Goal: Task Accomplishment & Management: Manage account settings

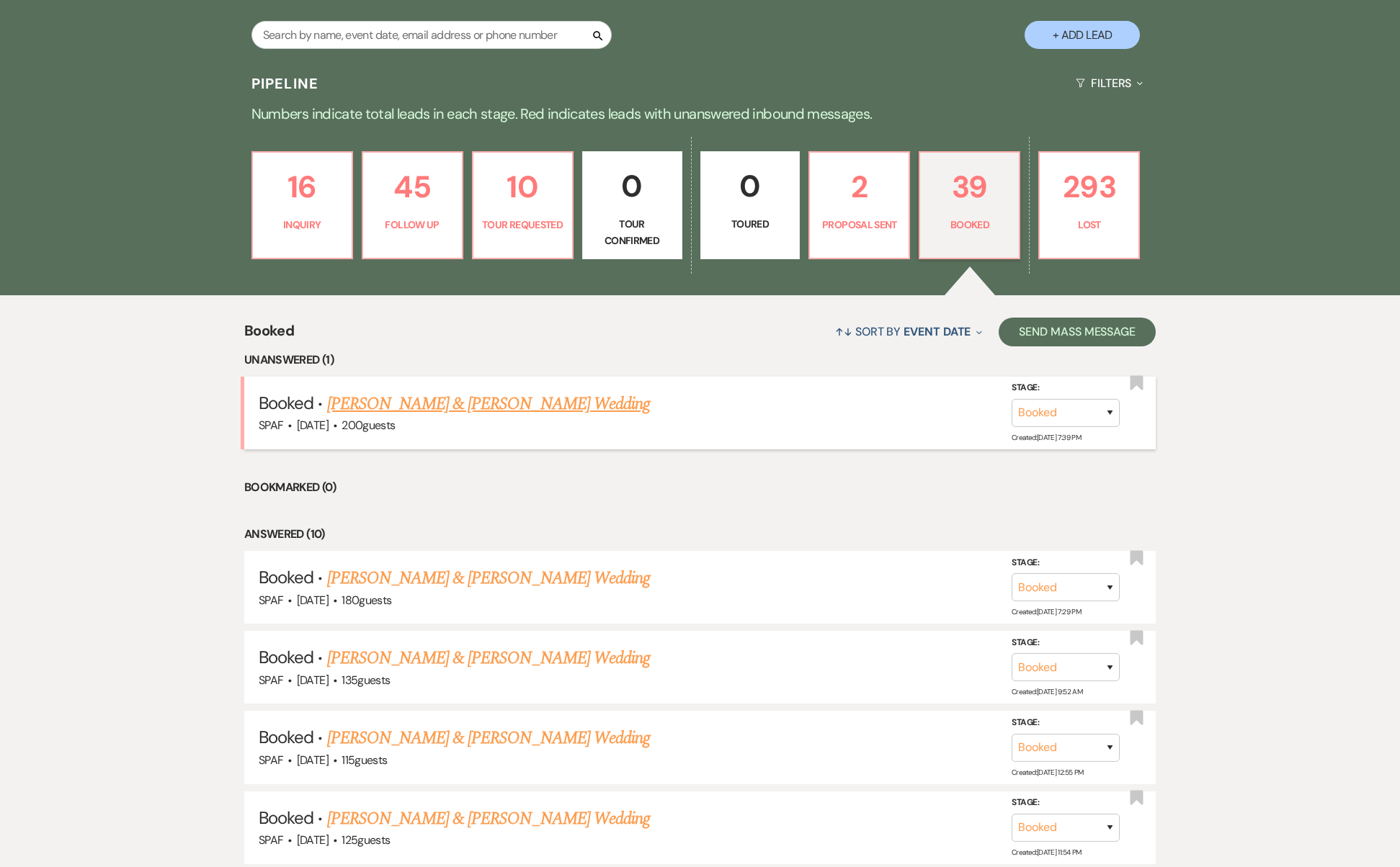
scroll to position [514, 0]
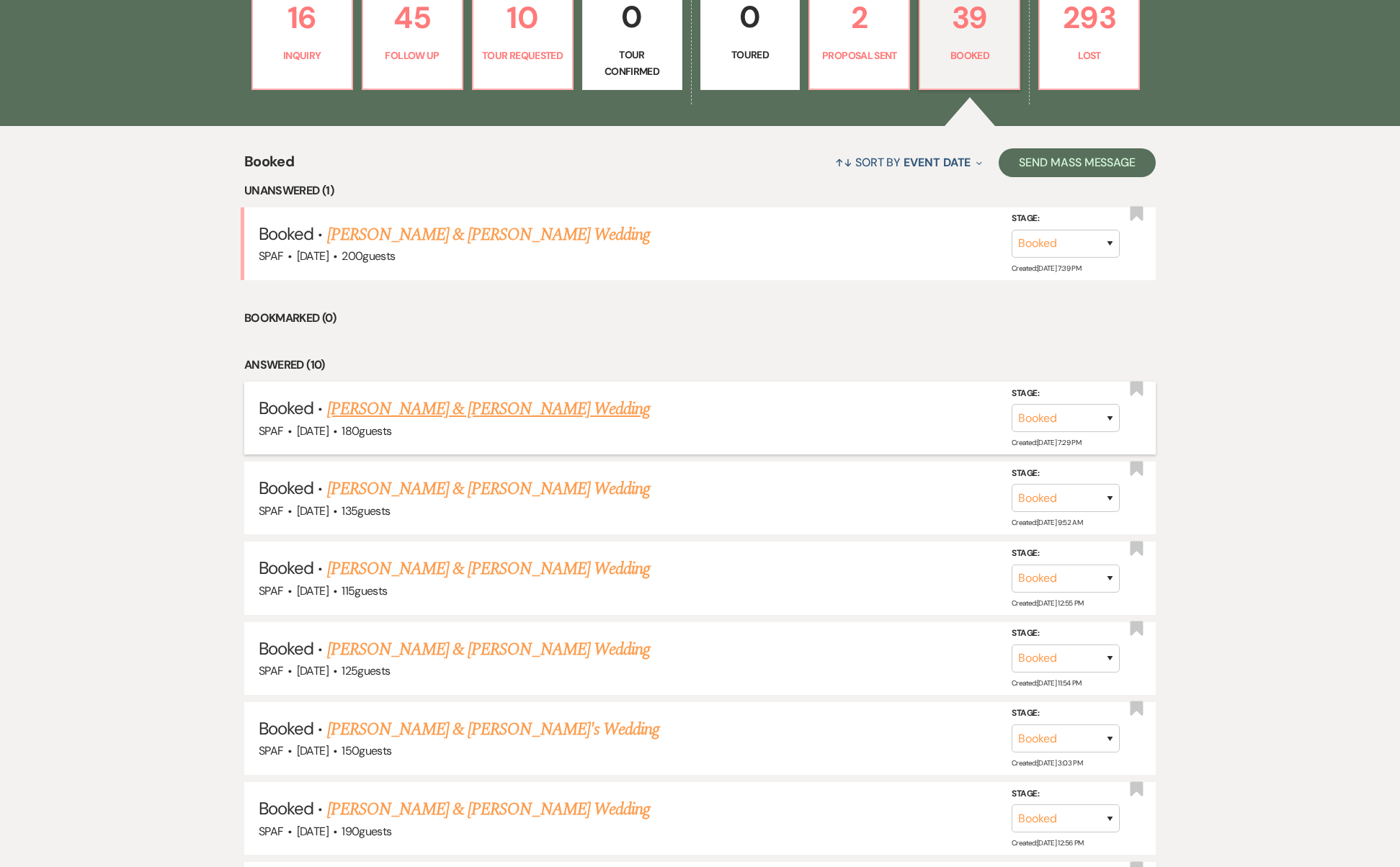
click at [451, 423] on div "SPAF · [DATE] · 180 guests" at bounding box center [700, 432] width 883 height 18
click at [448, 423] on div "SPAF · [DATE] · 180 guests" at bounding box center [700, 432] width 883 height 18
click at [446, 396] on link "[PERSON_NAME] & [PERSON_NAME] Wedding" at bounding box center [489, 409] width 323 height 26
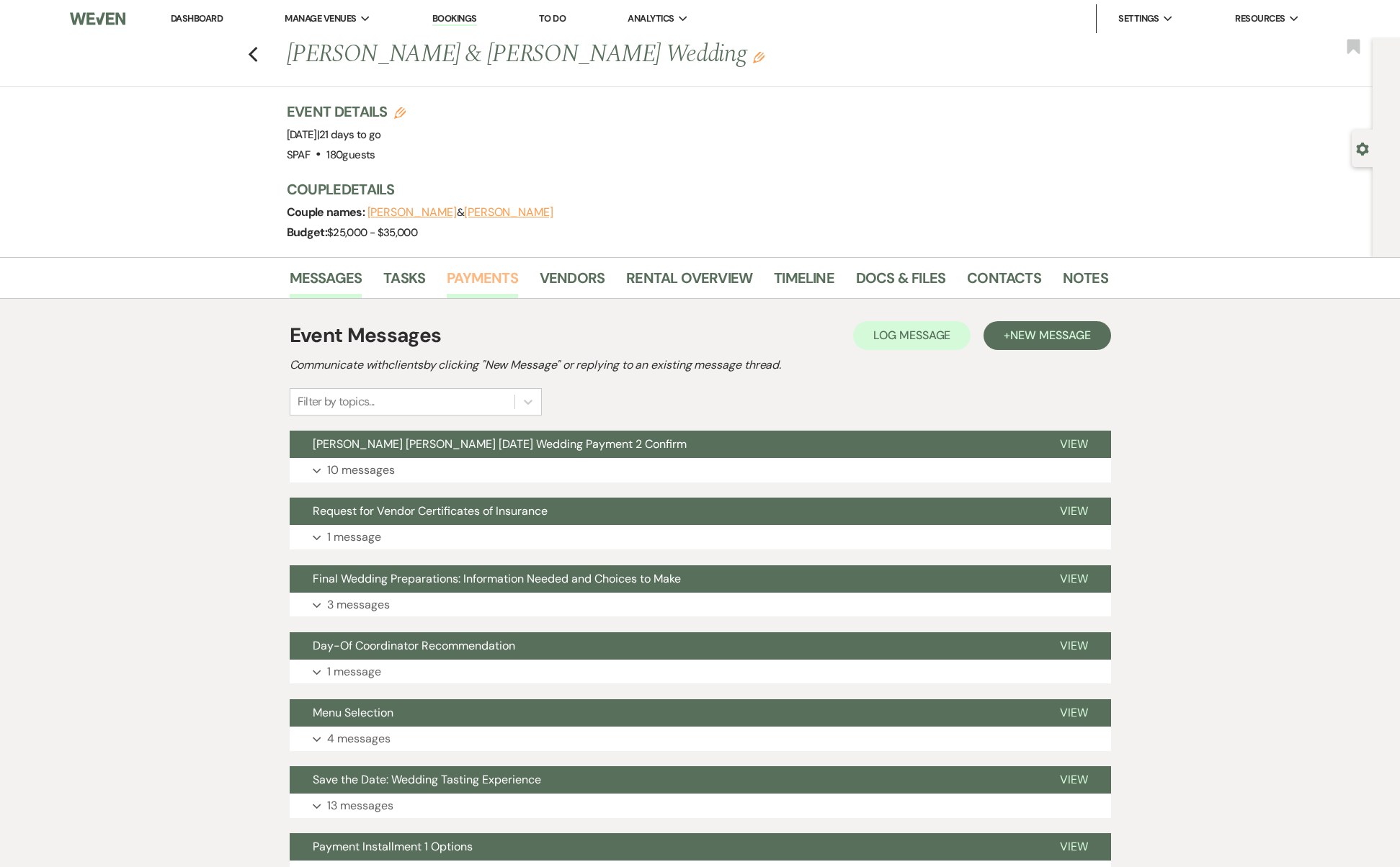
click at [447, 282] on ul "Messages Tasks Payments Vendors Rental Overview Timeline Docs & Files Contacts …" at bounding box center [700, 281] width 821 height 35
click at [468, 284] on link "Payments" at bounding box center [482, 282] width 72 height 32
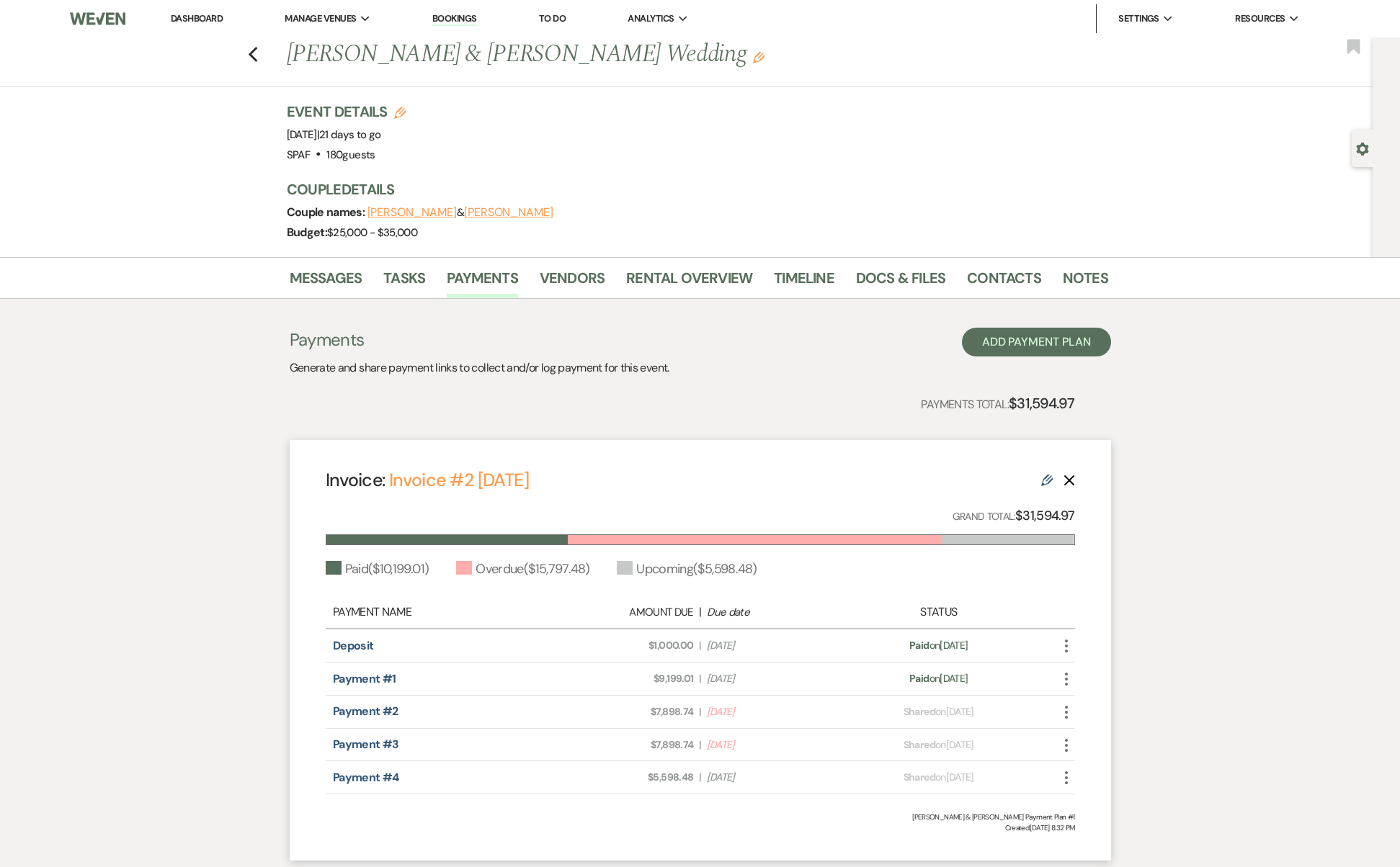
scroll to position [99, 0]
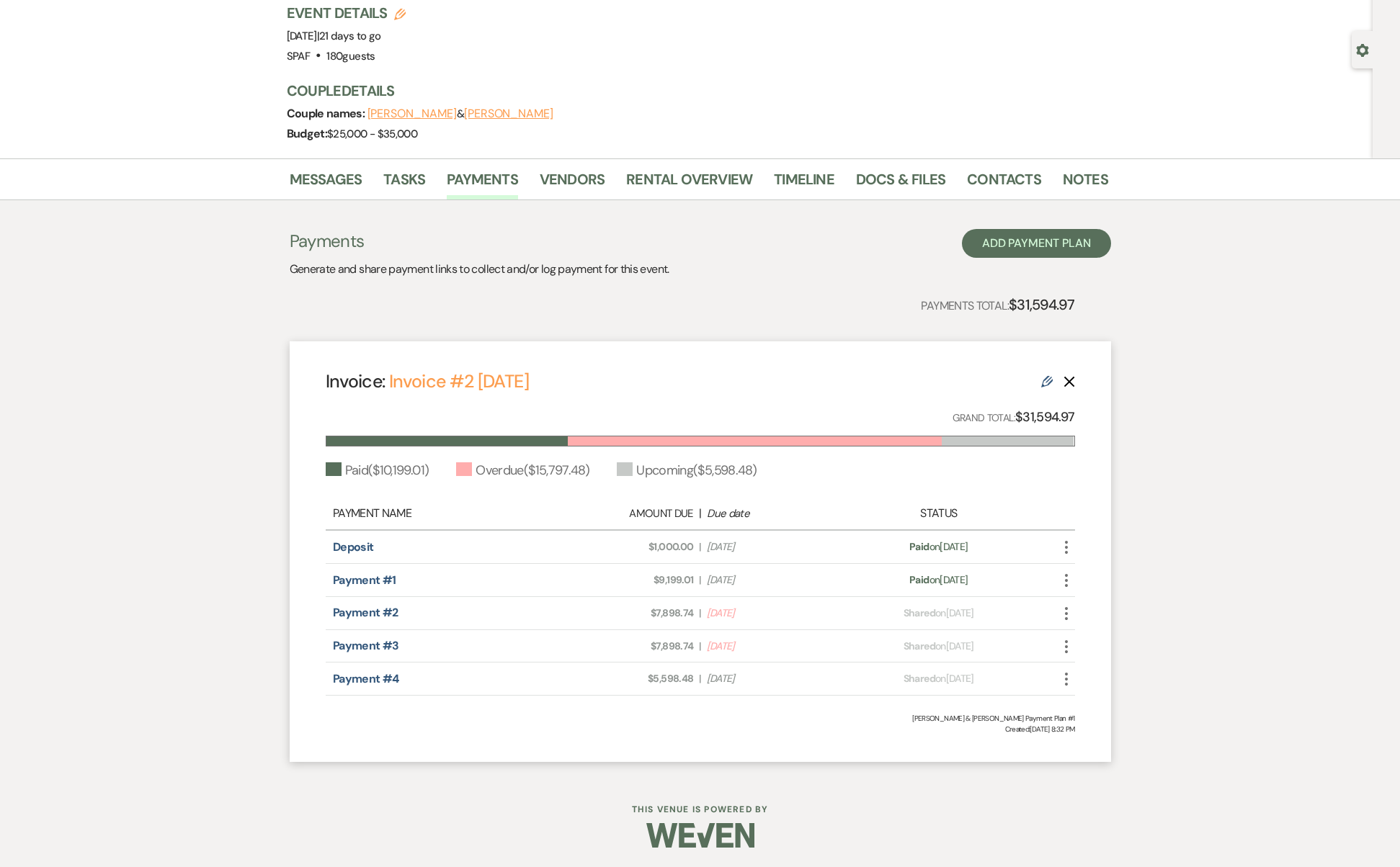
click at [1071, 616] on icon "More" at bounding box center [1066, 613] width 17 height 17
click at [1121, 689] on button "Check [PERSON_NAME] [PERSON_NAME] as Paid" at bounding box center [1130, 690] width 146 height 25
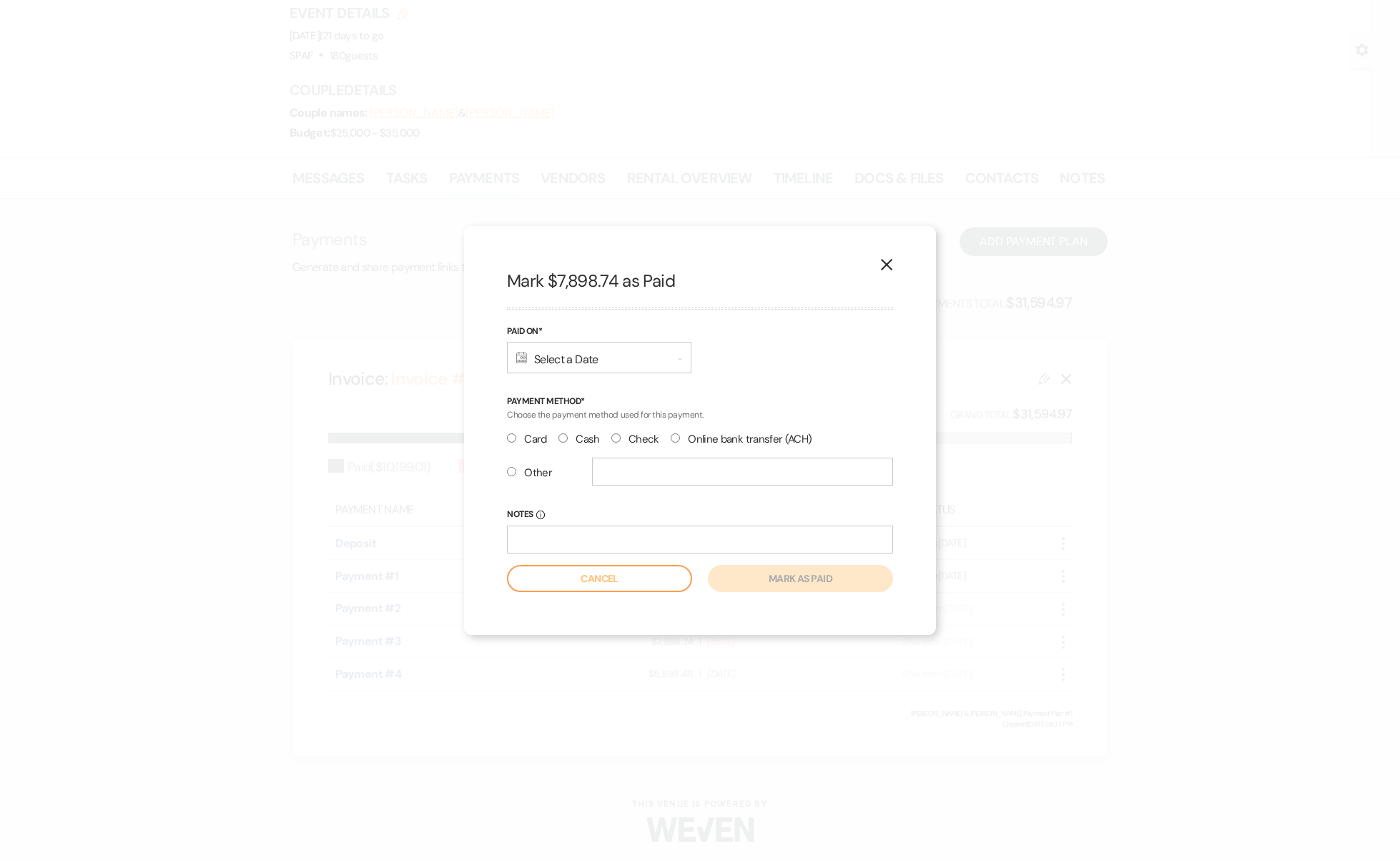
click at [637, 353] on div "Calendar Select a Date Expand" at bounding box center [599, 358] width 185 height 32
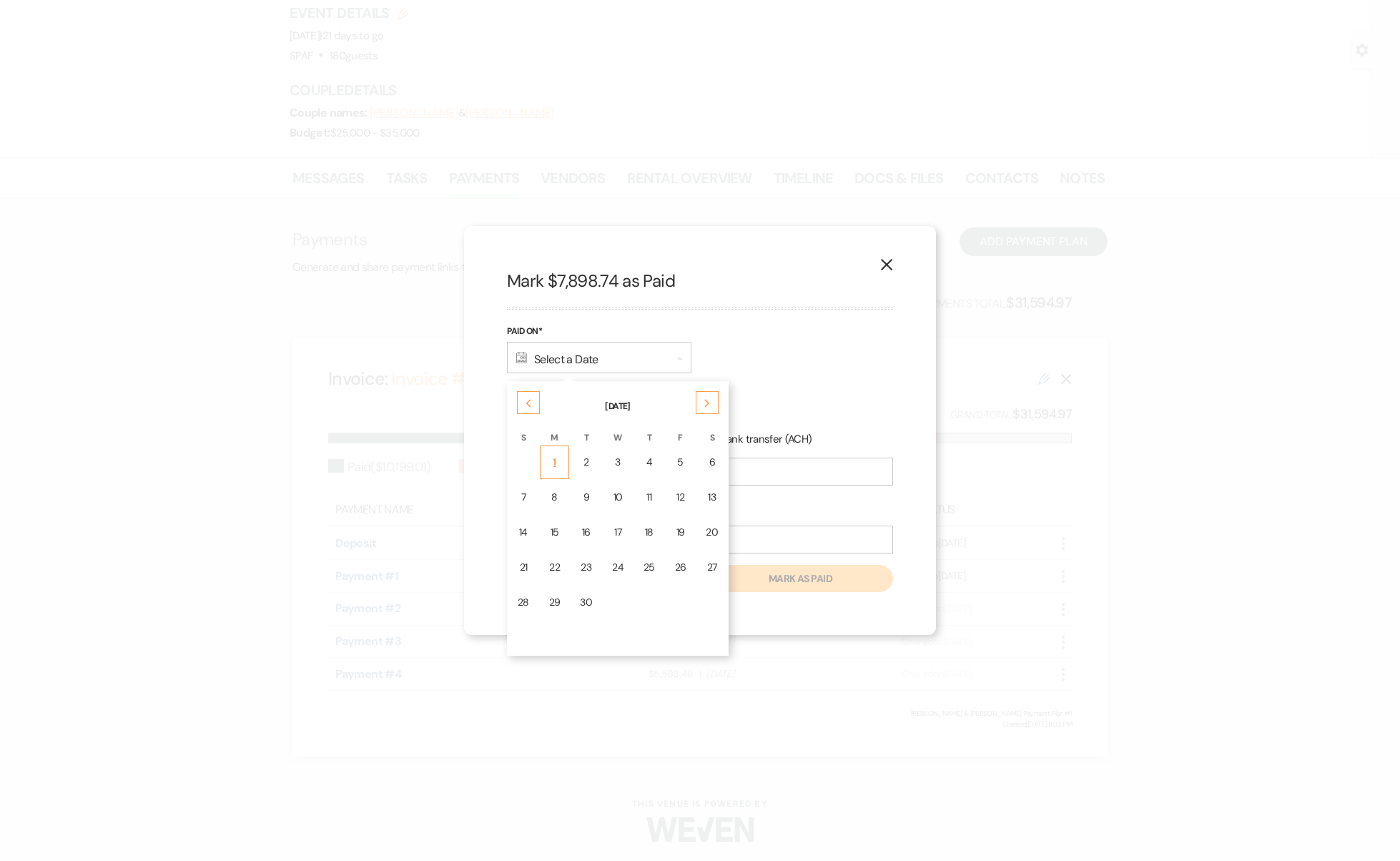
click at [554, 467] on div "1" at bounding box center [555, 462] width 12 height 15
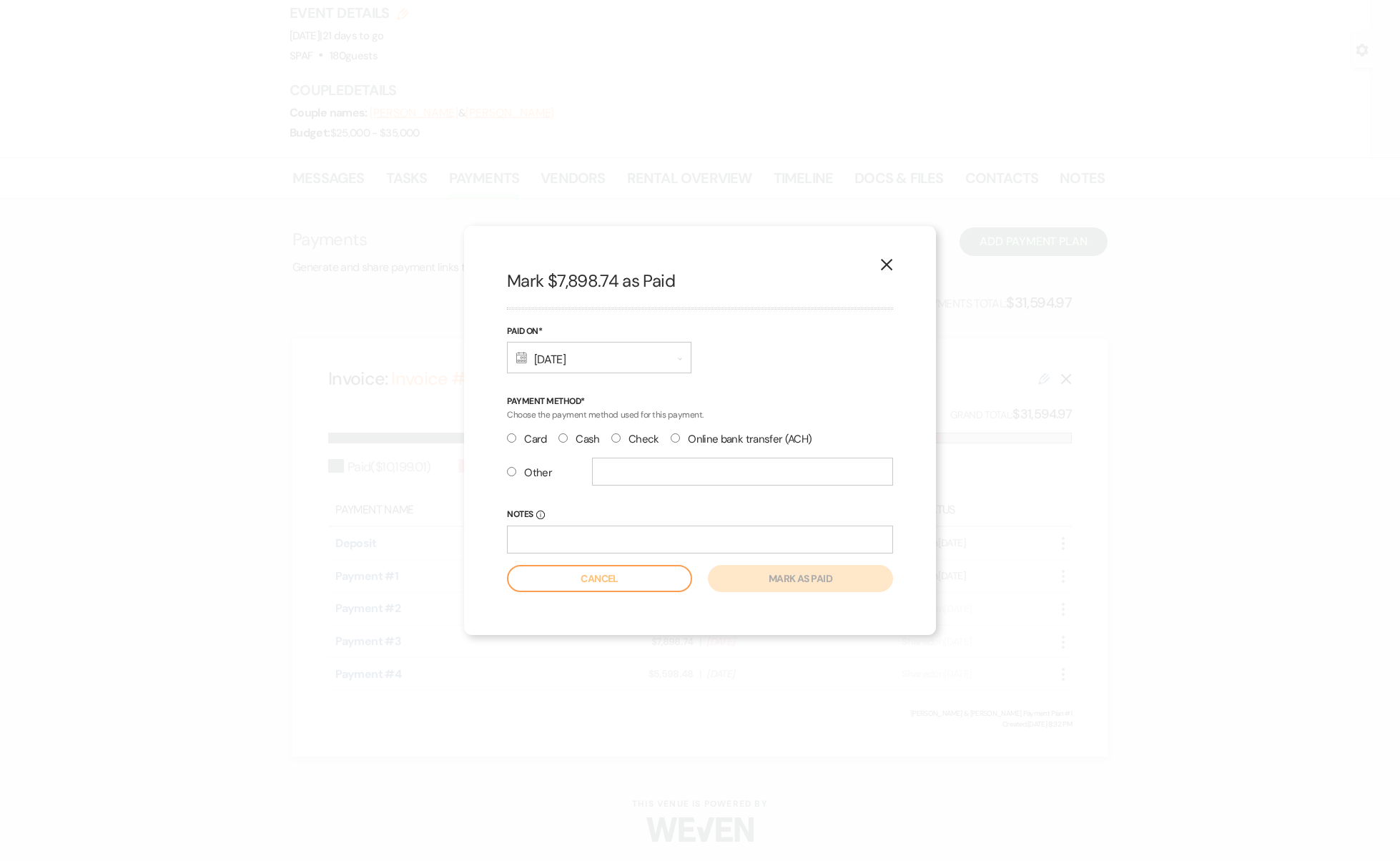
click at [671, 437] on input "Online bank transfer (ACH)" at bounding box center [675, 438] width 9 height 9
radio input "true"
click at [791, 570] on button "Mark as paid" at bounding box center [801, 579] width 186 height 27
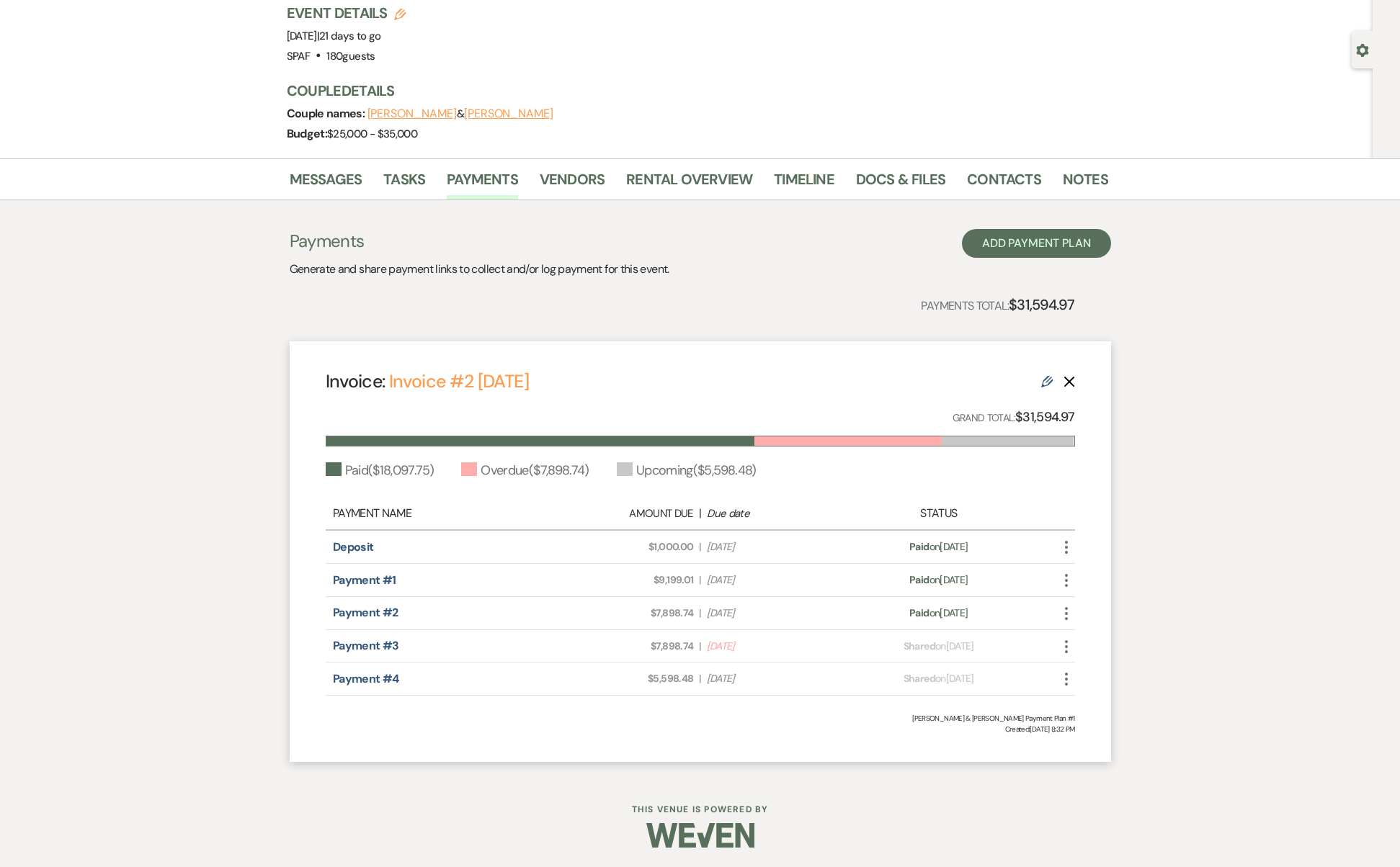
click at [1066, 652] on icon "More" at bounding box center [1066, 646] width 17 height 17
click at [1097, 723] on button "Check [PERSON_NAME] [PERSON_NAME] as Paid" at bounding box center [1130, 724] width 146 height 25
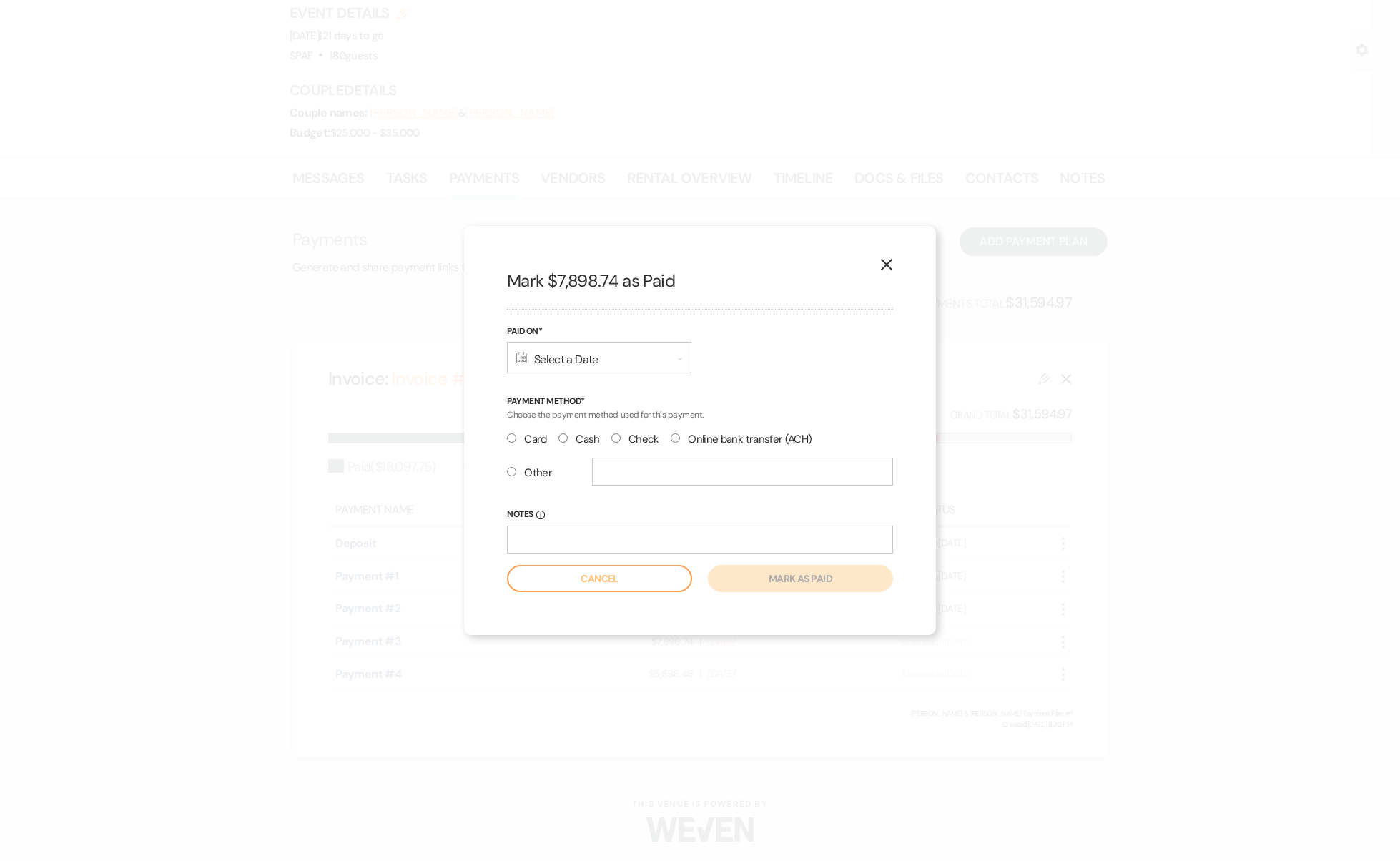
click at [656, 367] on div "Calendar Select a Date Expand" at bounding box center [599, 358] width 185 height 32
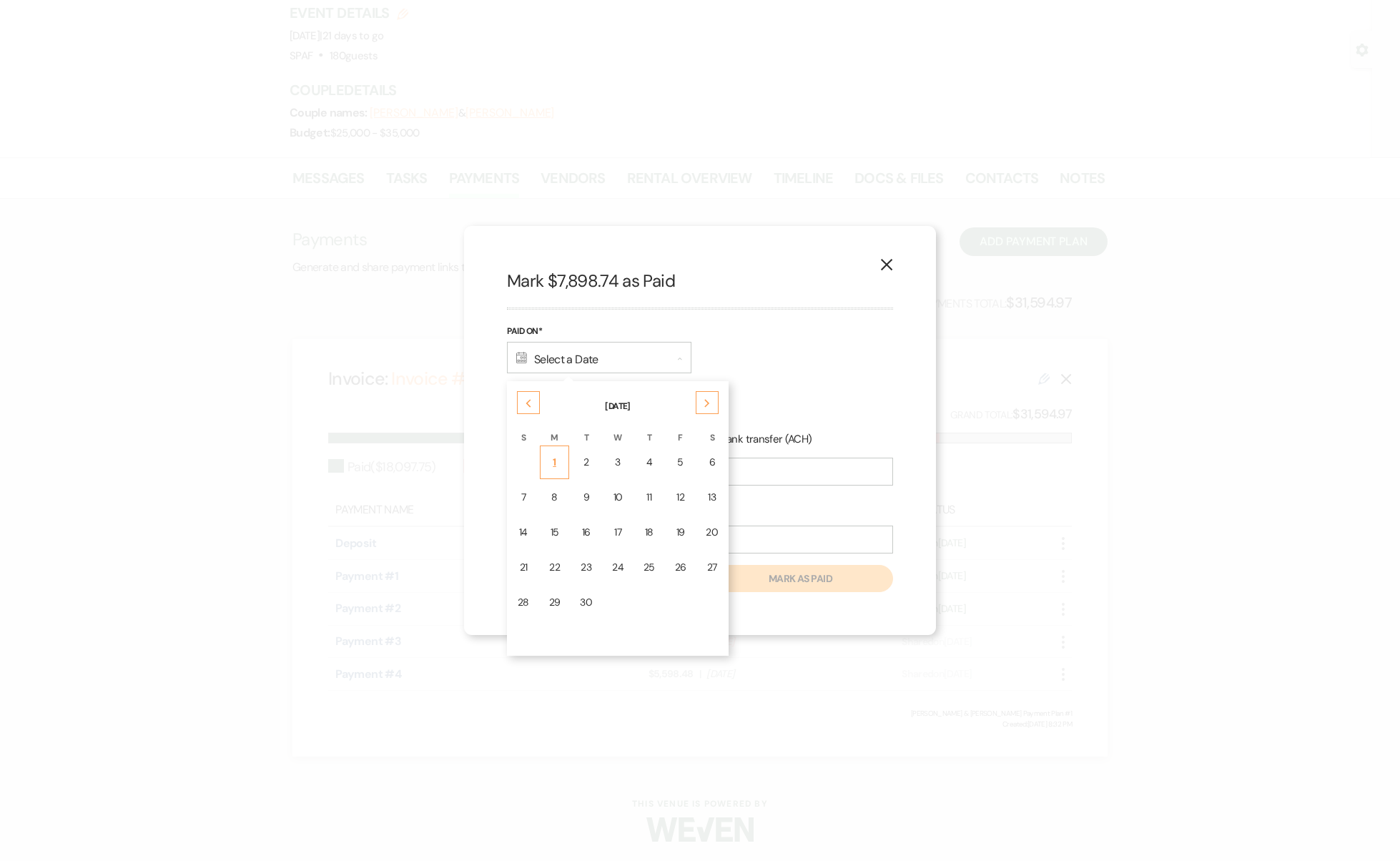
drag, startPoint x: 559, startPoint y: 481, endPoint x: 560, endPoint y: 465, distance: 16.0
click at [560, 465] on tbody "1 2 3 4 5 6 7 8 9 10 11 12 13 14 15 16 17 18 19 20 21 22 23 24 25 26 27 28 29 30" at bounding box center [618, 551] width 219 height 209
click at [553, 461] on div "1" at bounding box center [555, 462] width 12 height 15
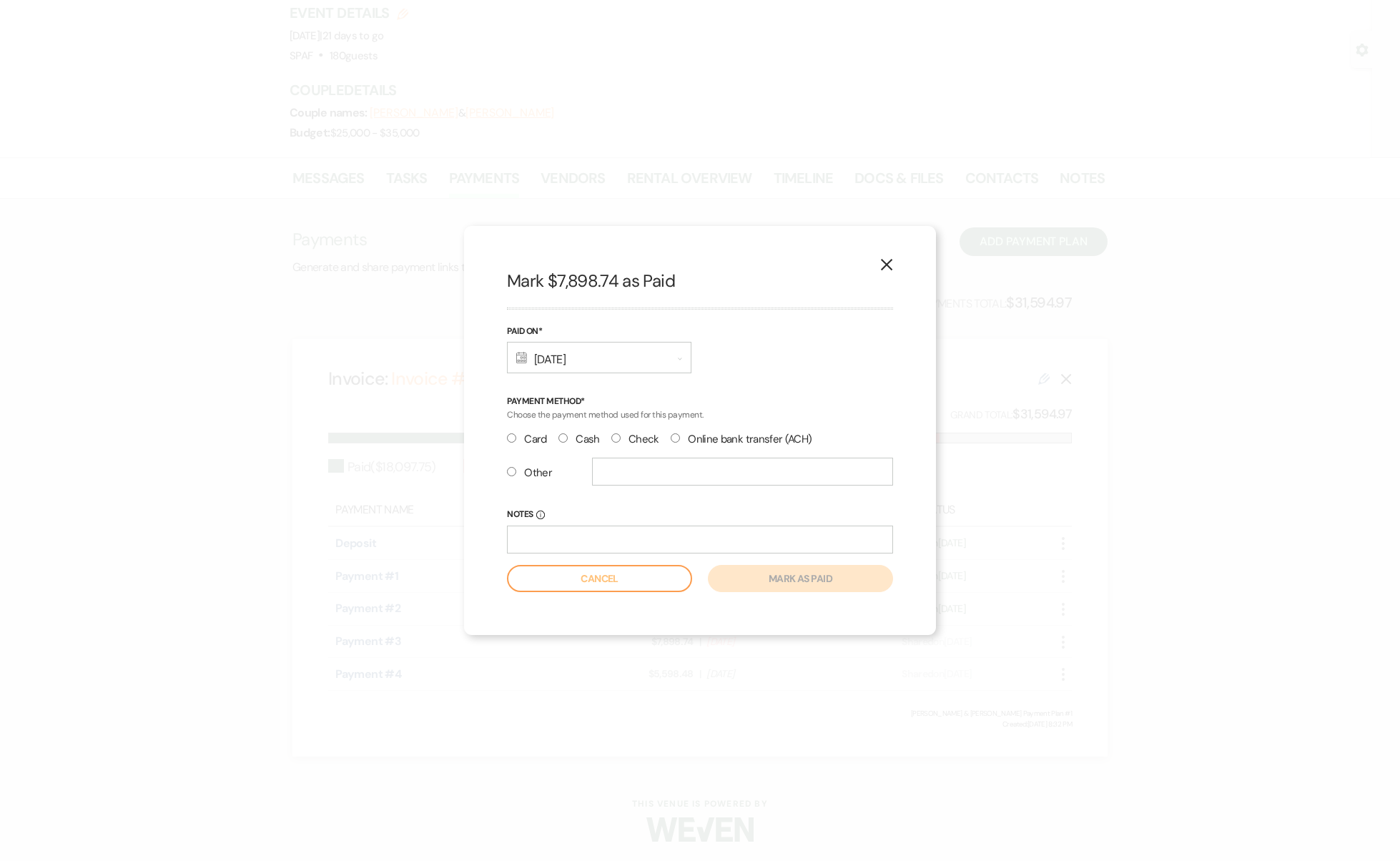
click at [670, 439] on input "Online bank transfer (ACH)" at bounding box center [675, 438] width 9 height 9
radio input "true"
click at [757, 572] on button "Mark as paid" at bounding box center [801, 579] width 186 height 27
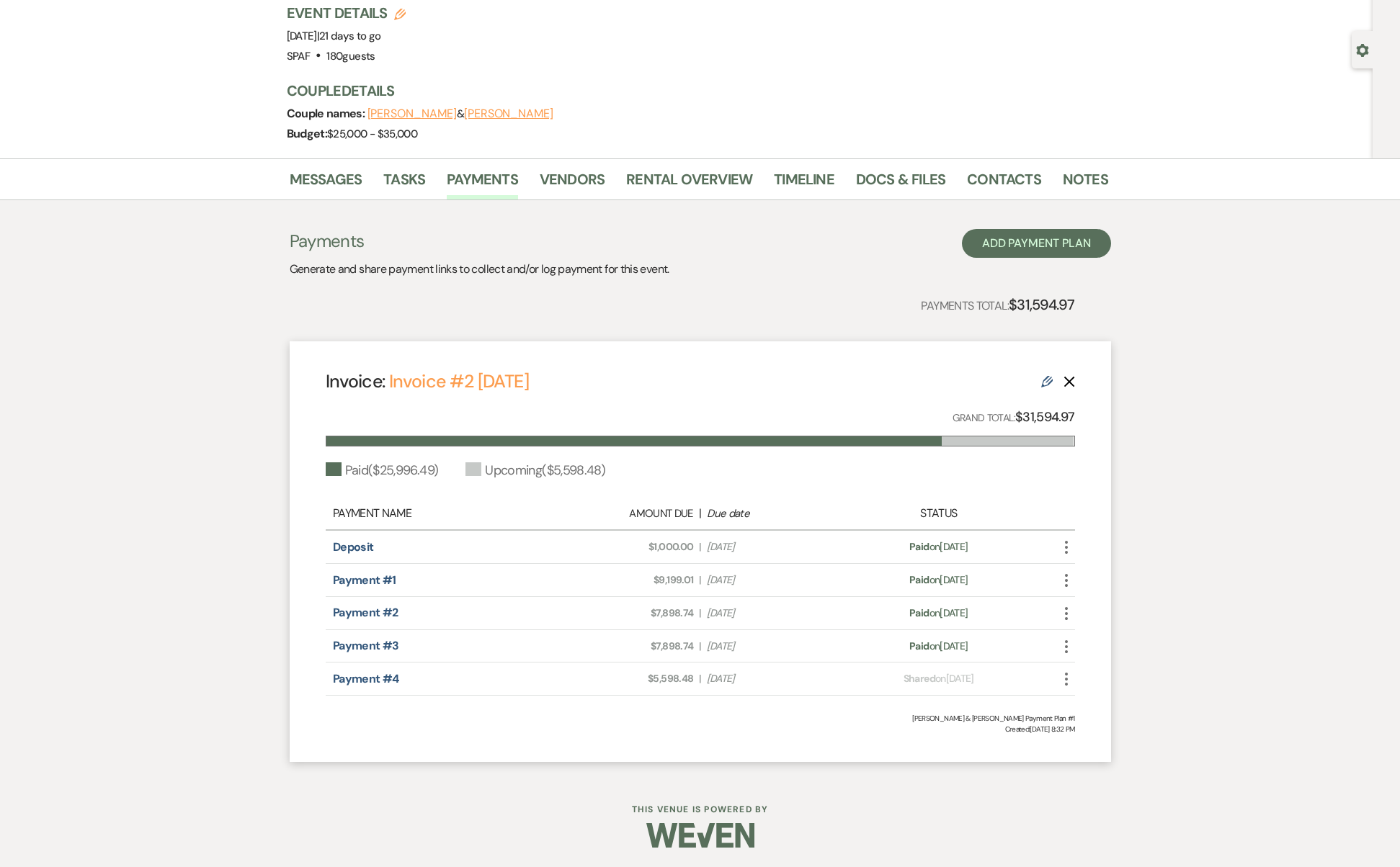
click at [1071, 610] on icon "More" at bounding box center [1066, 613] width 17 height 17
click at [1108, 682] on button "Undo Undo Mark as Paid" at bounding box center [1130, 690] width 146 height 25
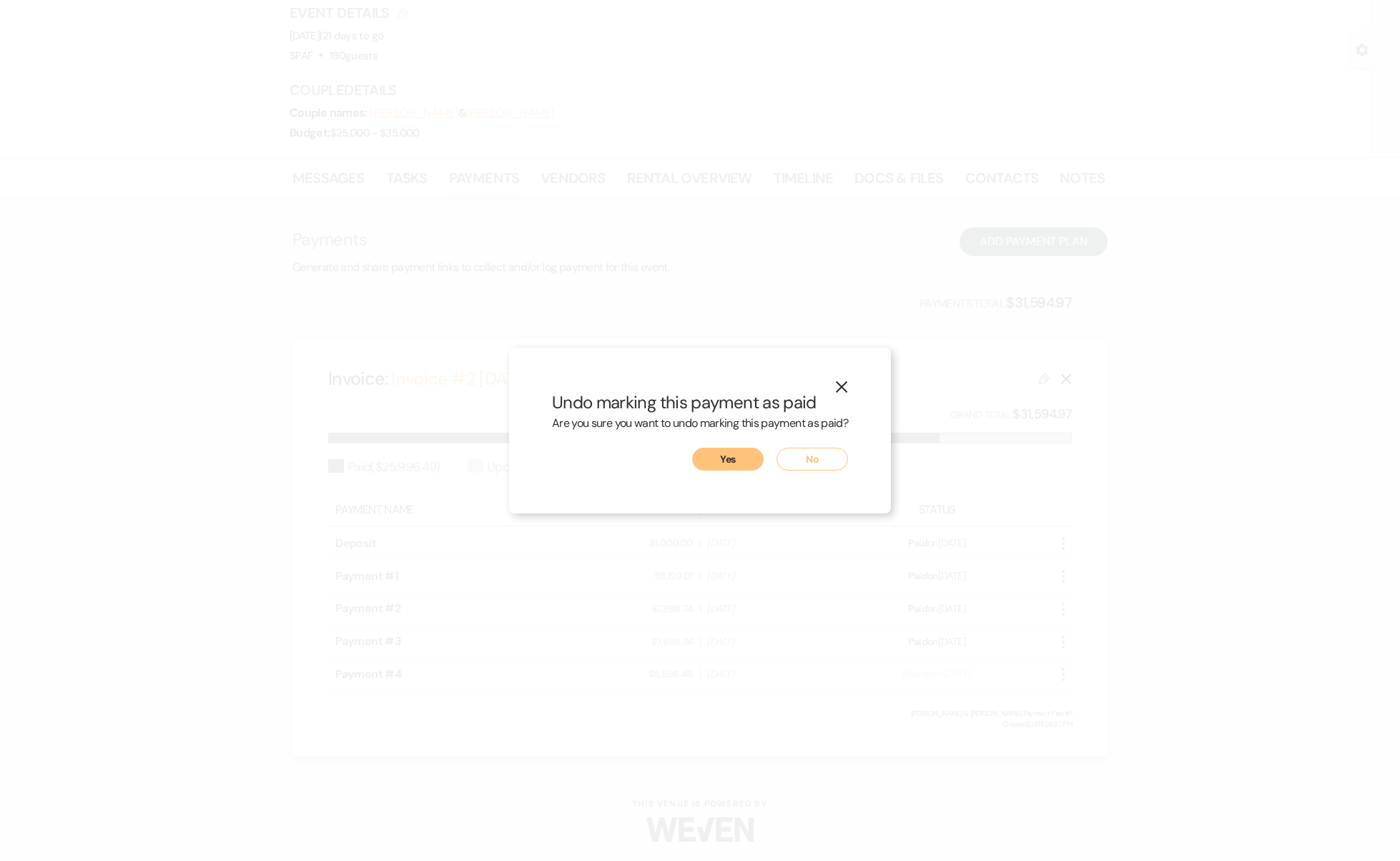
click at [725, 452] on button "Yes" at bounding box center [728, 459] width 72 height 23
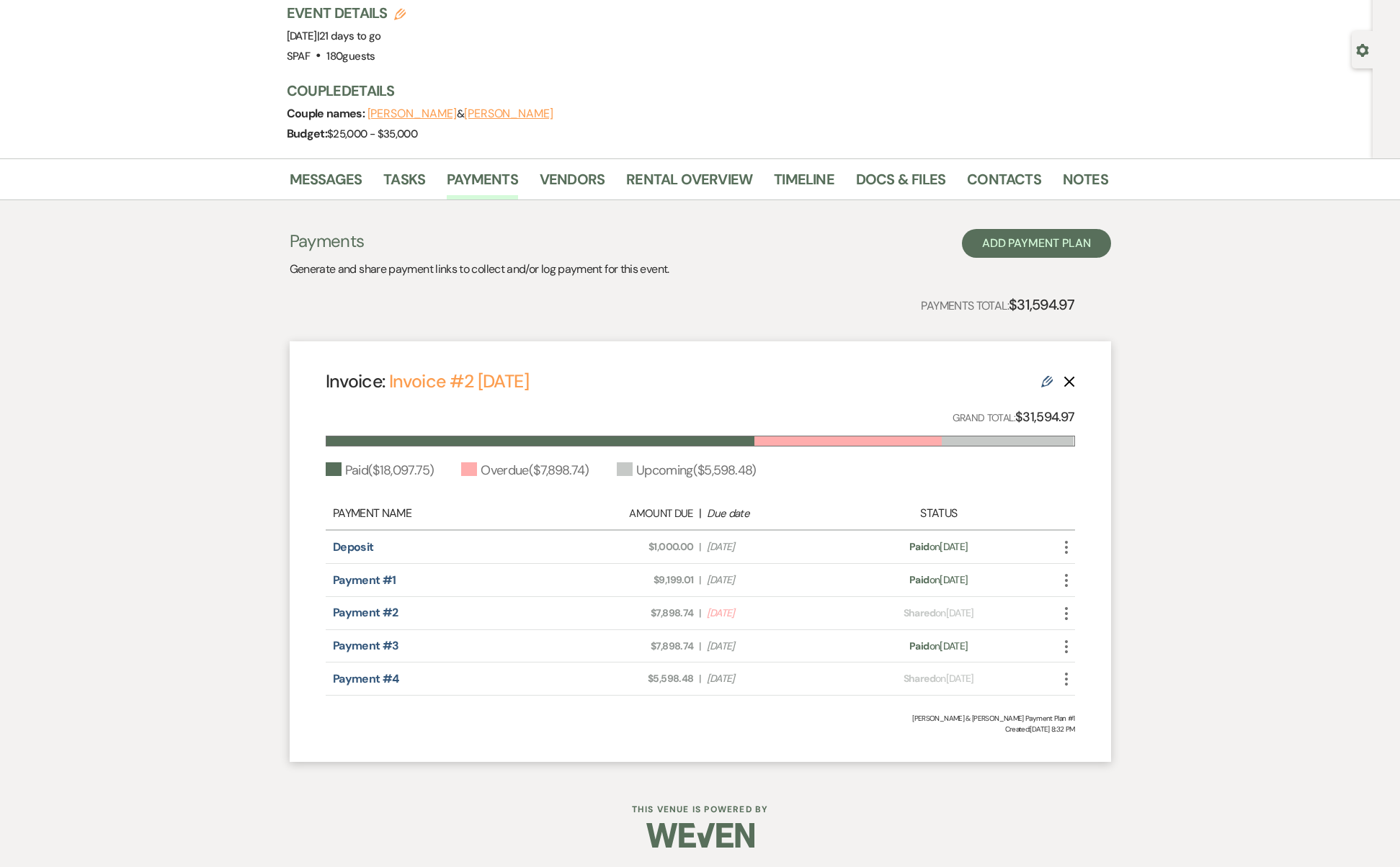
click at [1071, 646] on icon "More" at bounding box center [1066, 646] width 17 height 17
click at [1107, 732] on button "Undo Undo Mark as Paid" at bounding box center [1130, 724] width 146 height 25
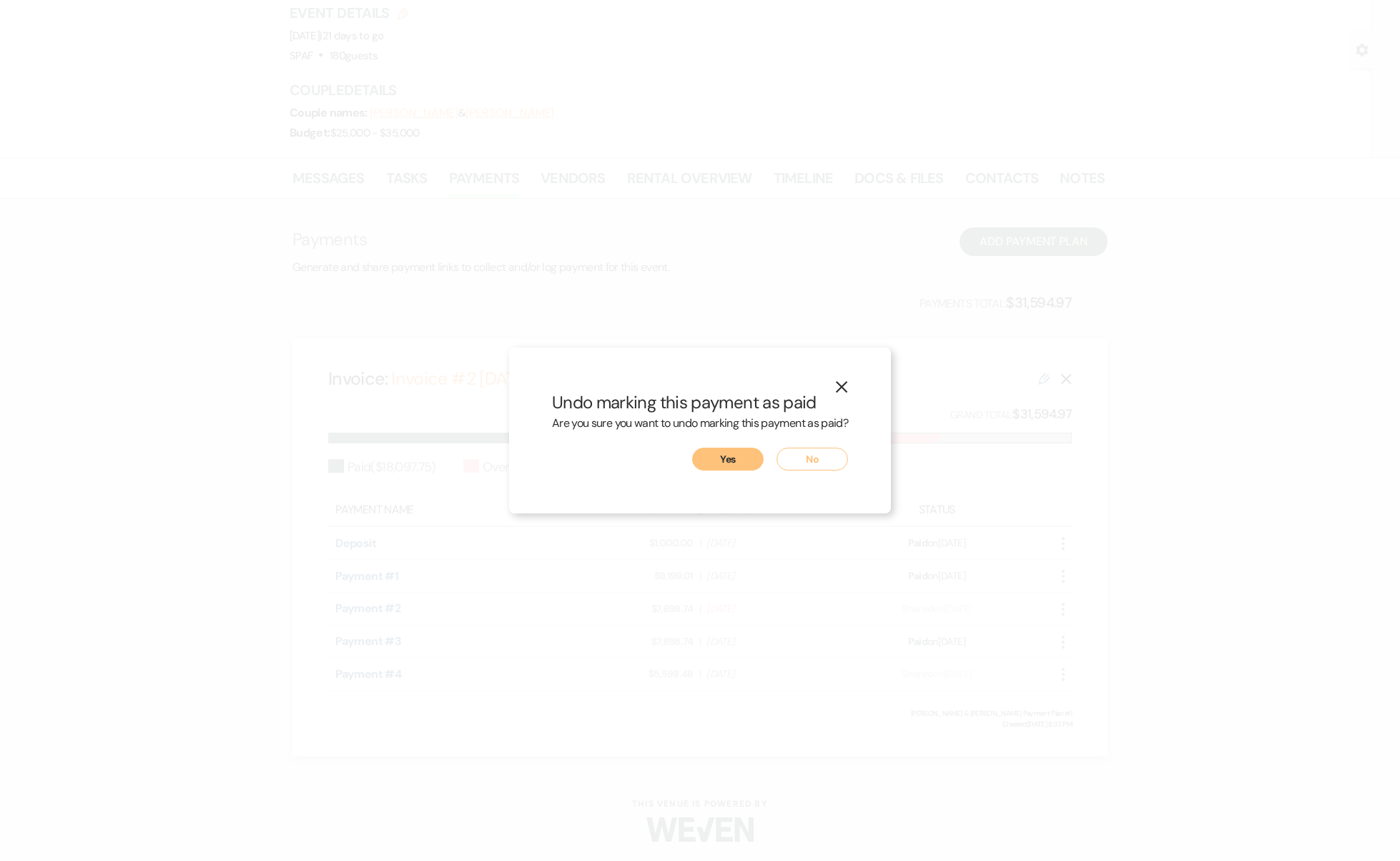
click at [837, 393] on icon "X" at bounding box center [841, 387] width 13 height 13
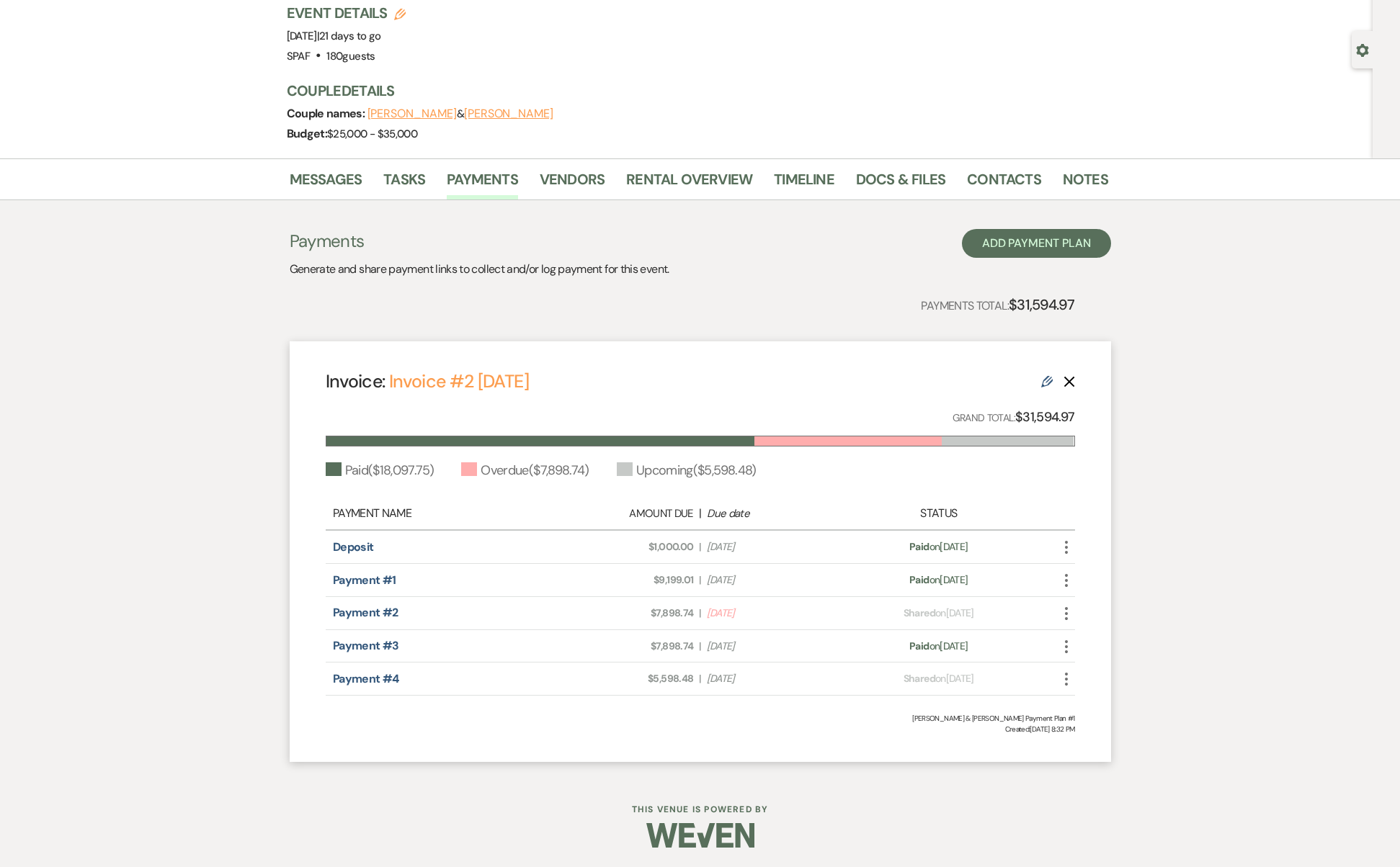
click at [1056, 643] on div "Payment #3 Amount Due: $7,898.74 | Due Date [DATE] Payment status: Paid on [DAT…" at bounding box center [700, 647] width 750 height 33
click at [1063, 645] on icon "More" at bounding box center [1066, 646] width 17 height 17
drag, startPoint x: 1097, startPoint y: 716, endPoint x: 1030, endPoint y: 685, distance: 73.8
click at [1030, 685] on div "Payment Name Amount Due | Due date Status Deposit Amount Due: $1,000.00 | Due D…" at bounding box center [700, 597] width 750 height 199
click at [1030, 684] on div "Payment status: Shared on [DATE]" at bounding box center [939, 679] width 183 height 16
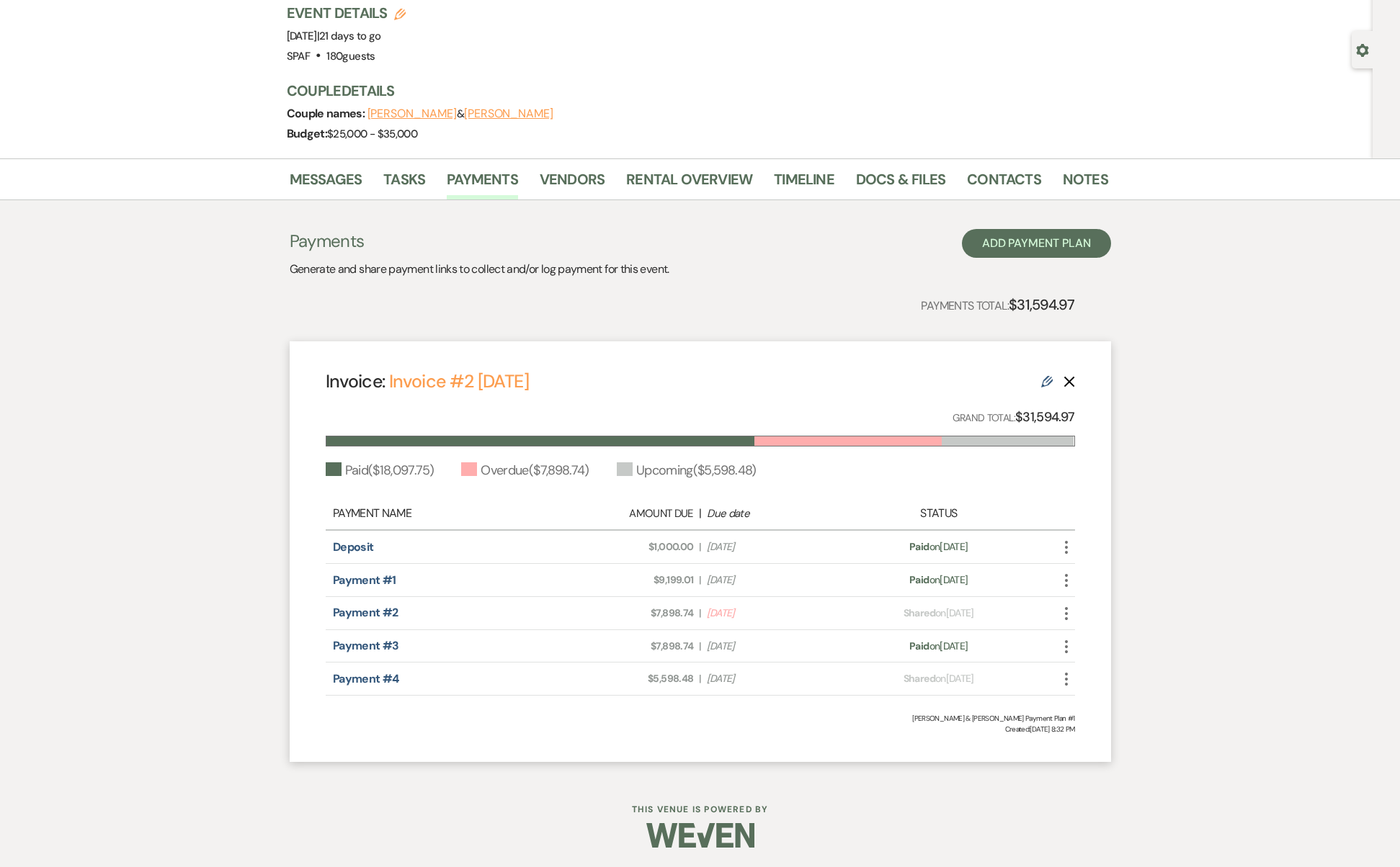
click at [1064, 651] on icon "More" at bounding box center [1066, 646] width 17 height 17
click at [1099, 745] on link "Pencil Edit" at bounding box center [1130, 748] width 146 height 25
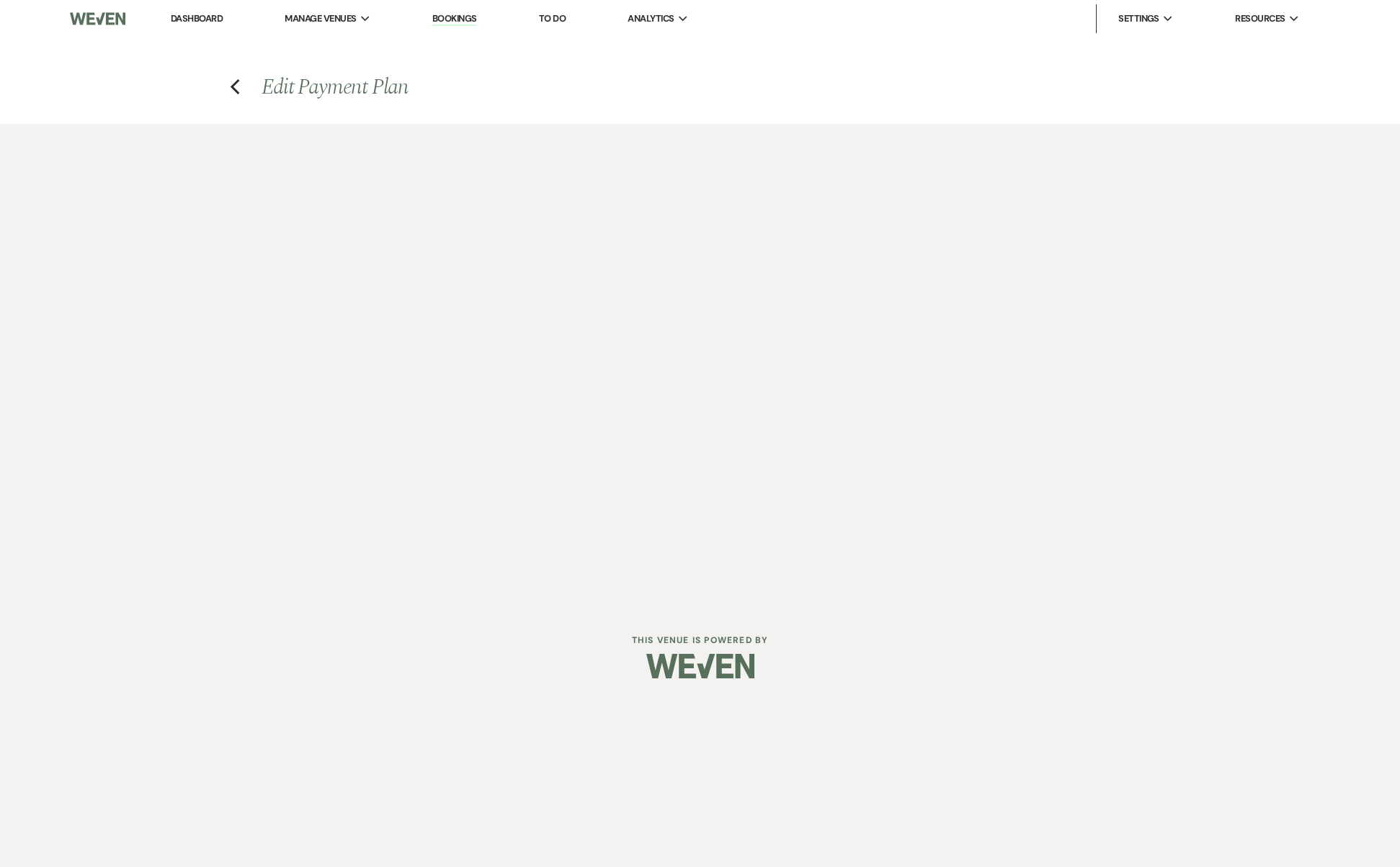
select select "28553"
select select "1"
select select "true"
select select "1"
select select "true"
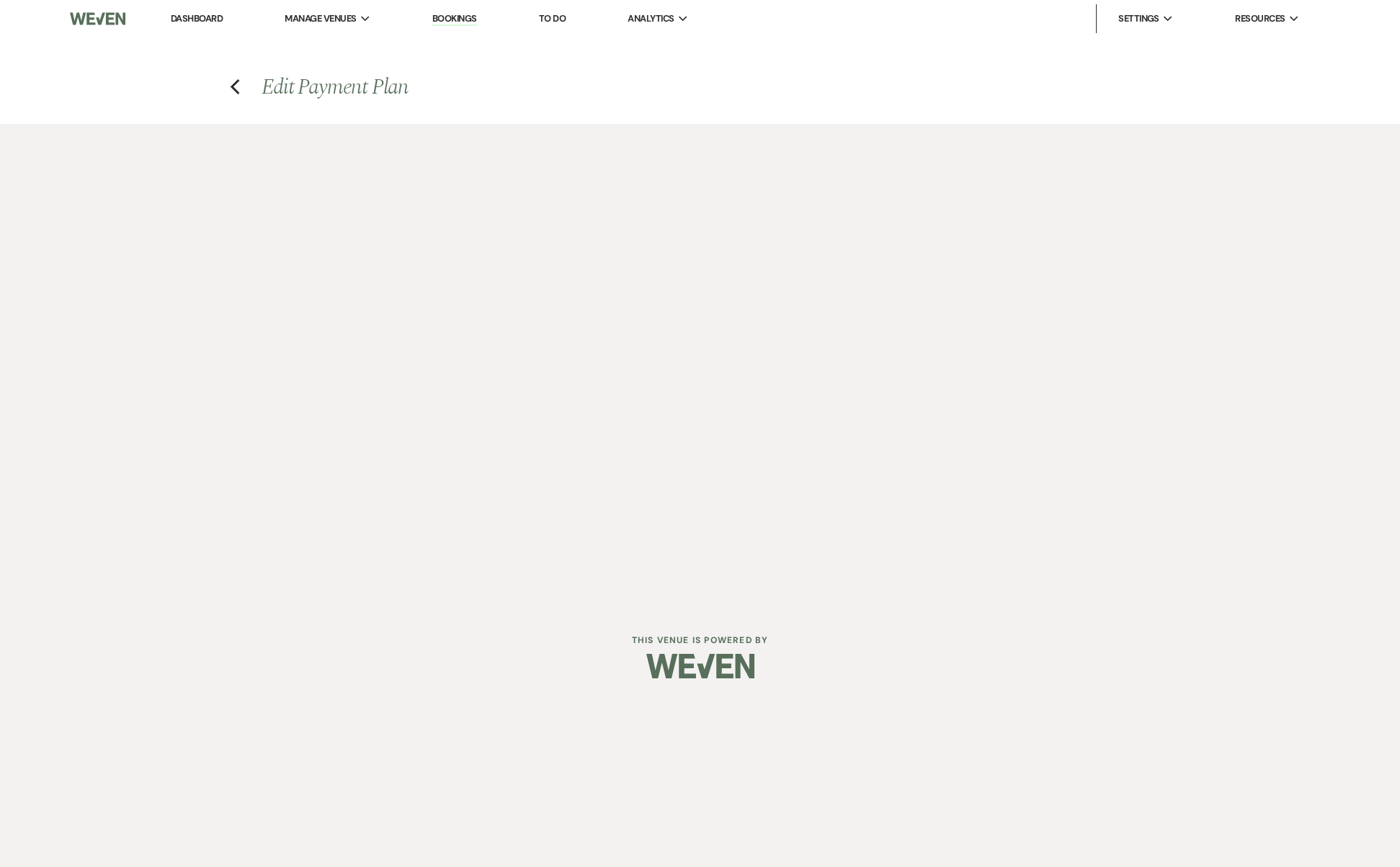
select select "2"
select select "percentage"
select select "true"
select select "1"
select select "true"
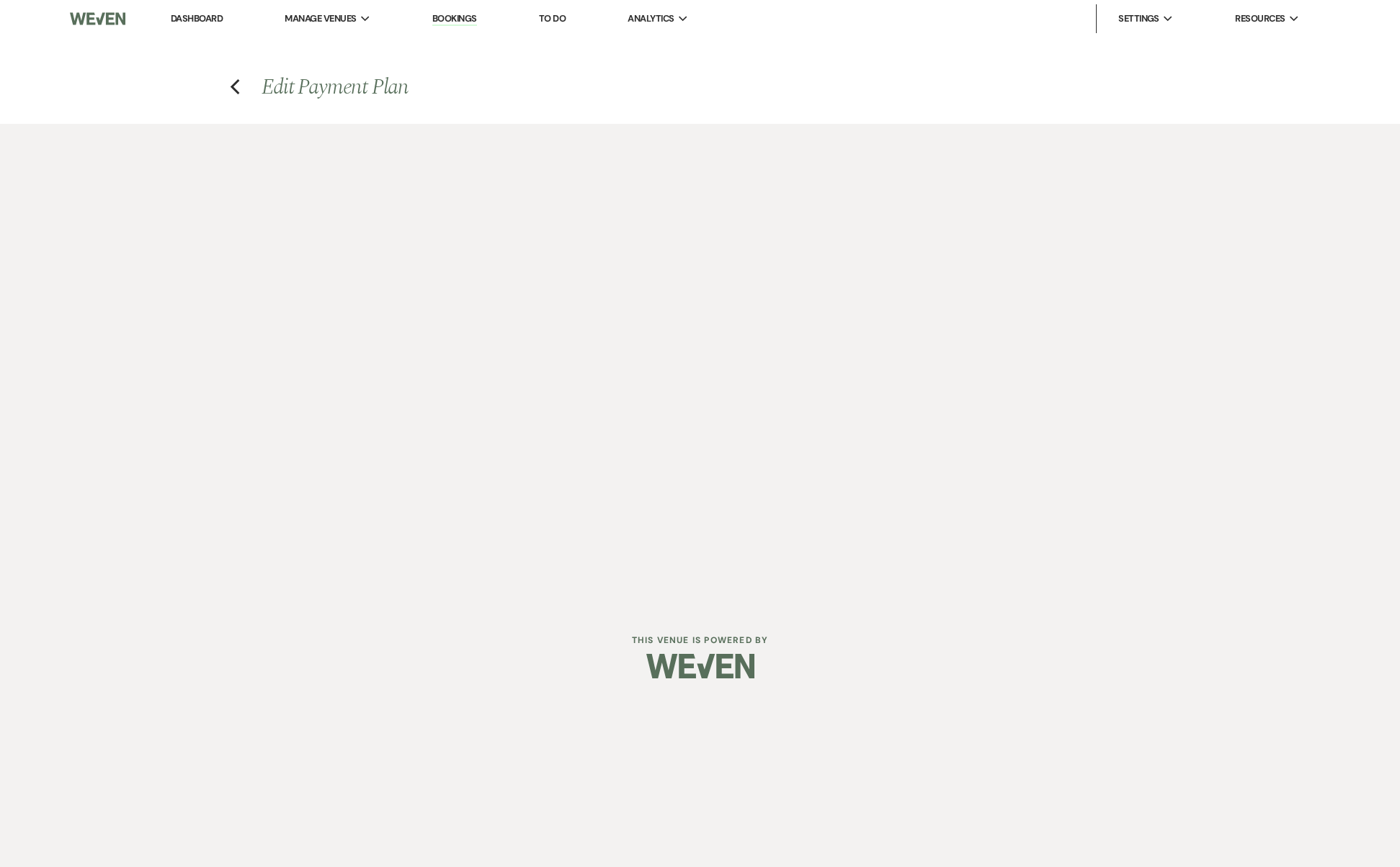
select select "2"
select select "flat"
select select "true"
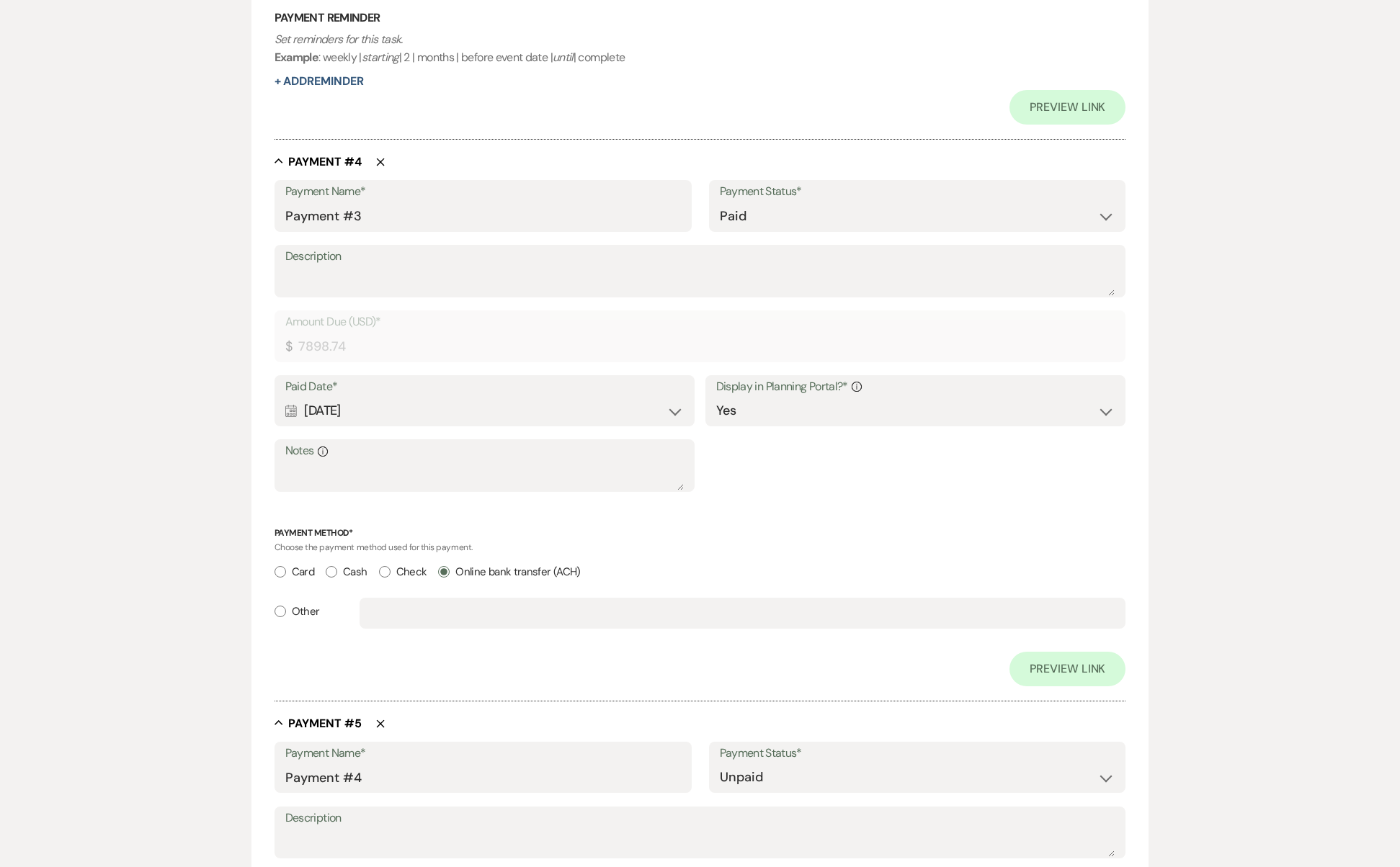
scroll to position [1430, 0]
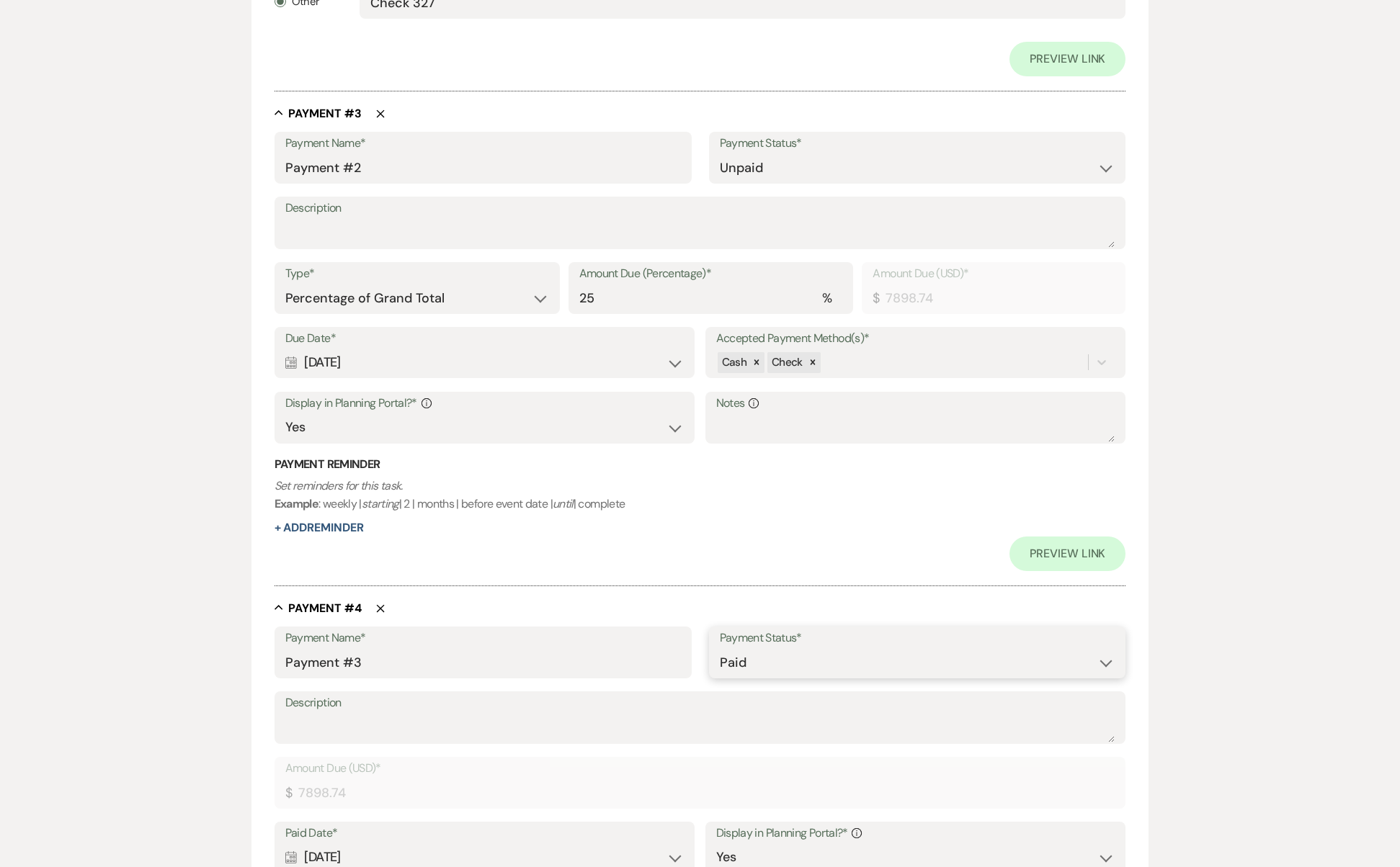
select select "2"
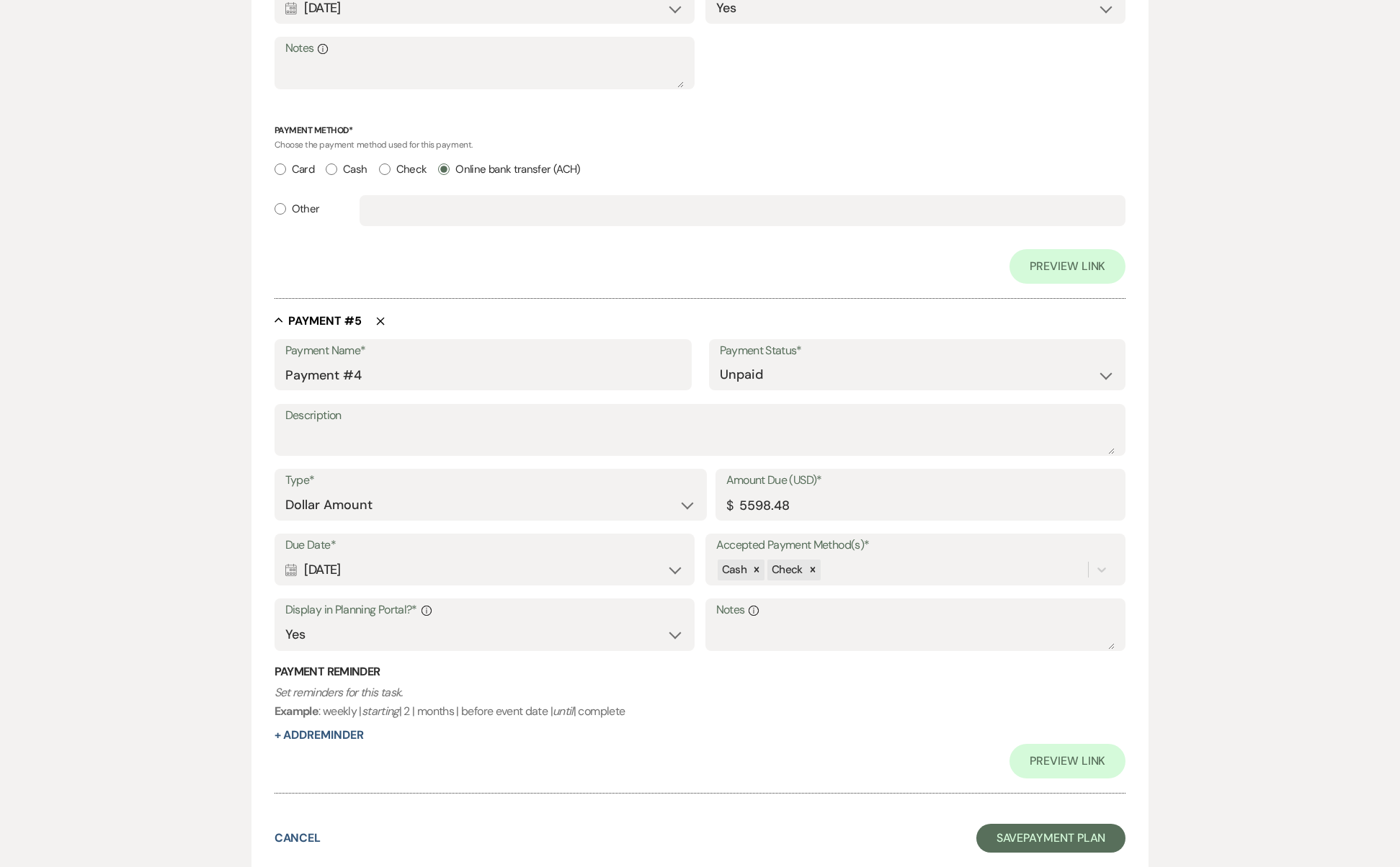
select select "percentage"
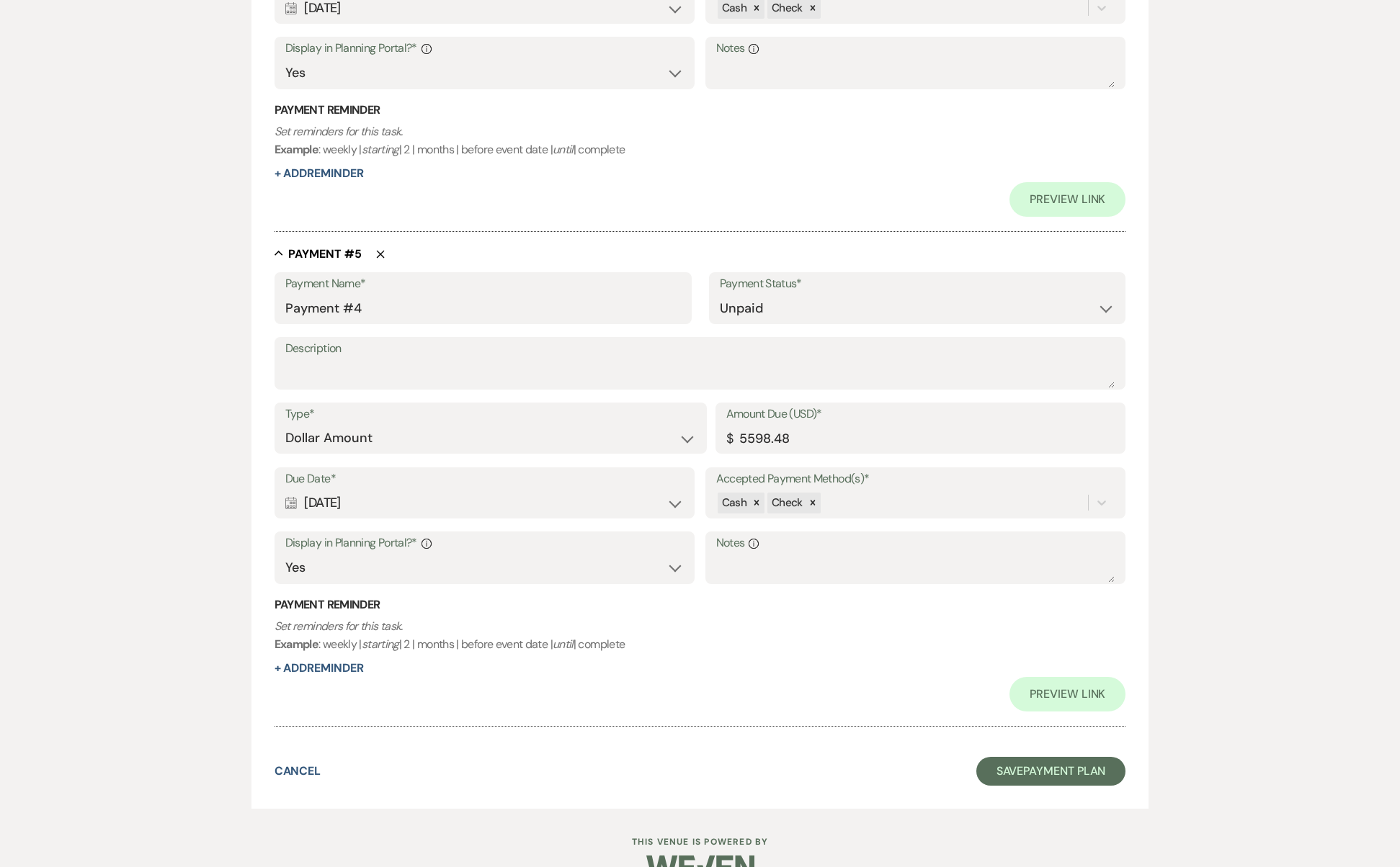
click at [1028, 757] on button "Save Payment Plan" at bounding box center [1052, 771] width 150 height 28
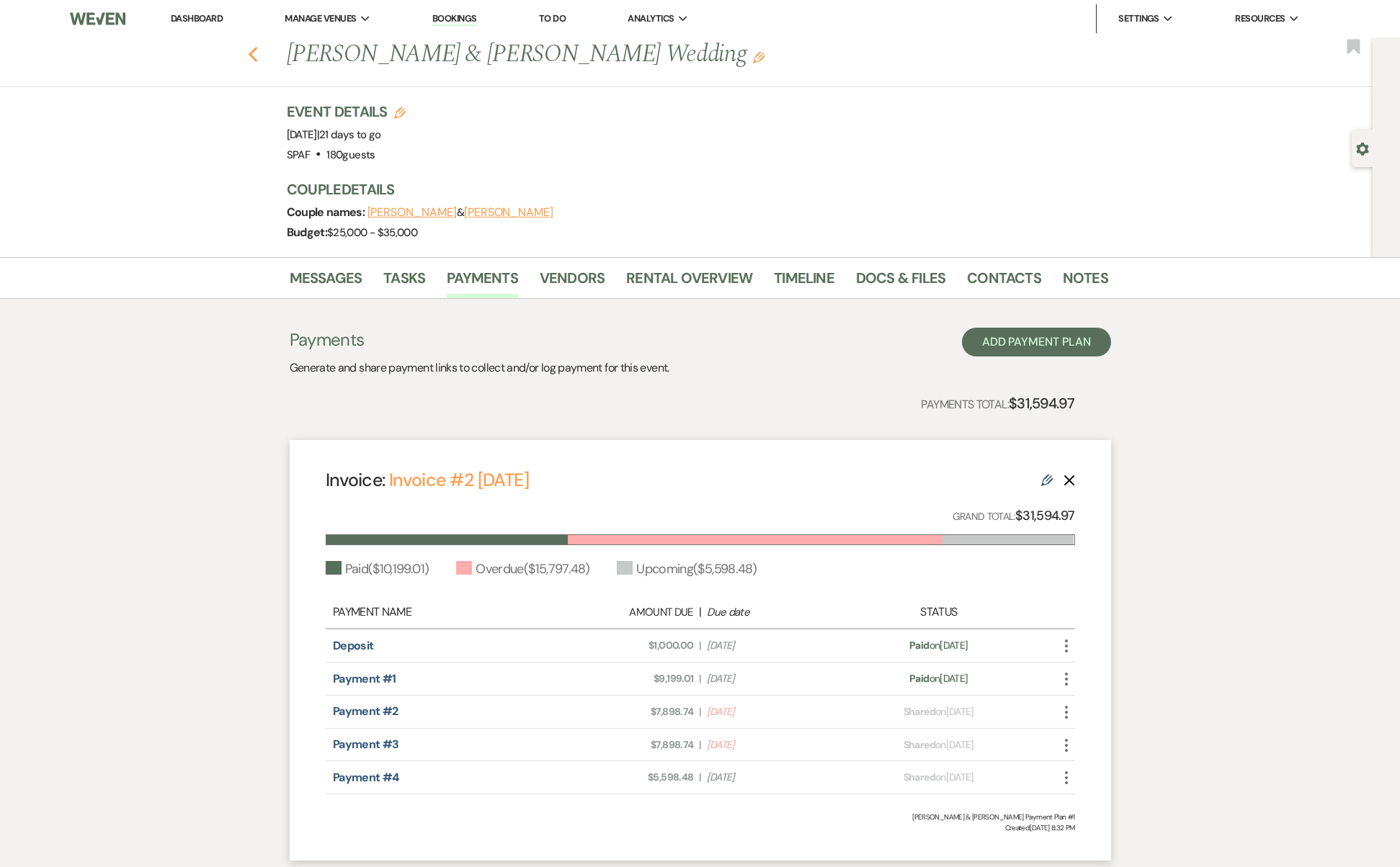
click at [259, 56] on icon "Previous" at bounding box center [253, 54] width 11 height 17
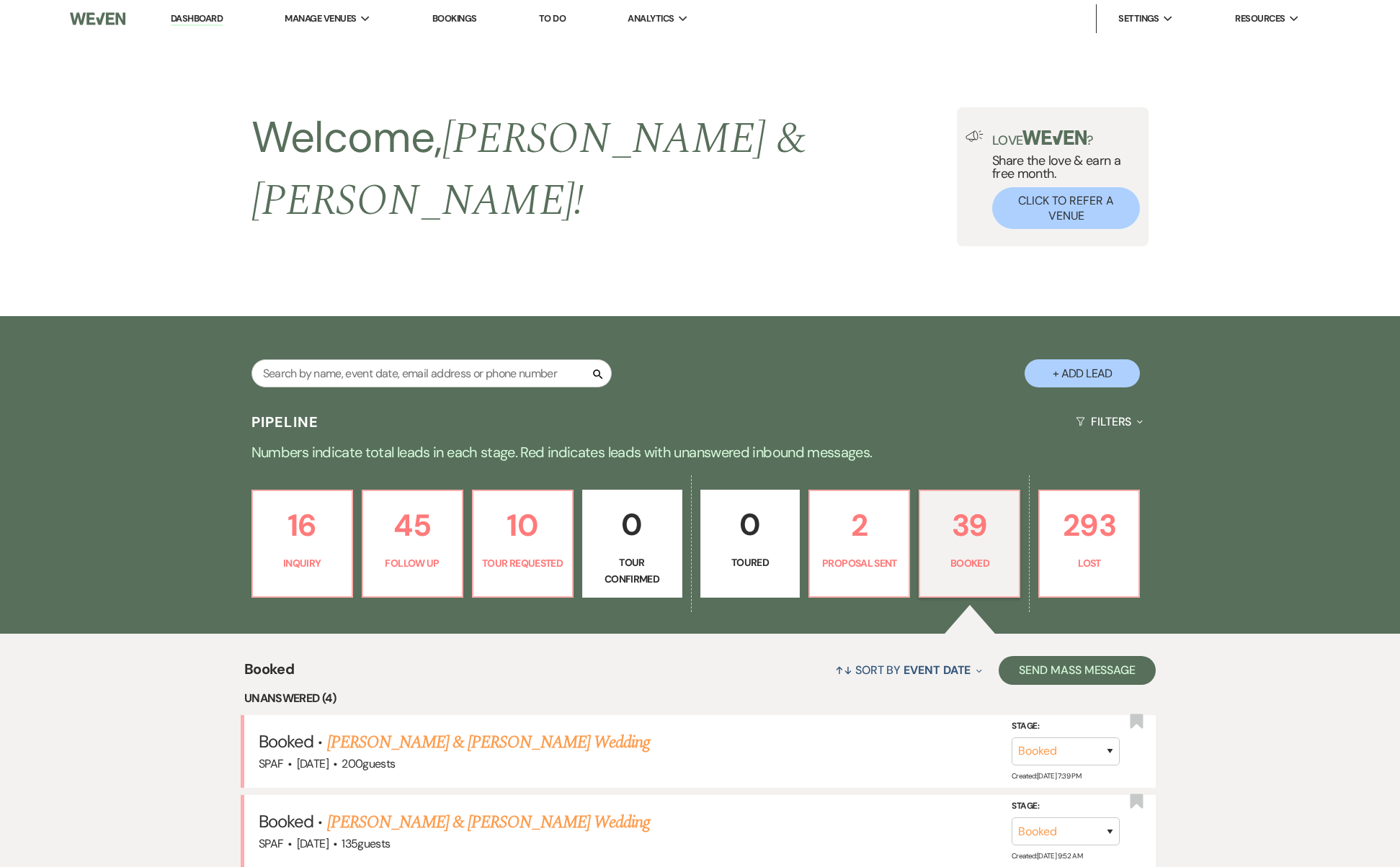
scroll to position [514, 0]
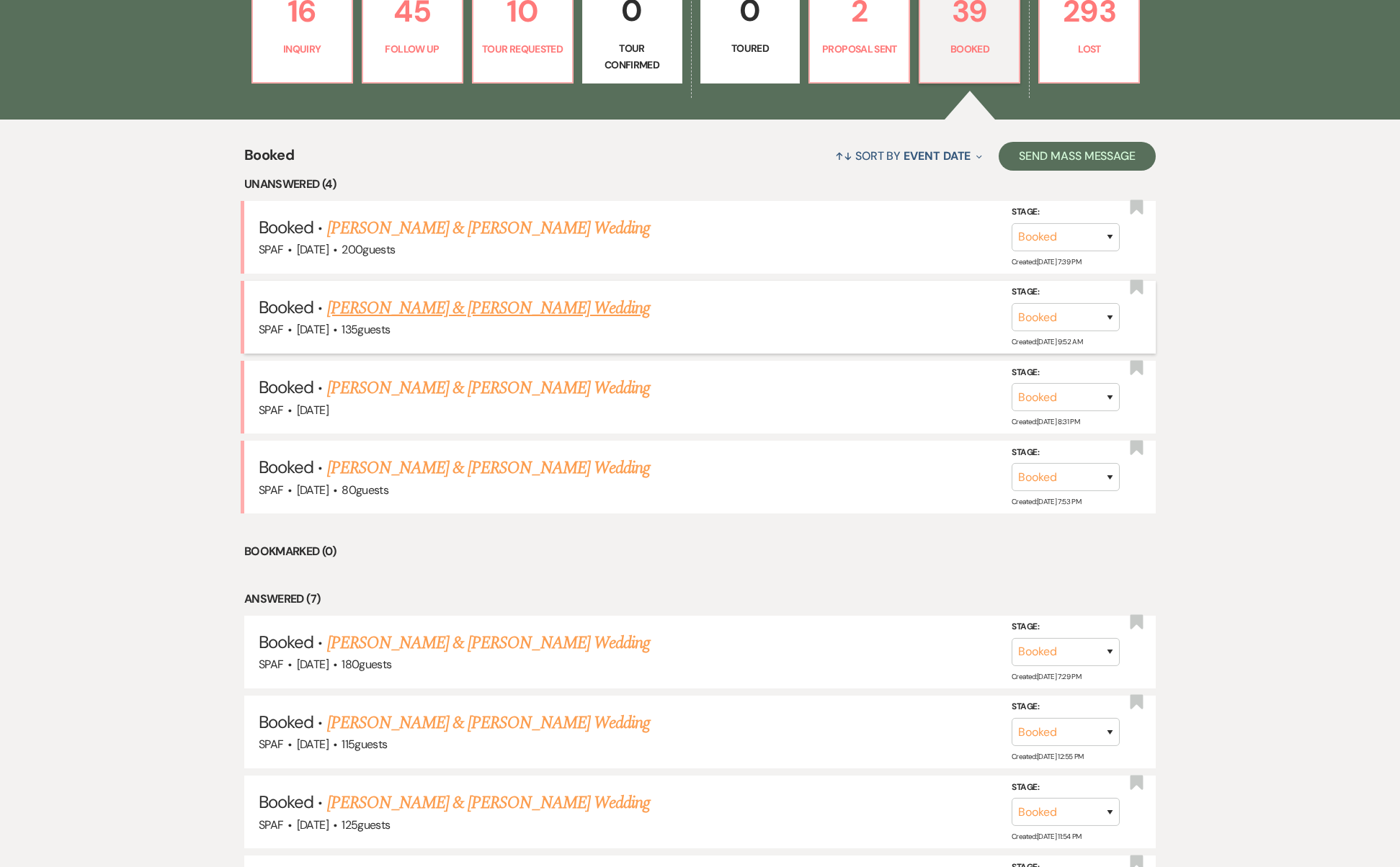
click at [513, 295] on link "[PERSON_NAME] & [PERSON_NAME] Wedding" at bounding box center [489, 308] width 323 height 26
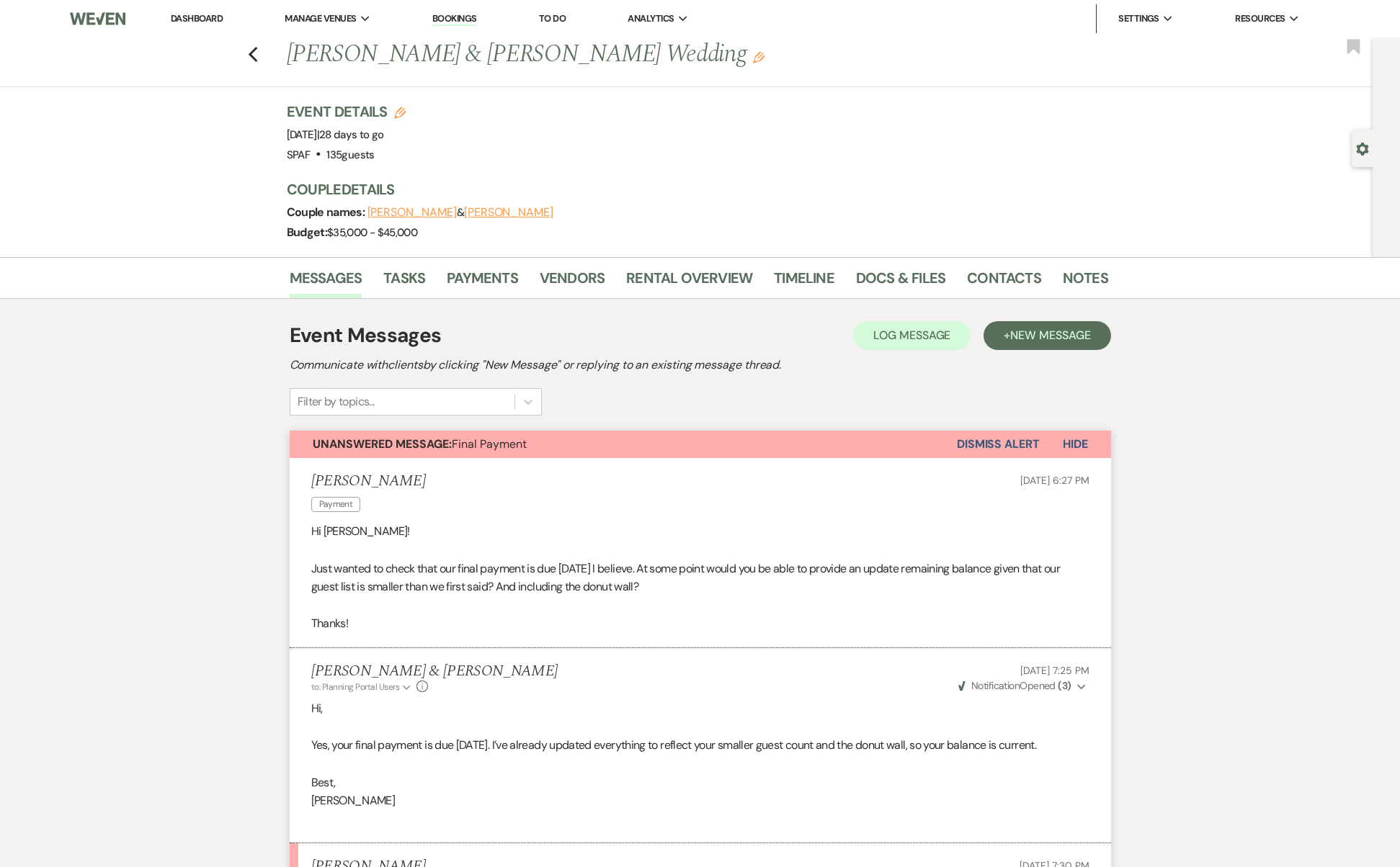
click at [1019, 440] on button "Dismiss Alert" at bounding box center [998, 444] width 83 height 27
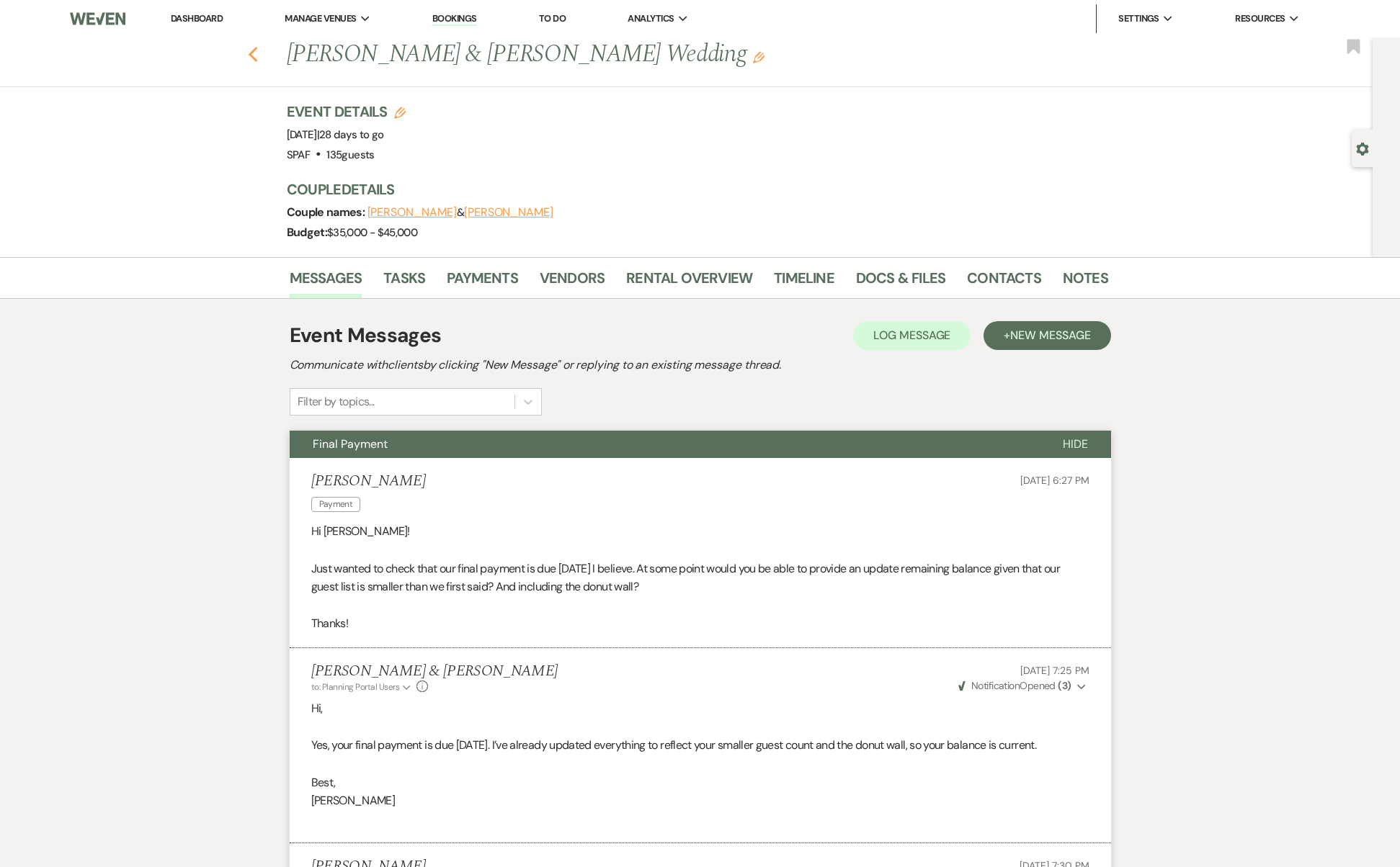
click at [259, 57] on icon "Previous" at bounding box center [253, 54] width 11 height 17
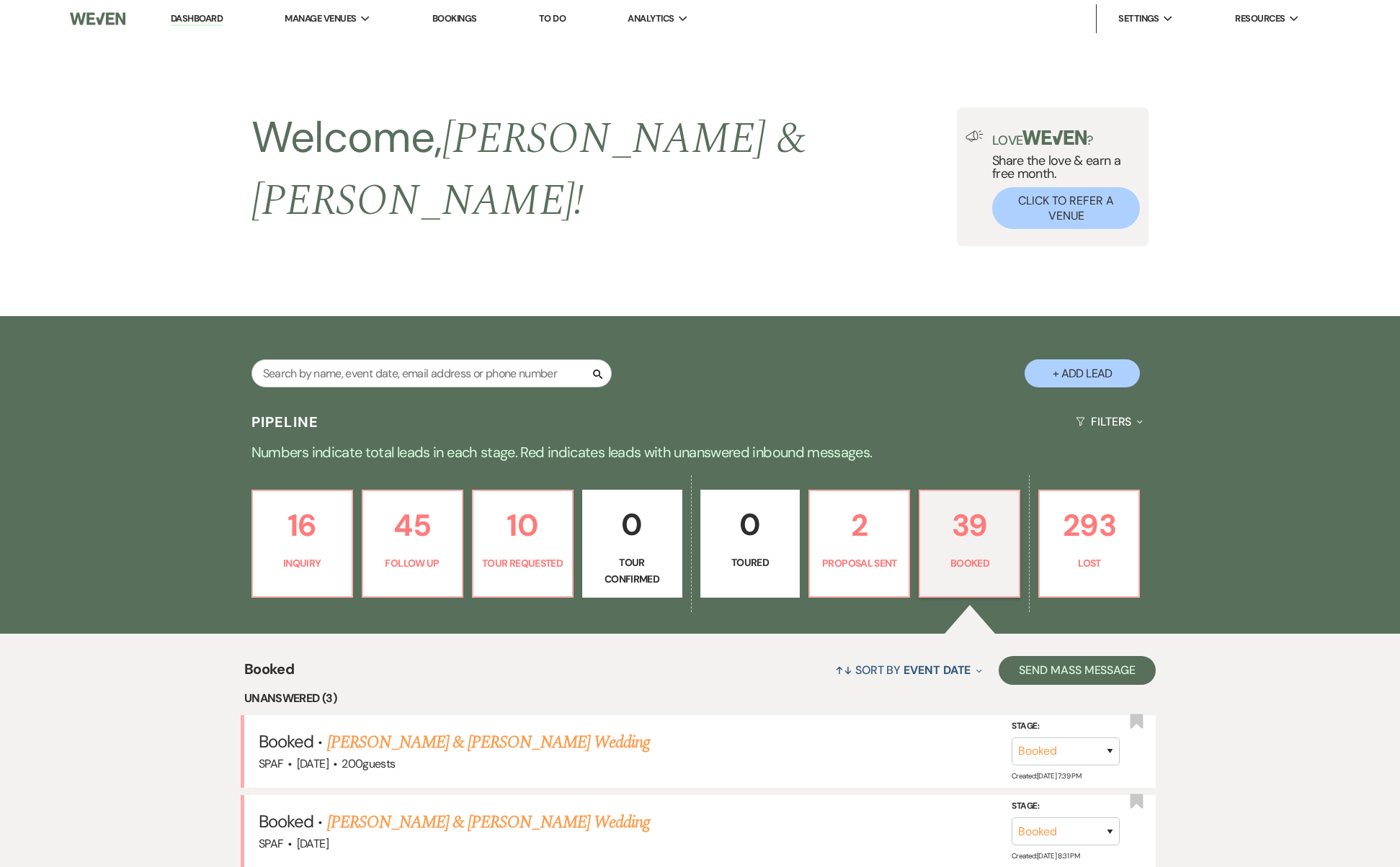
scroll to position [514, 0]
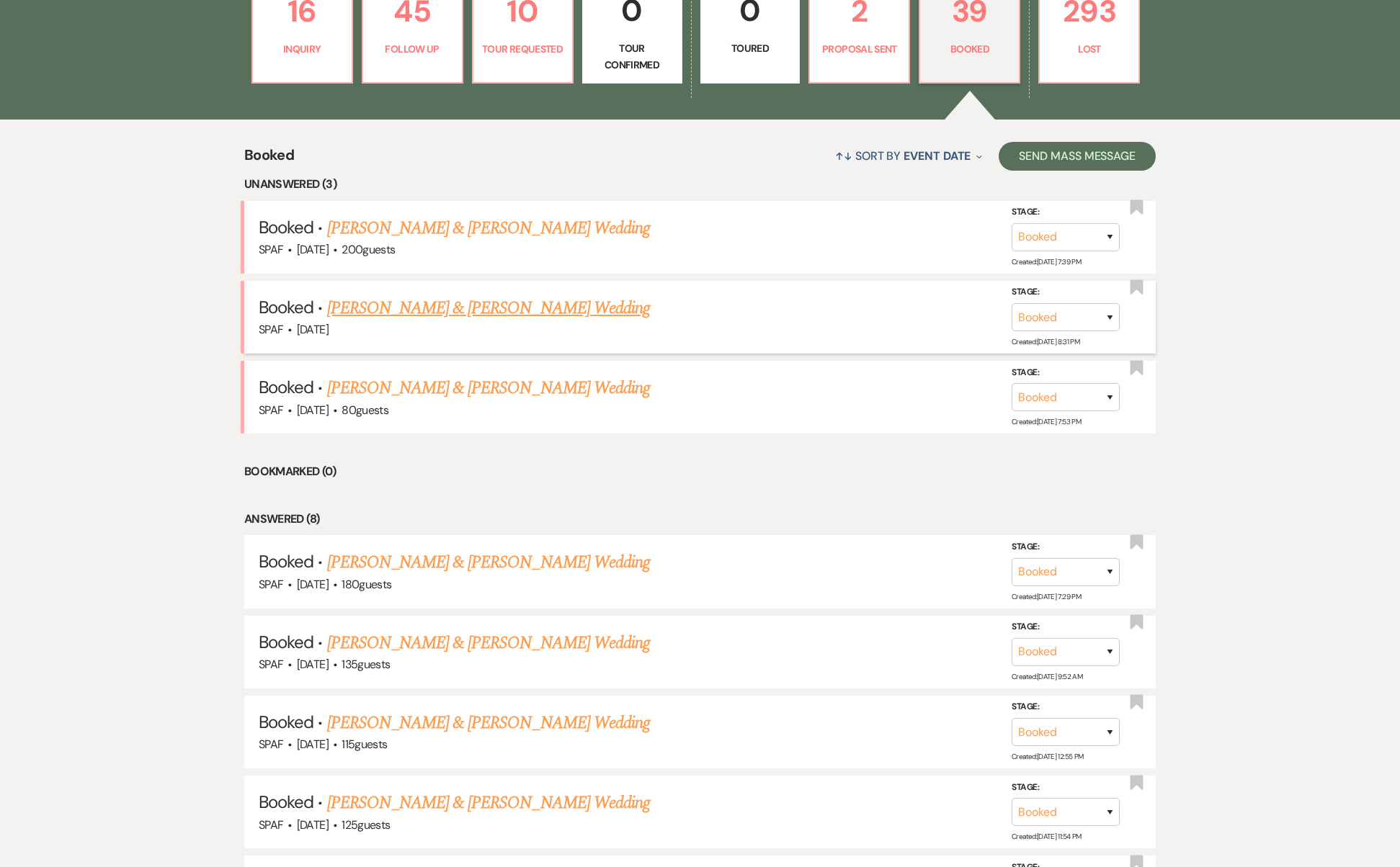
click at [405, 295] on link "[PERSON_NAME] & [PERSON_NAME] Wedding" at bounding box center [489, 308] width 323 height 26
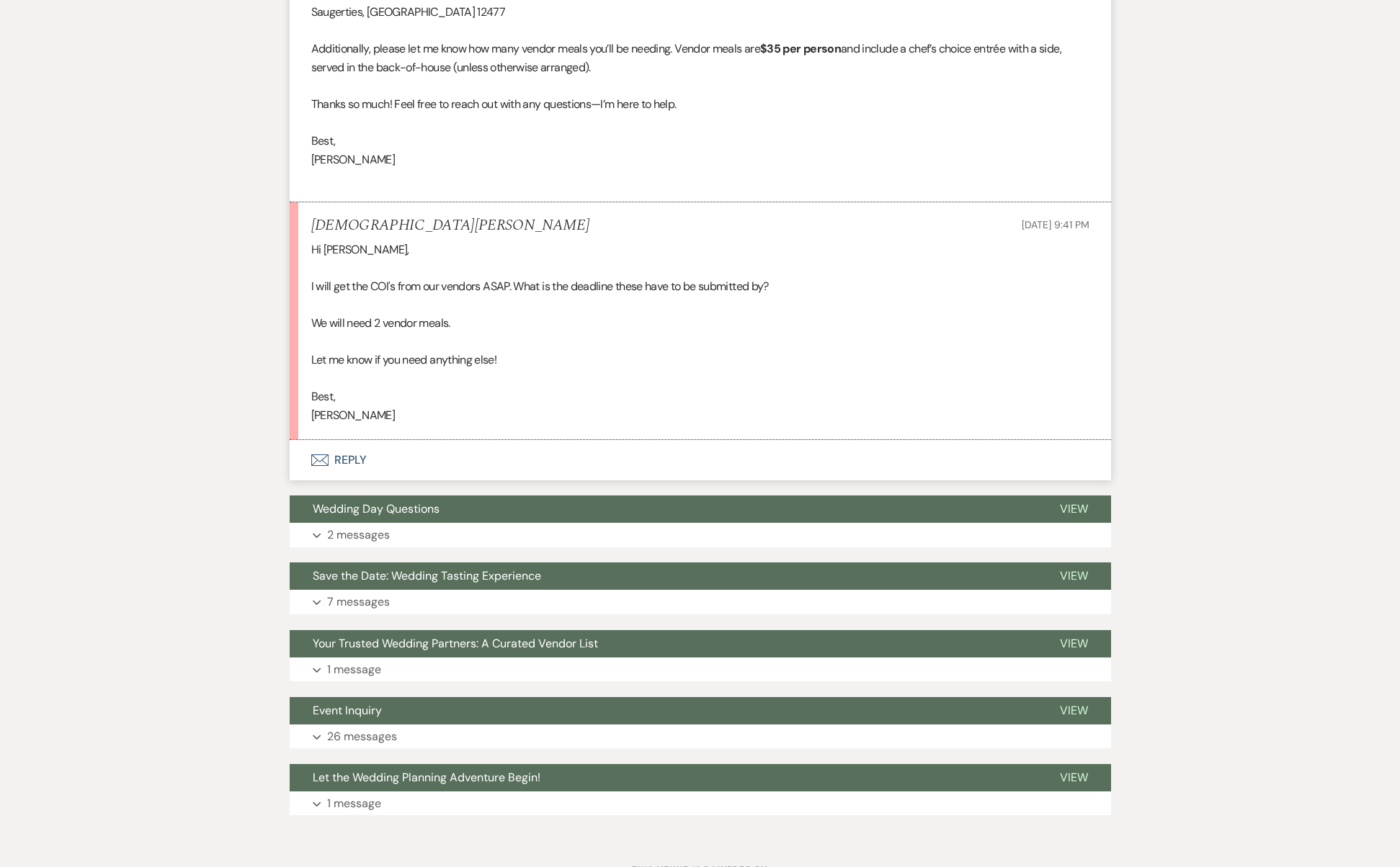
scroll to position [437, 0]
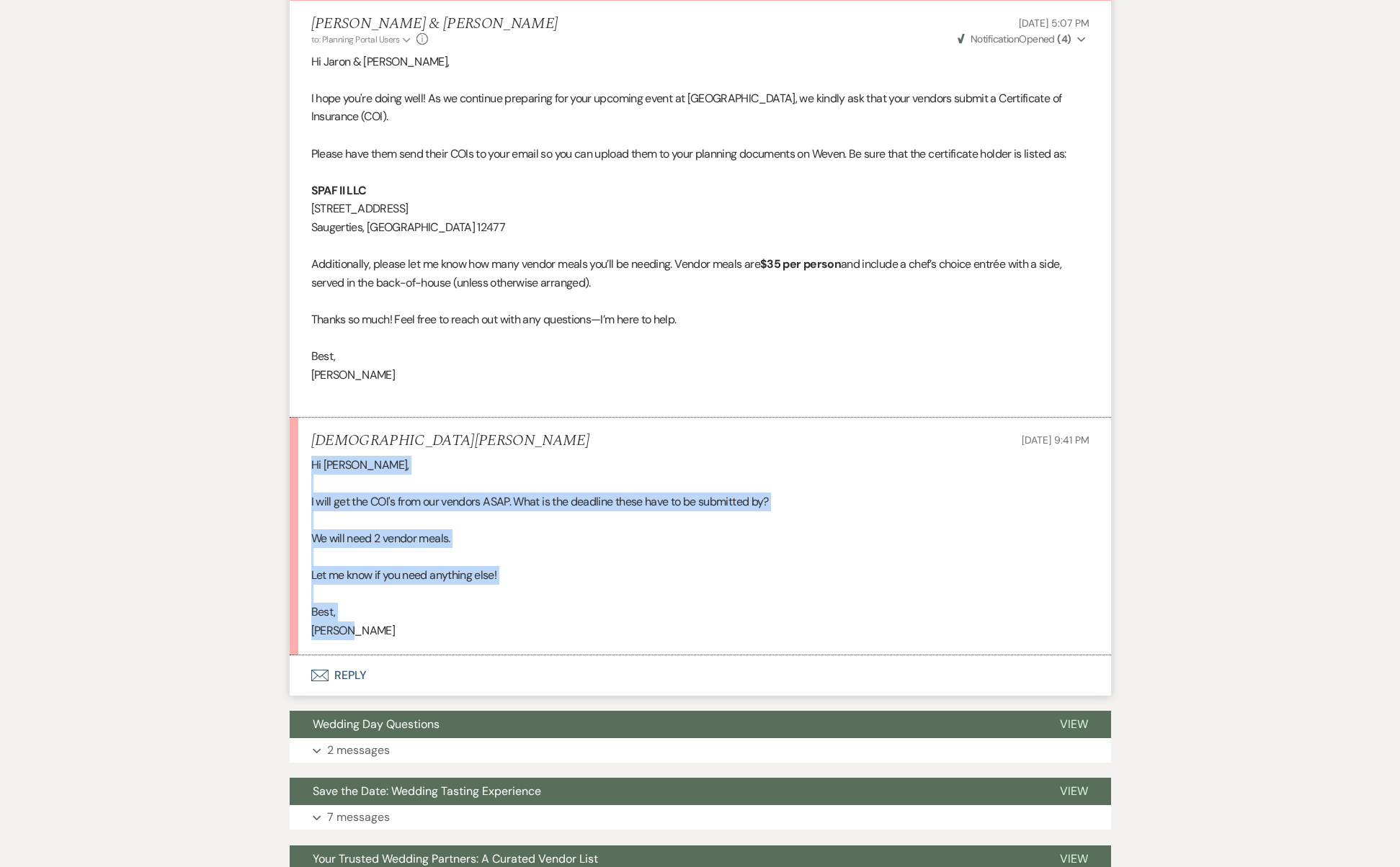
drag, startPoint x: 372, startPoint y: 599, endPoint x: 295, endPoint y: 436, distance: 180.3
click at [295, 436] on li "[PERSON_NAME] [DATE] 9:41 PM Hi [PERSON_NAME], I will get the COI's from our ve…" at bounding box center [700, 536] width 821 height 237
copy div "Hi [PERSON_NAME], I will get the COI's from our vendors ASAP. What is the deadl…"
click at [338, 655] on button "Envelope Reply" at bounding box center [700, 675] width 821 height 40
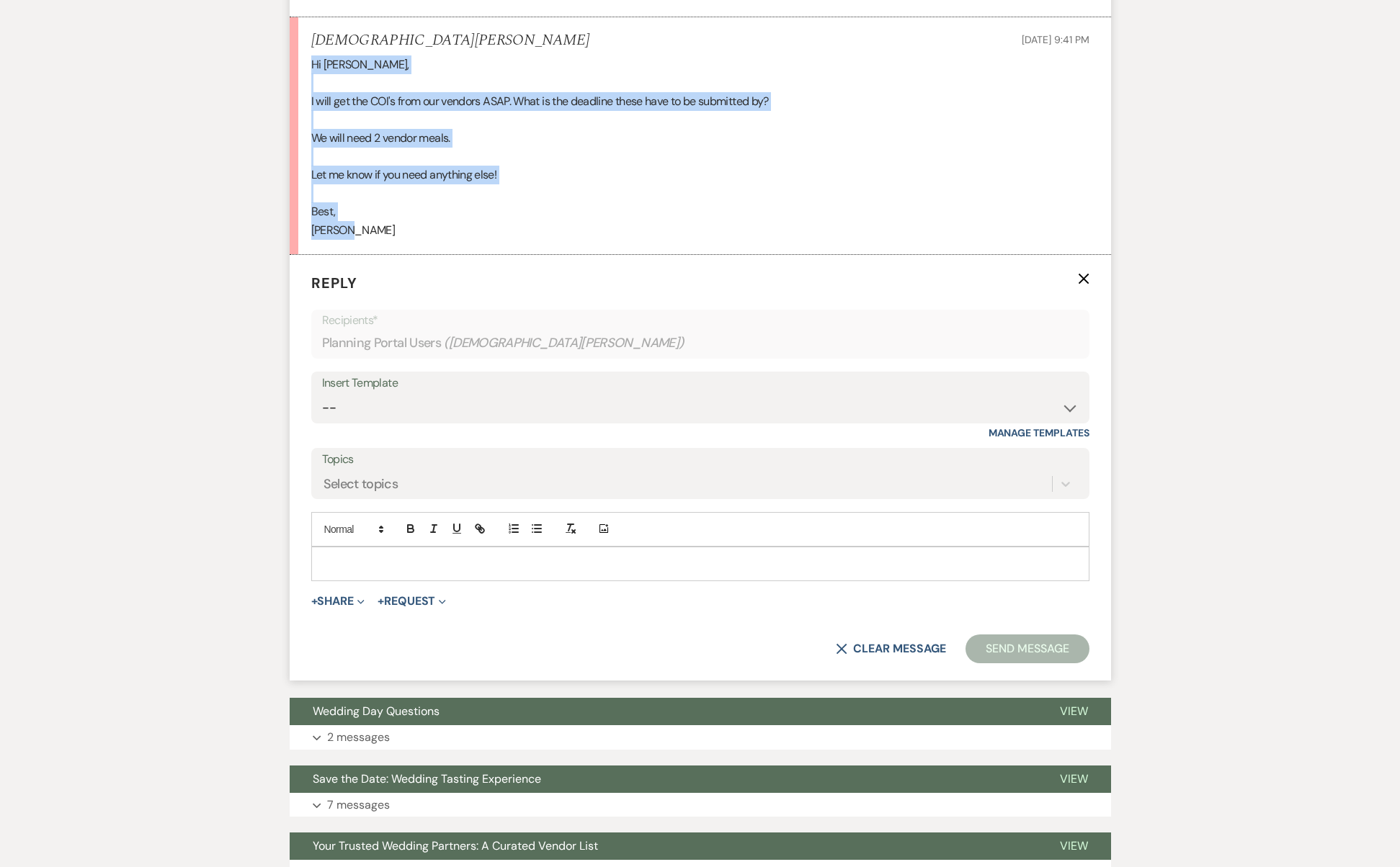
scroll to position [840, 0]
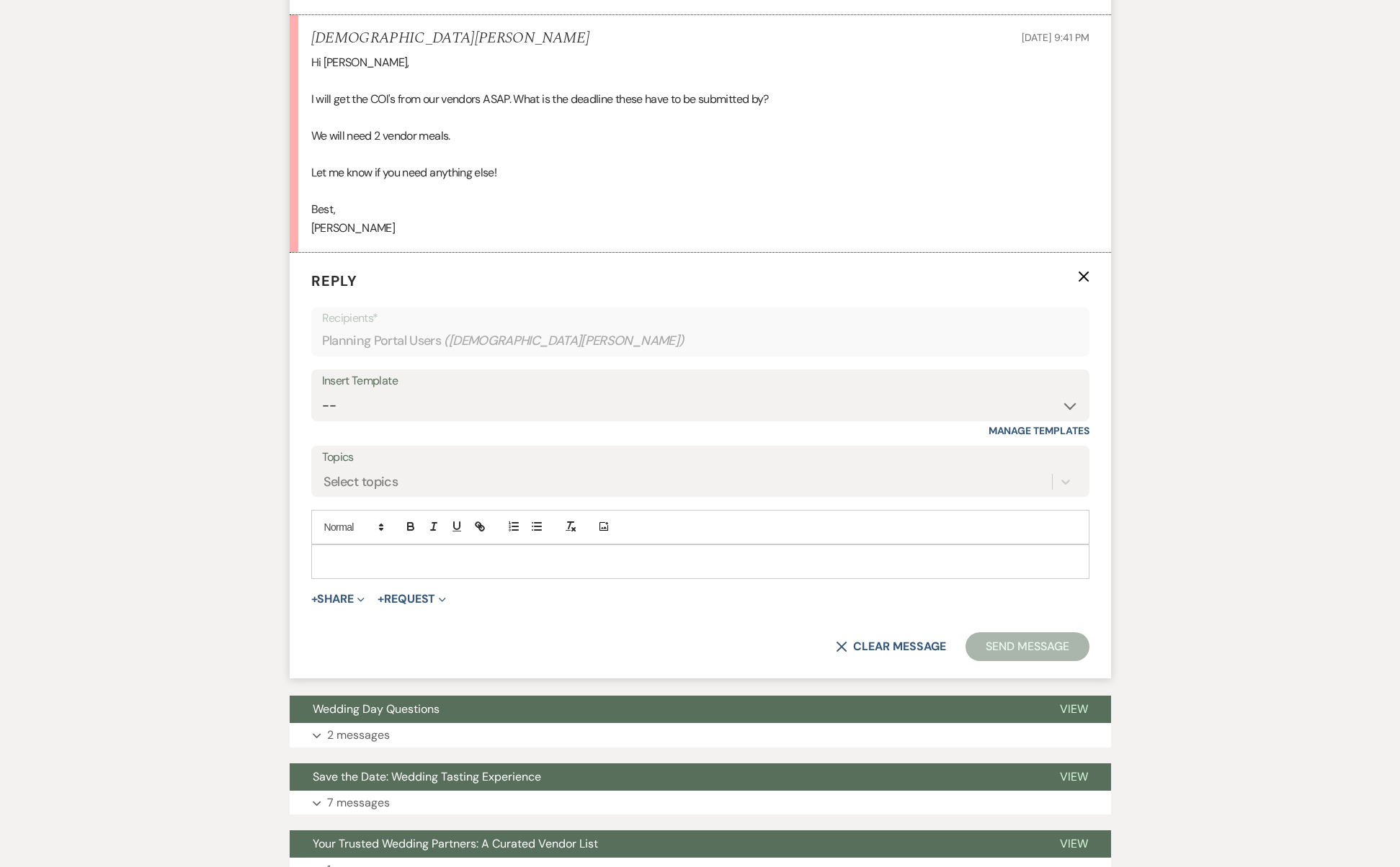
click at [346, 545] on div at bounding box center [700, 562] width 777 height 33
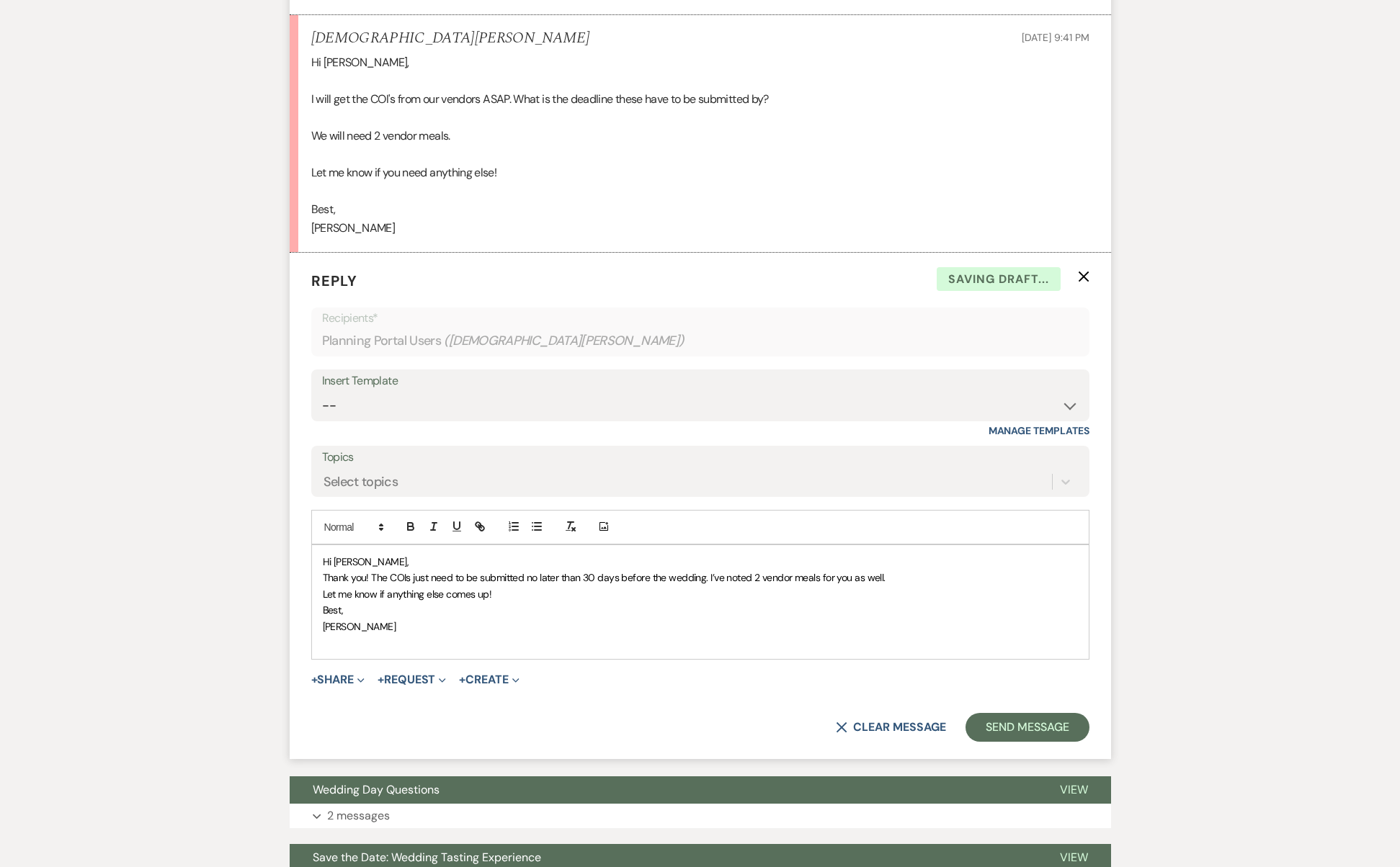
click at [379, 554] on p "Hi [PERSON_NAME]," at bounding box center [700, 562] width 755 height 16
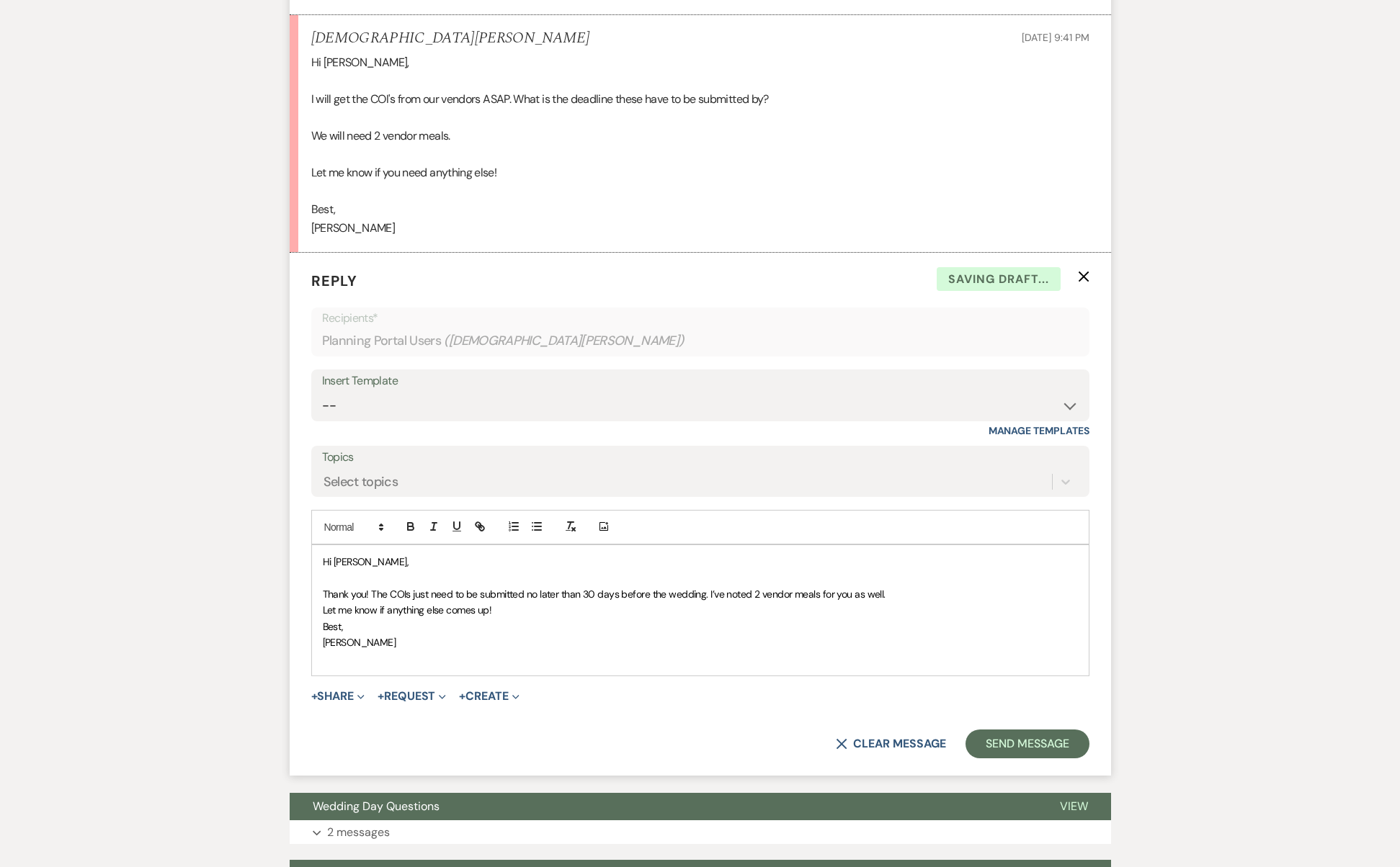
click at [891, 587] on p "Thank you! The COIs just need to be submitted no later than 30 days before the …" at bounding box center [700, 594] width 755 height 16
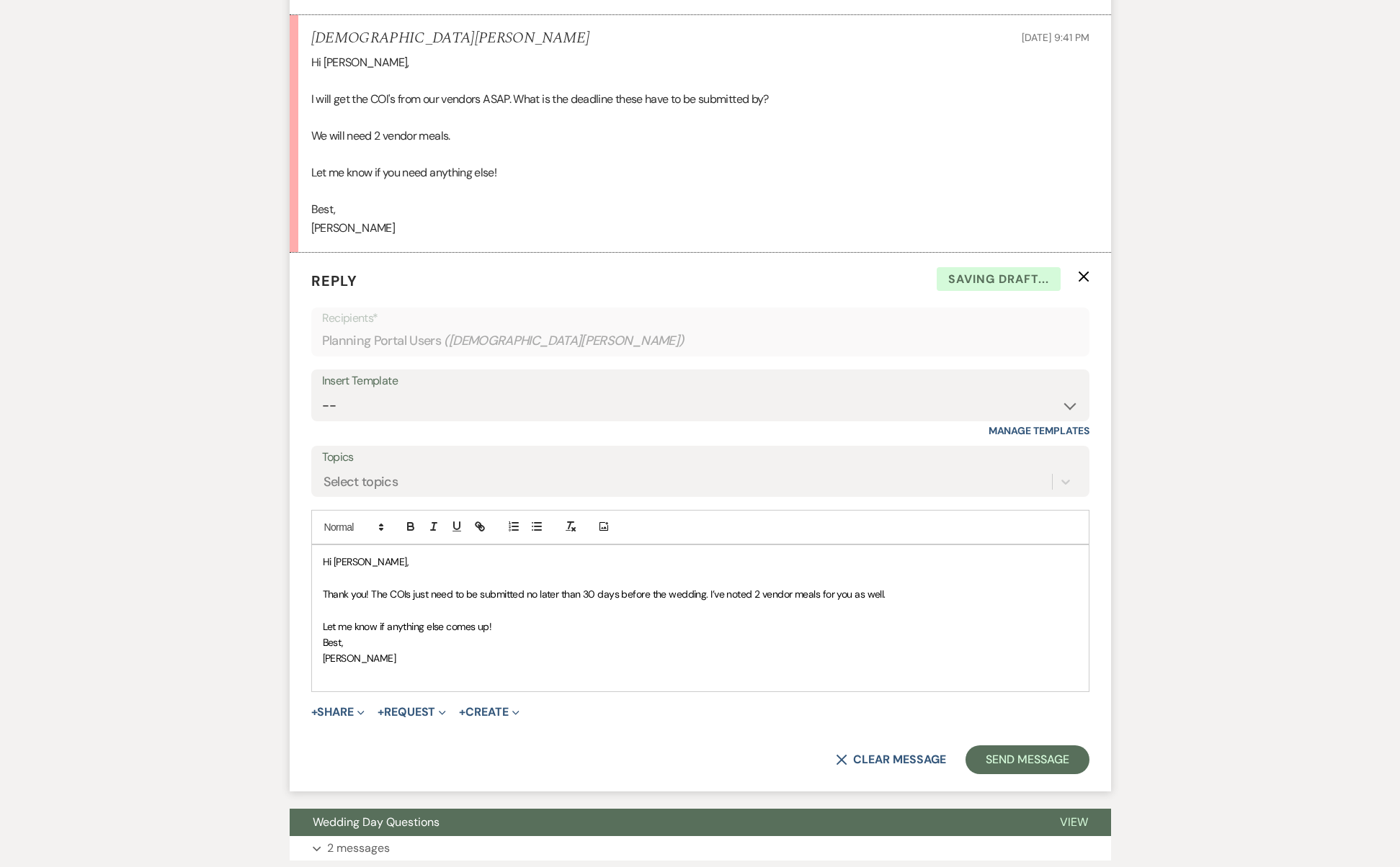
click at [886, 587] on p "Thank you! The COIs just need to be submitted no later than 30 days before the …" at bounding box center [700, 594] width 755 height 16
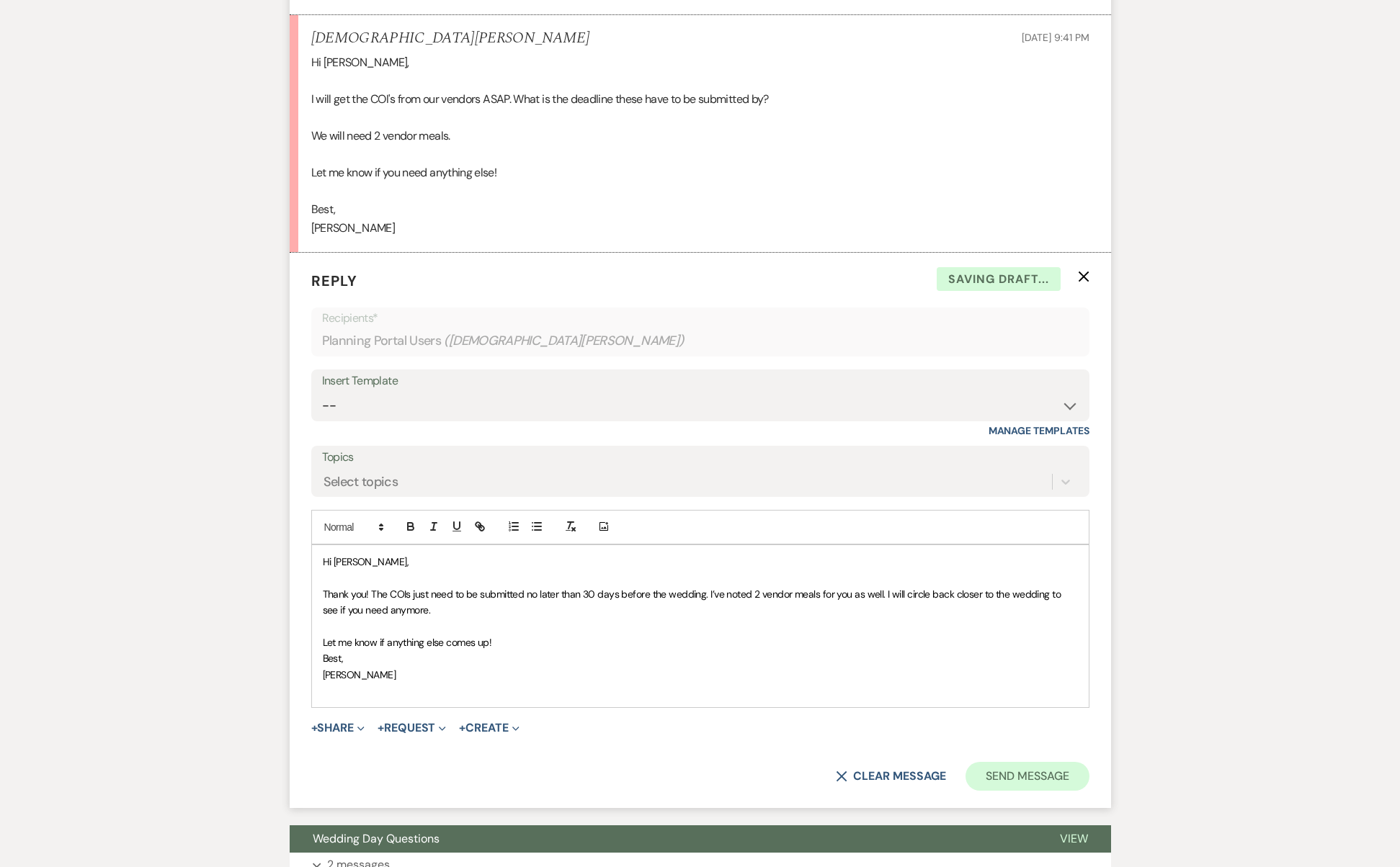
click at [1034, 763] on button "Send Message" at bounding box center [1027, 776] width 123 height 28
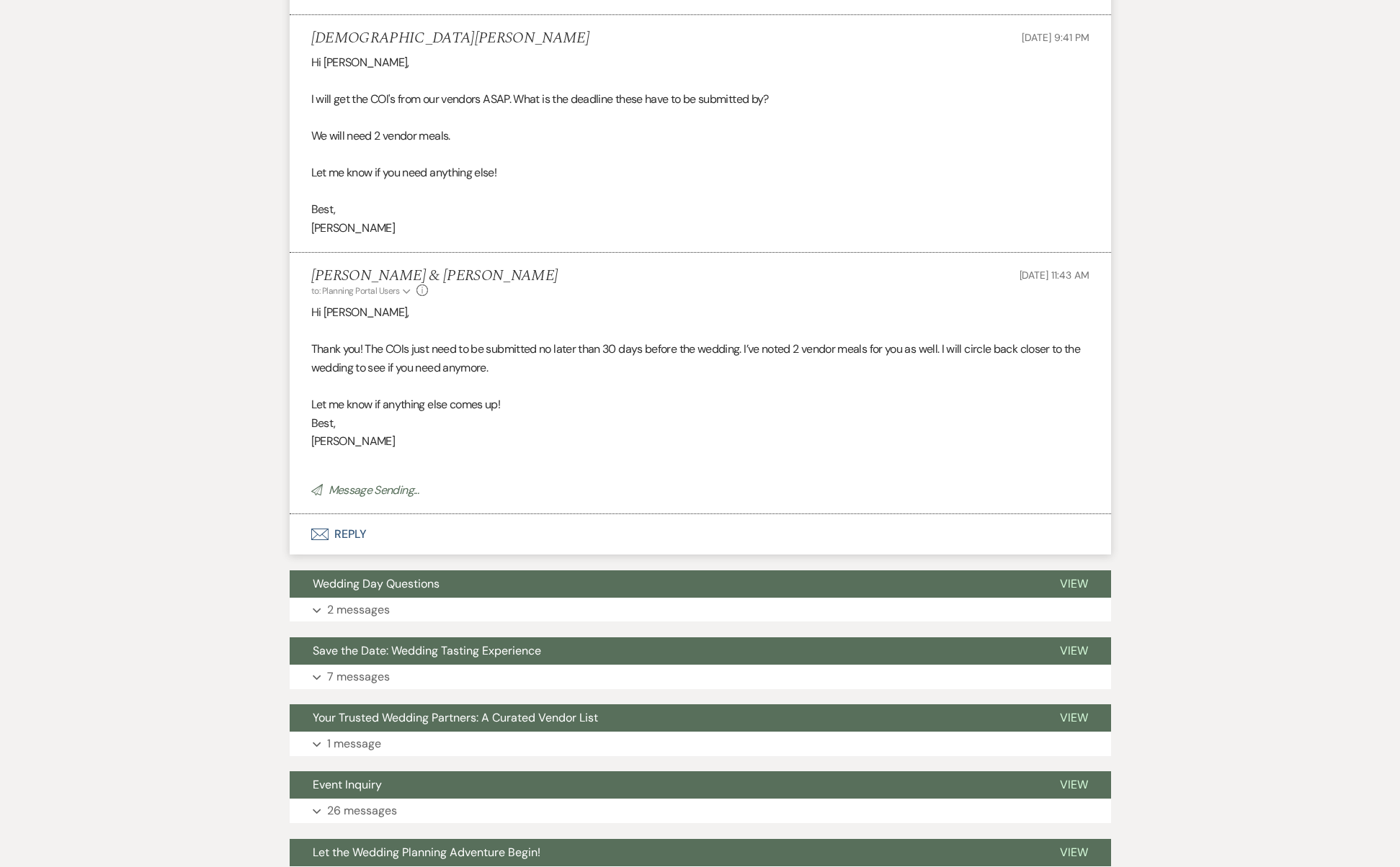
scroll to position [0, 0]
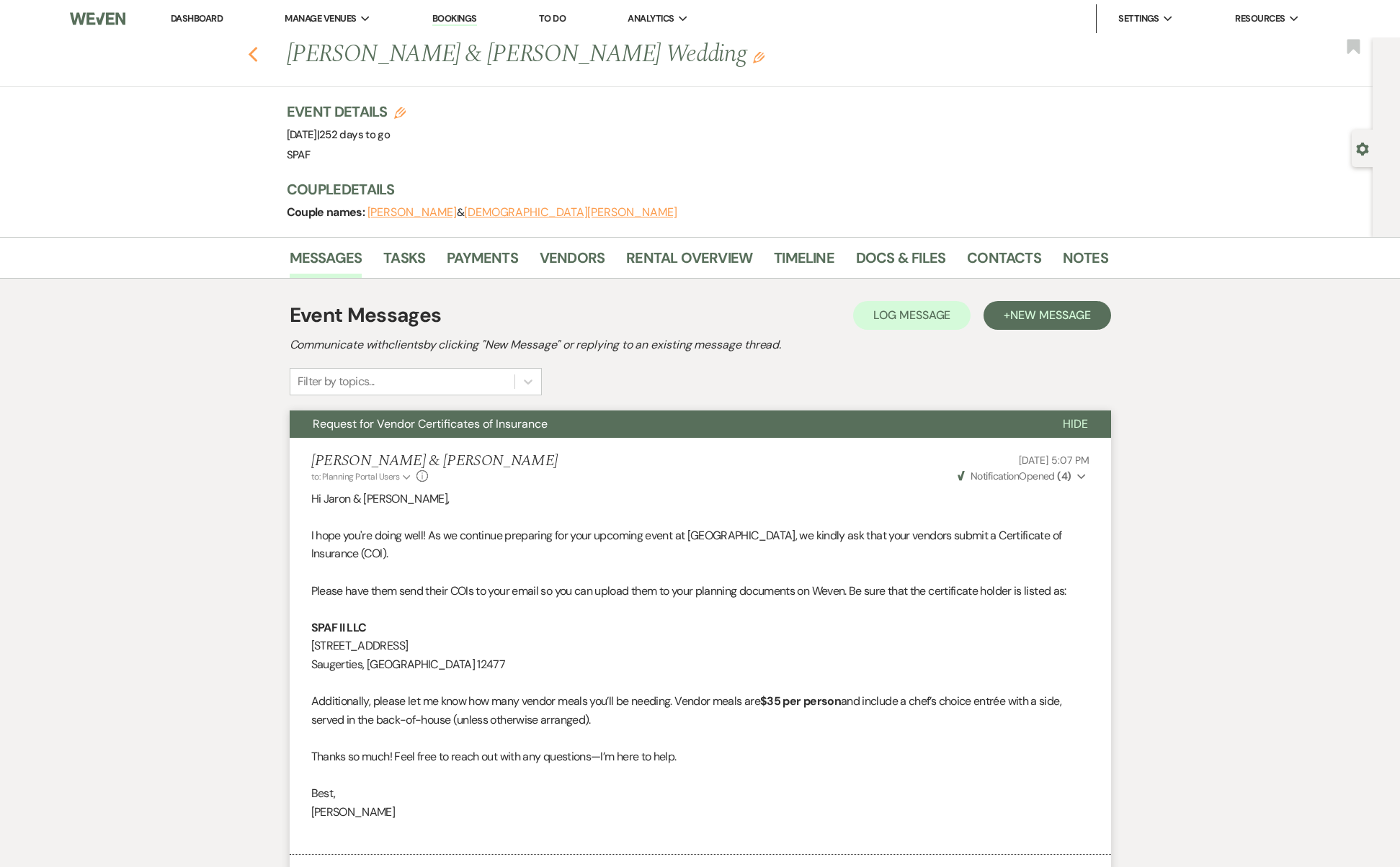
click at [257, 53] on use "button" at bounding box center [252, 54] width 9 height 16
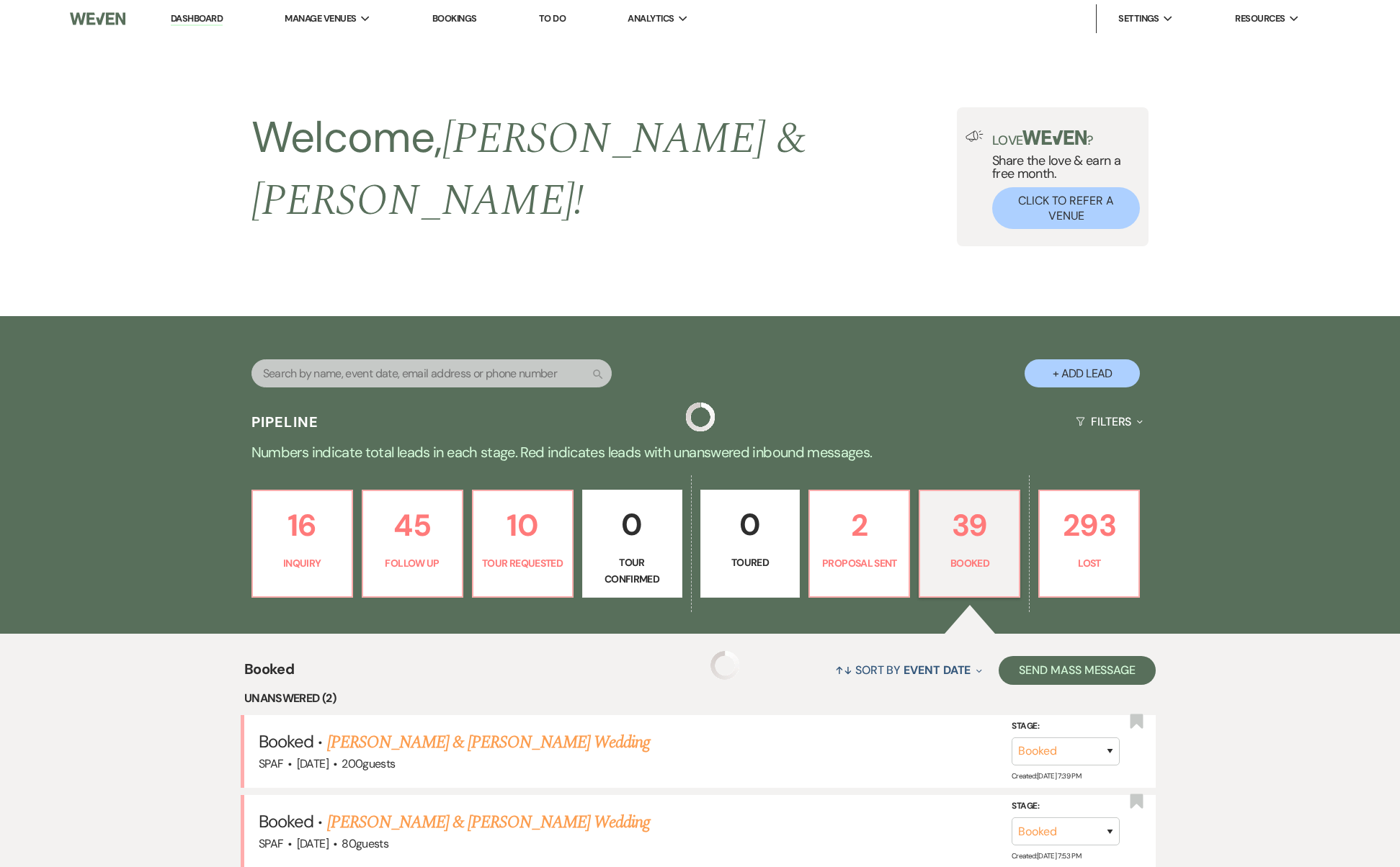
scroll to position [514, 0]
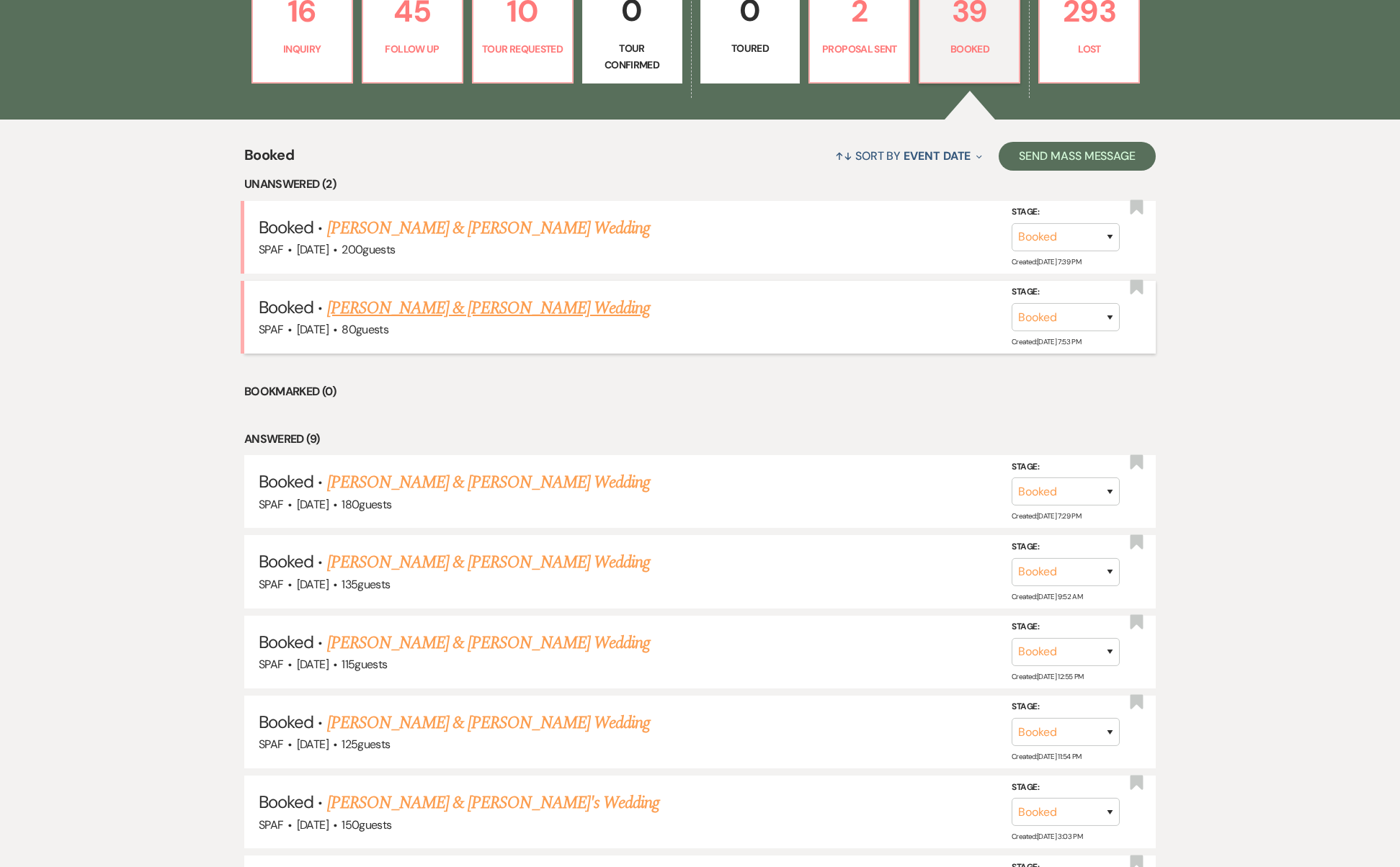
click at [465, 295] on link "[PERSON_NAME] & [PERSON_NAME] Wedding" at bounding box center [489, 308] width 323 height 26
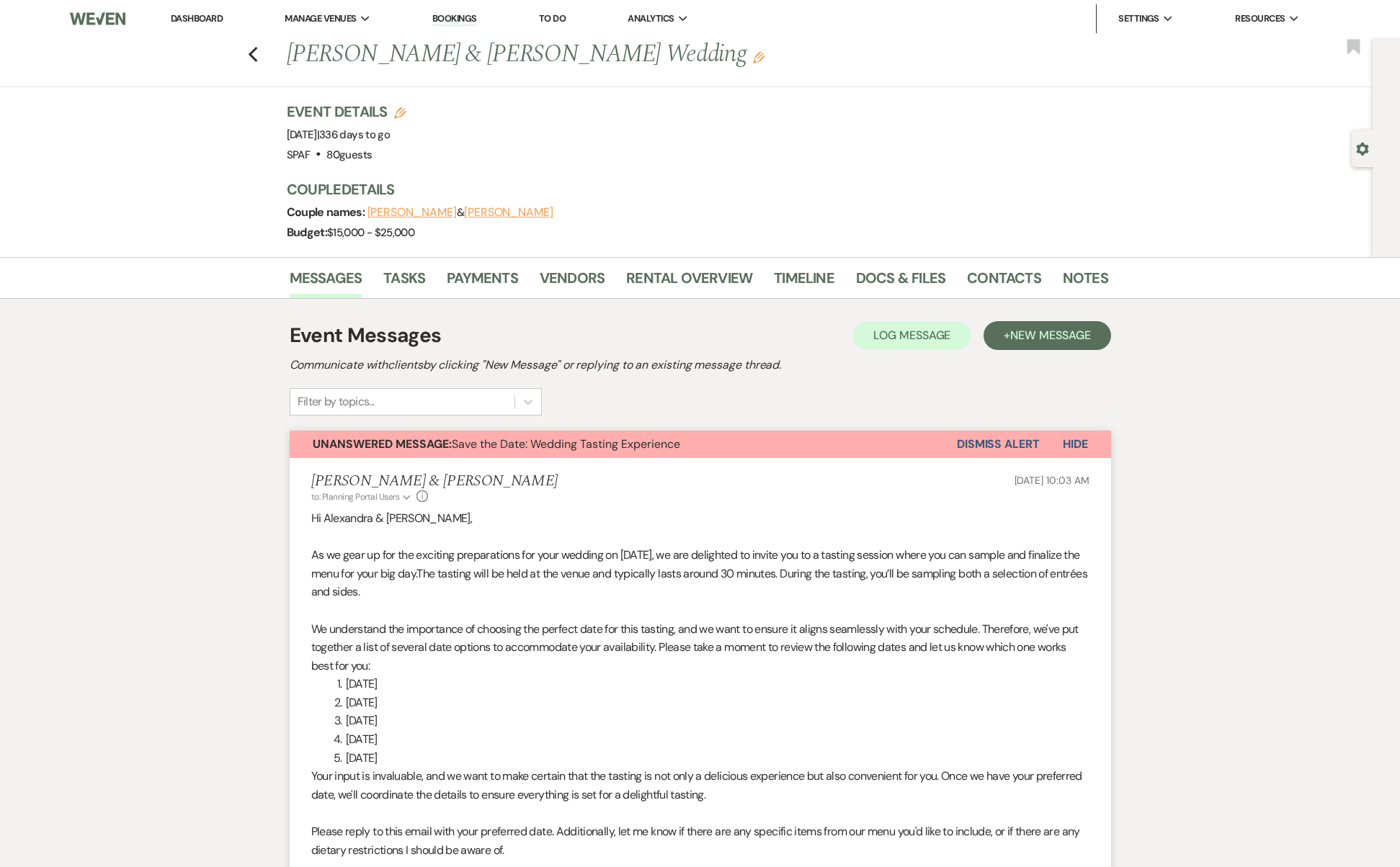
scroll to position [982, 0]
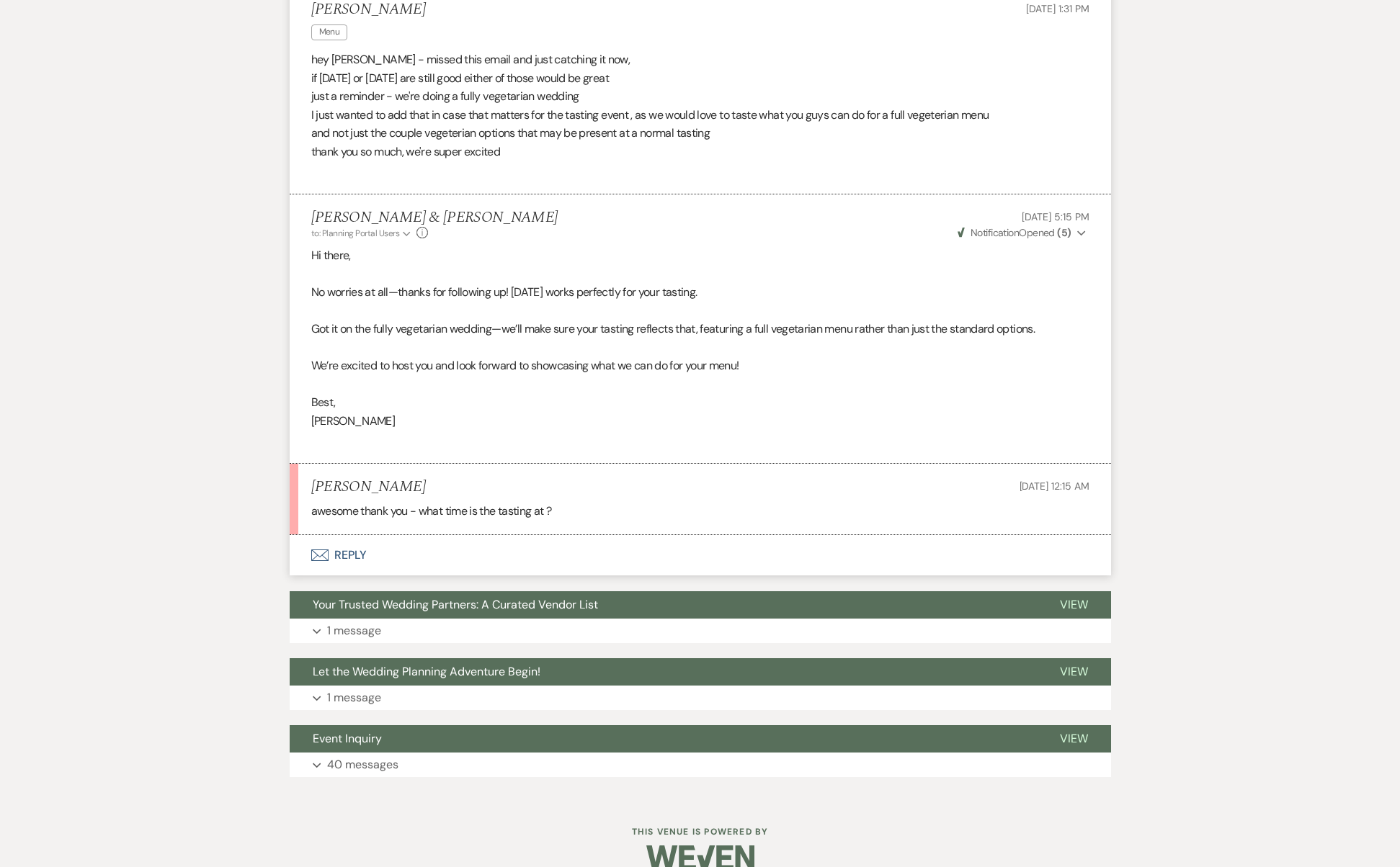
click at [394, 535] on button "Envelope Reply" at bounding box center [700, 555] width 821 height 40
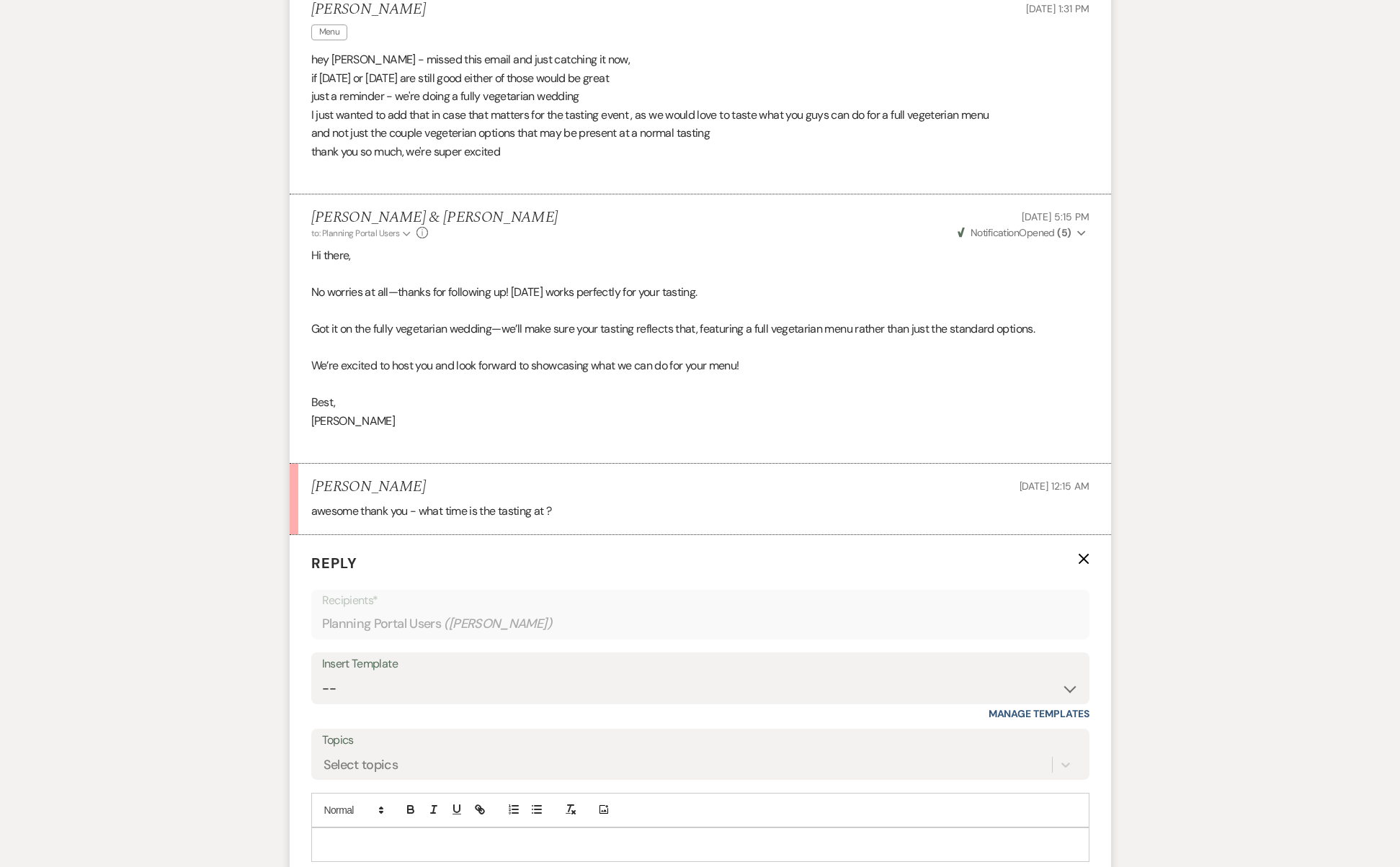
scroll to position [1275, 0]
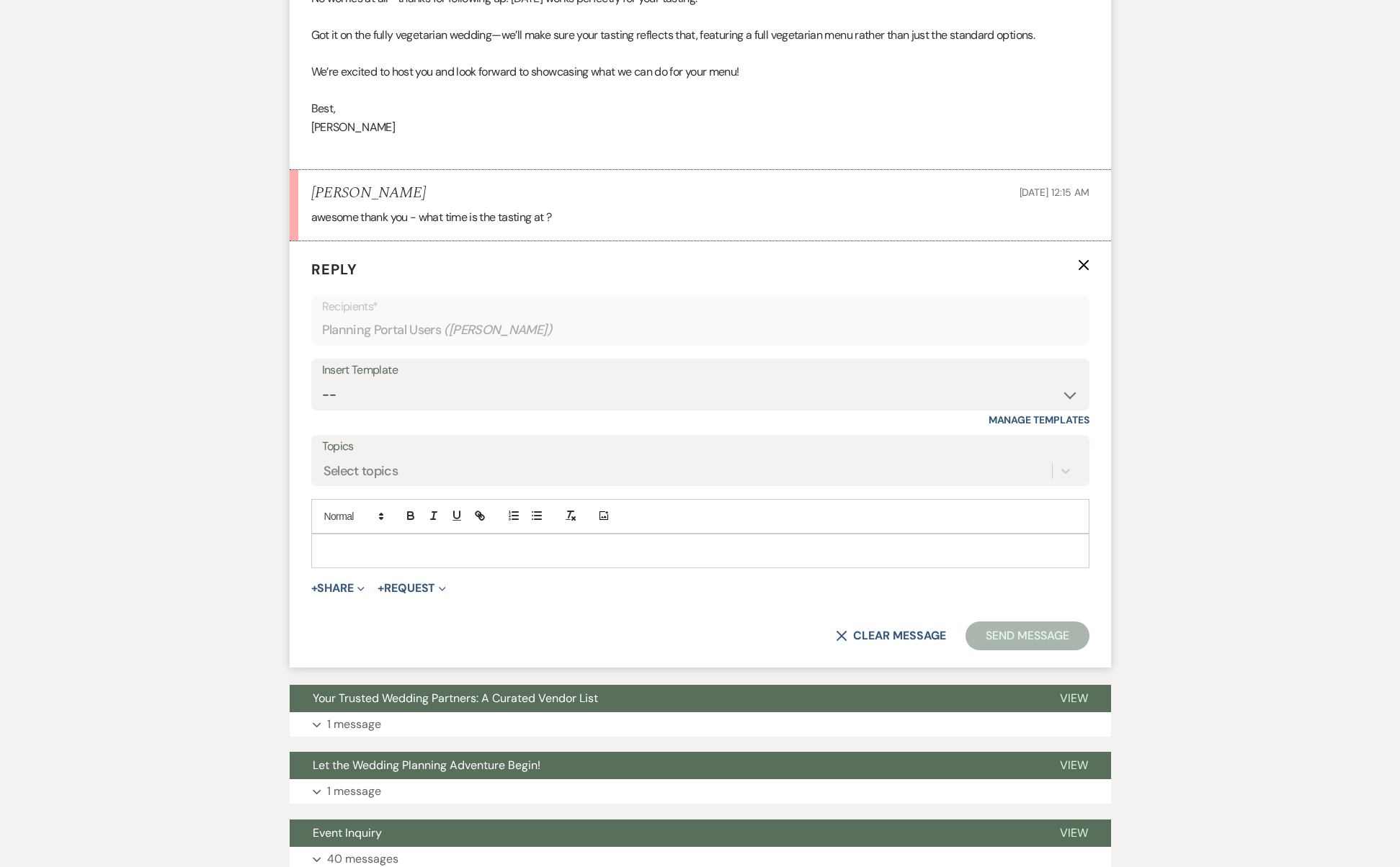
click at [434, 543] on p at bounding box center [700, 551] width 755 height 16
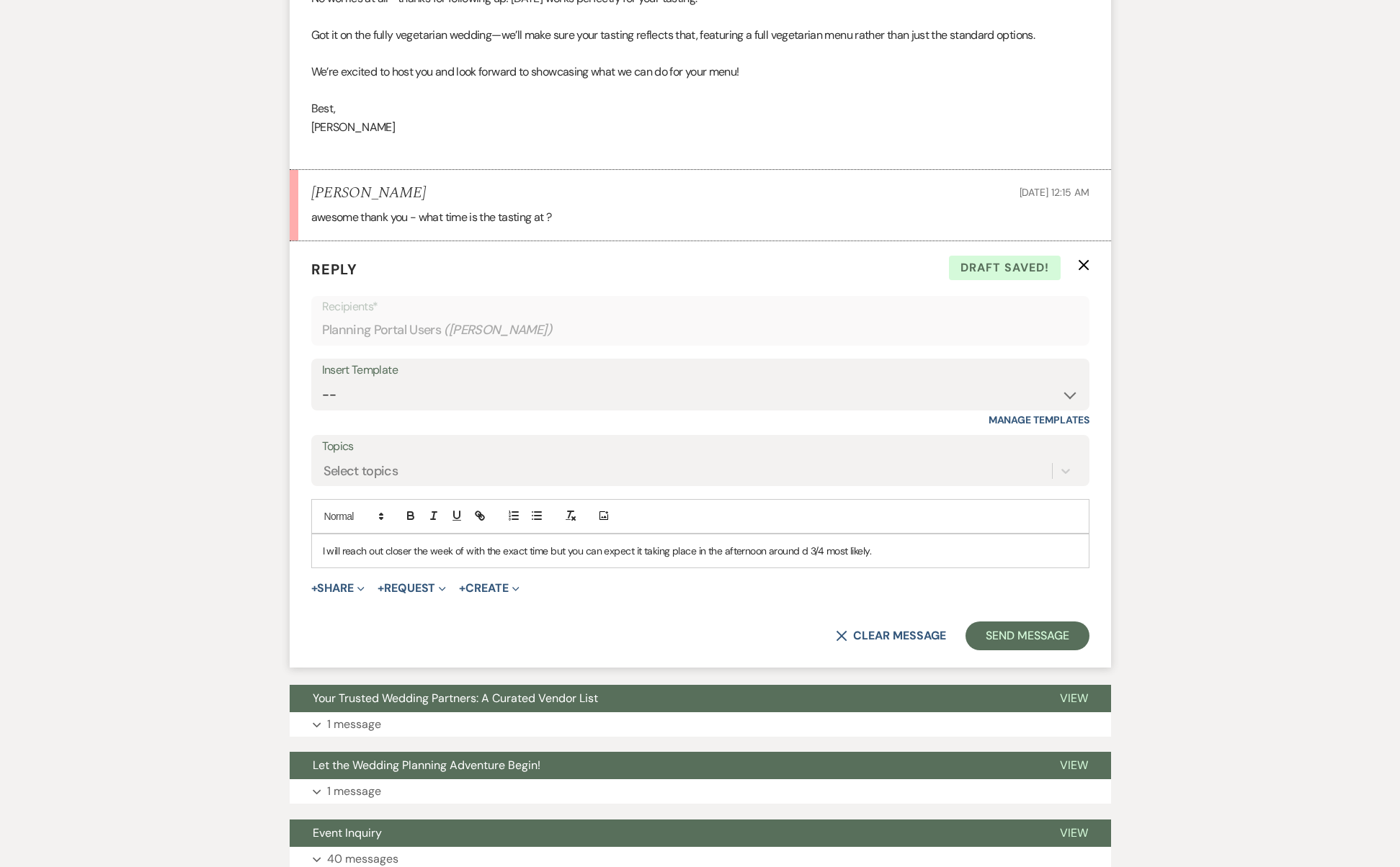
click at [549, 543] on p "I will reach out closer the week of with the exact time but you can expect it t…" at bounding box center [700, 551] width 755 height 16
click at [1007, 621] on button "Send Message" at bounding box center [1027, 635] width 123 height 28
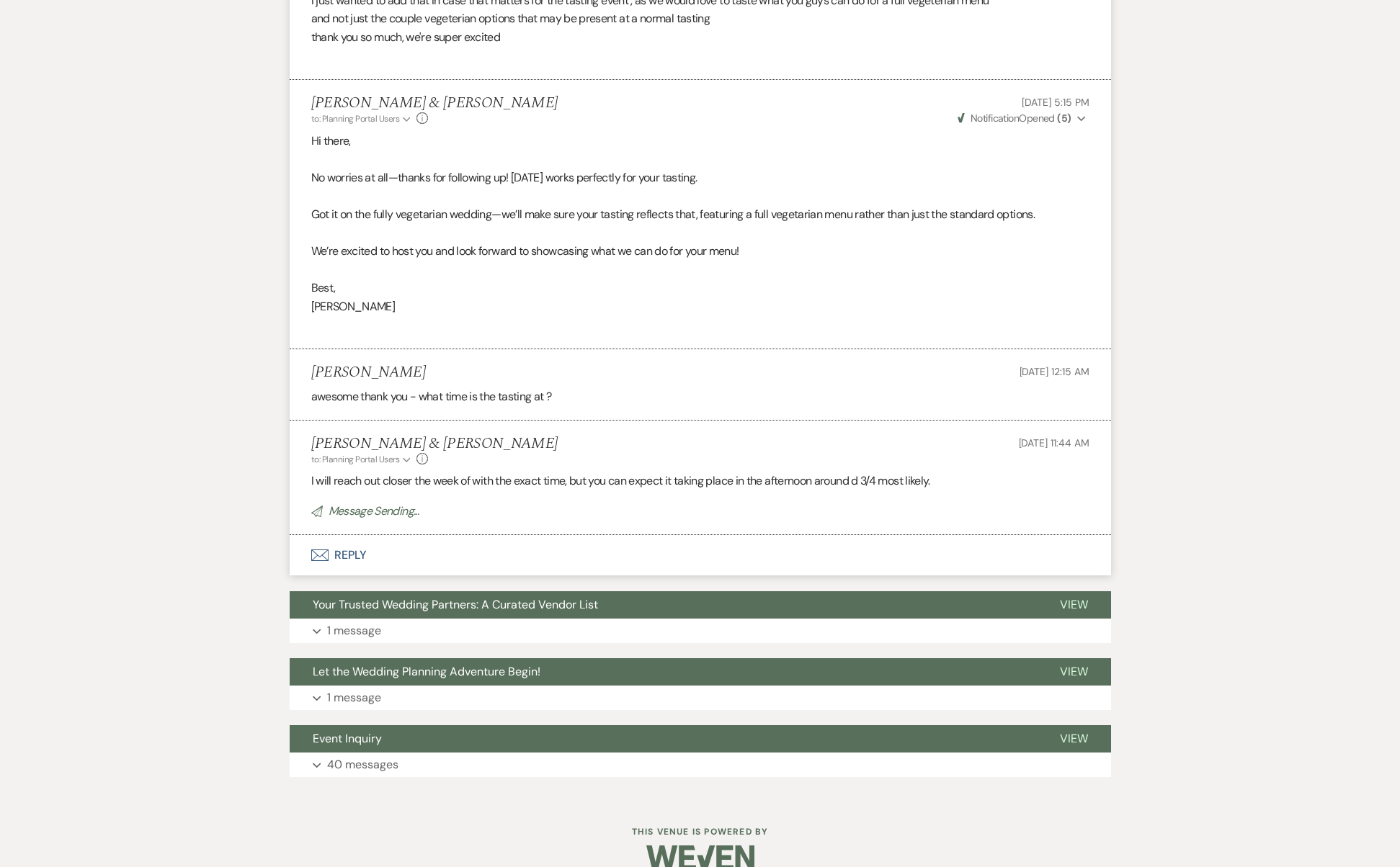
scroll to position [0, 0]
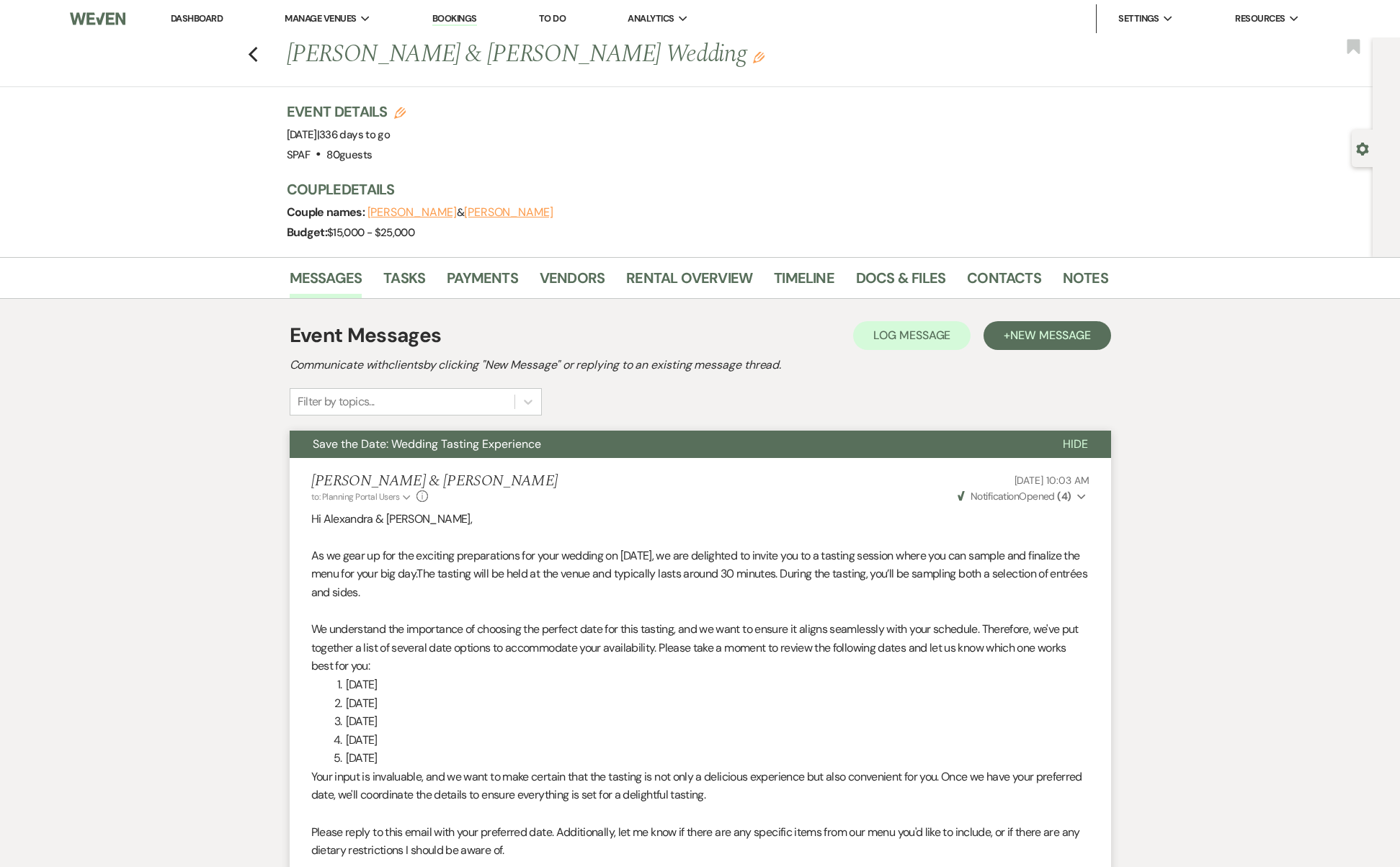
click at [266, 56] on div "Previous [PERSON_NAME] & [PERSON_NAME] Wedding Edit Bookmark" at bounding box center [682, 62] width 1380 height 49
click at [259, 54] on icon "Previous" at bounding box center [253, 54] width 11 height 17
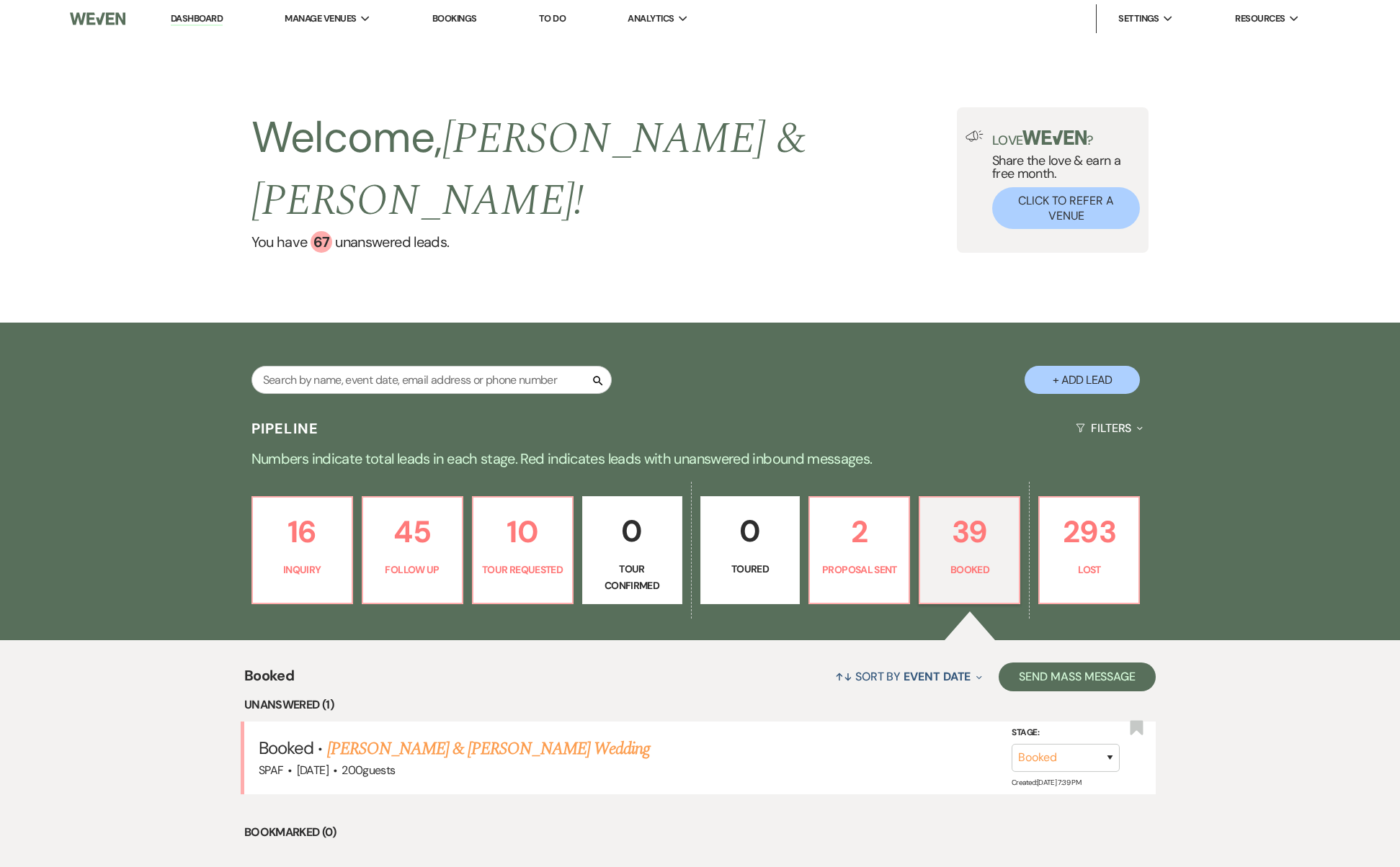
scroll to position [390, 0]
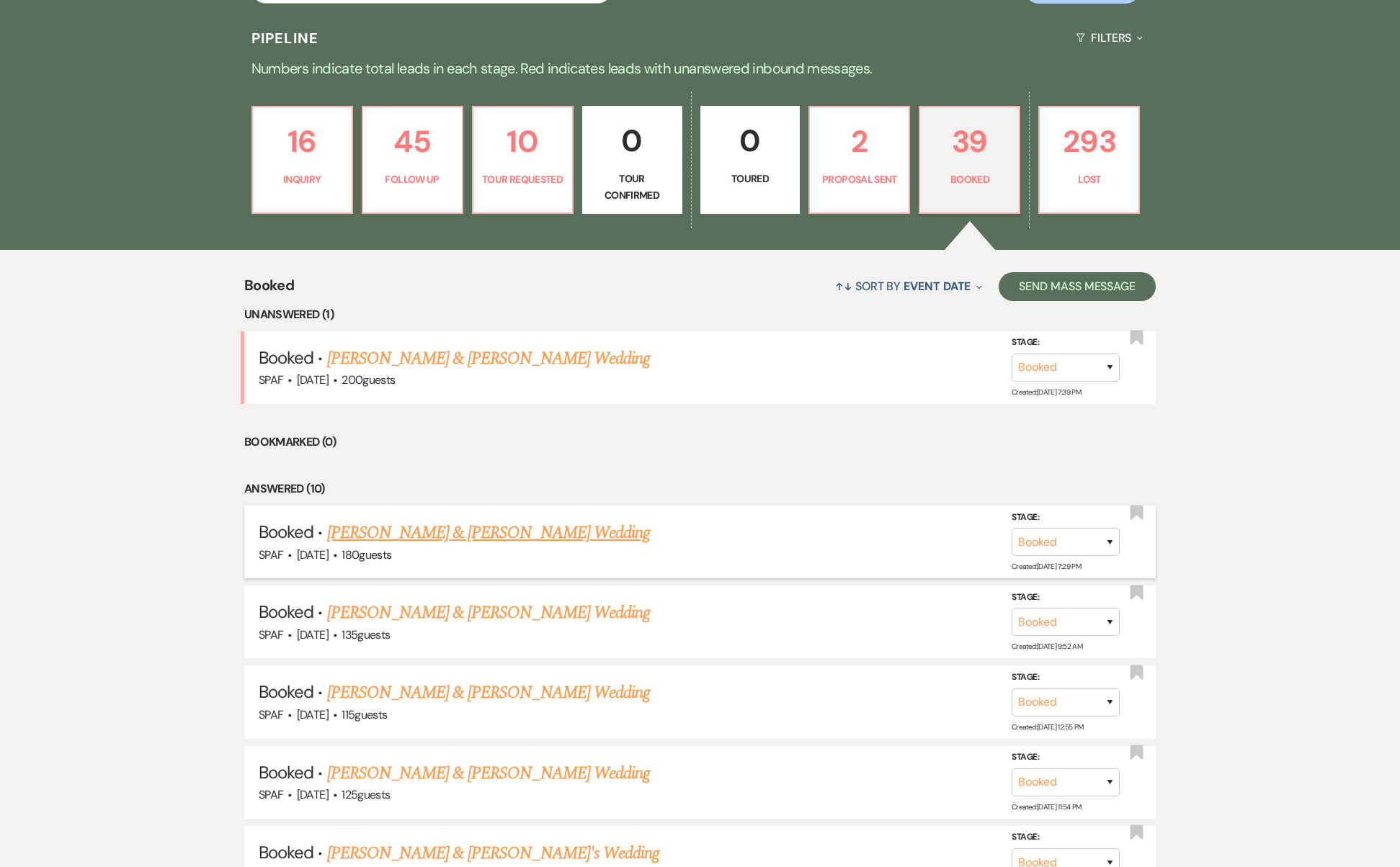
click at [506, 521] on link "[PERSON_NAME] & [PERSON_NAME] Wedding" at bounding box center [489, 533] width 323 height 26
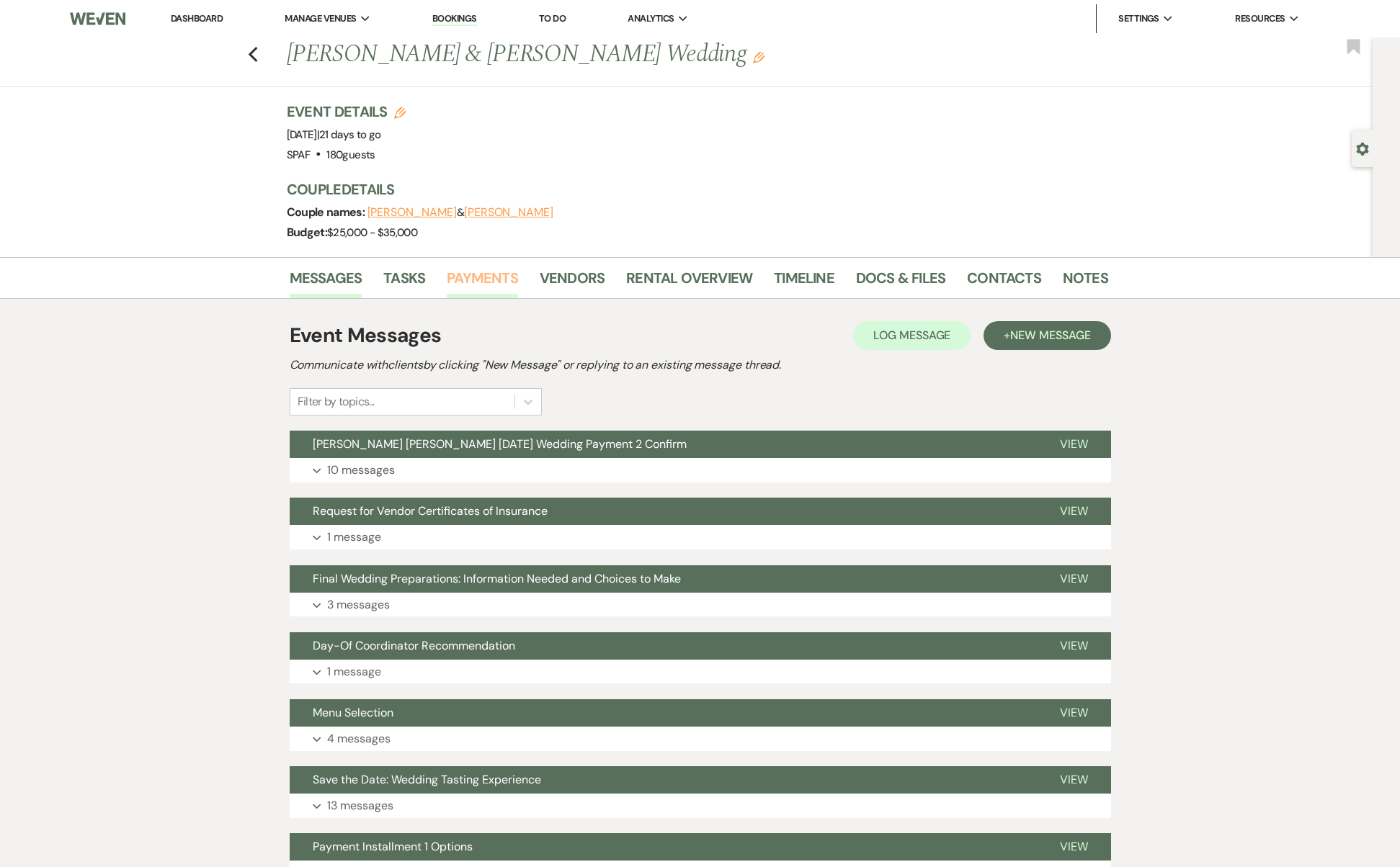
click at [485, 283] on link "Payments" at bounding box center [482, 282] width 72 height 32
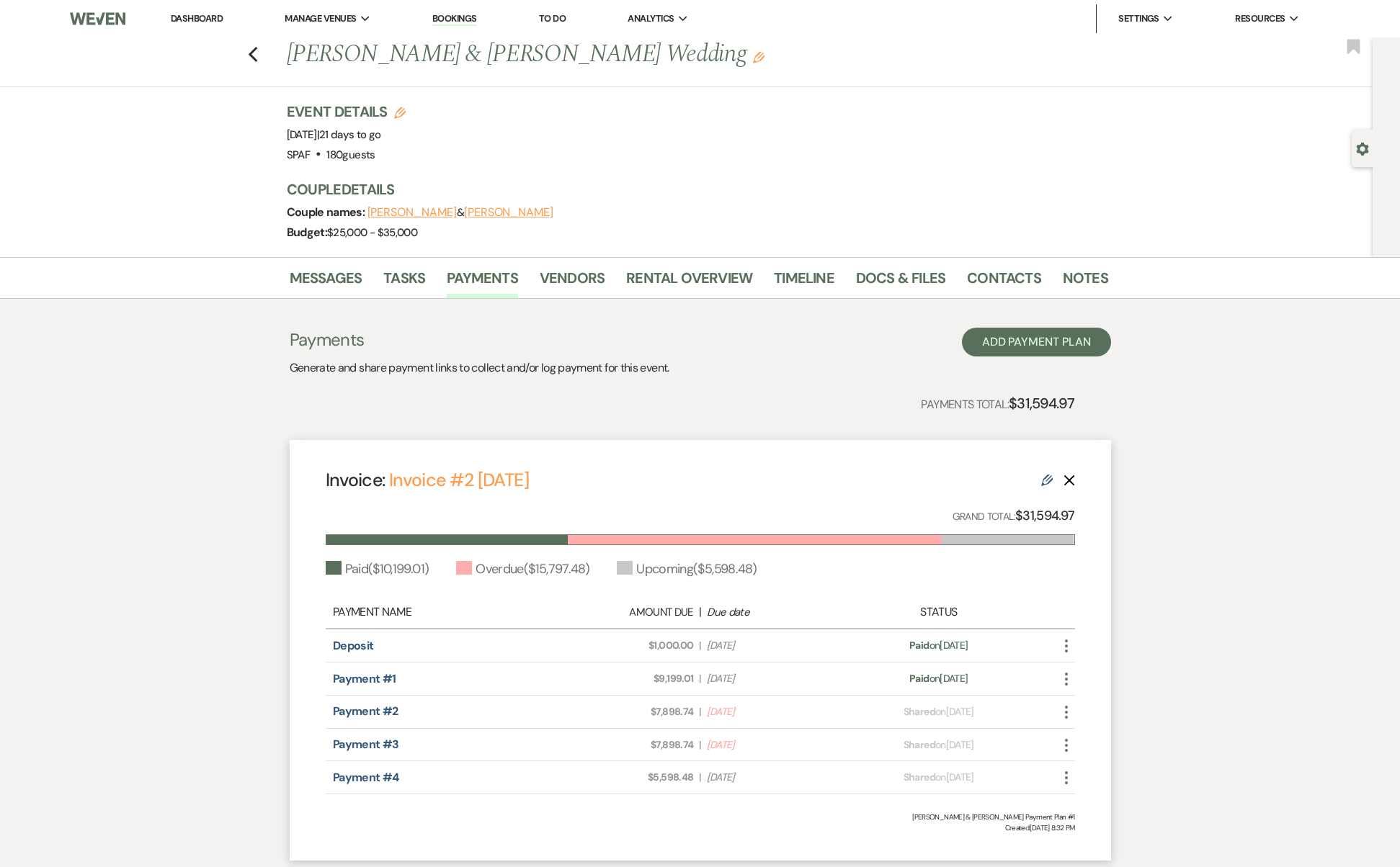
scroll to position [99, 0]
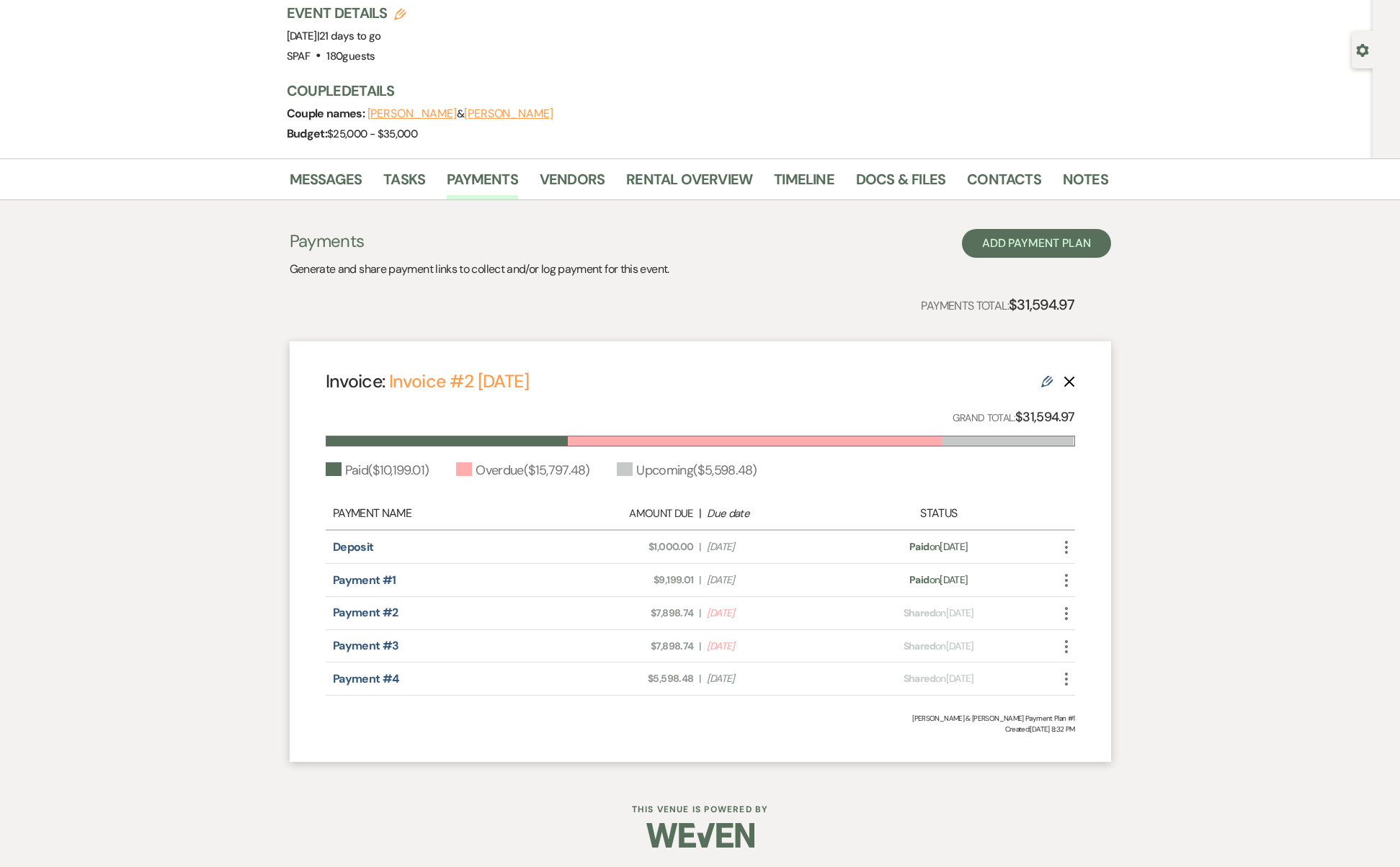
click at [1066, 611] on use "button" at bounding box center [1066, 614] width 3 height 13
click at [1123, 696] on button "Check [PERSON_NAME] [PERSON_NAME] as Paid" at bounding box center [1130, 690] width 146 height 25
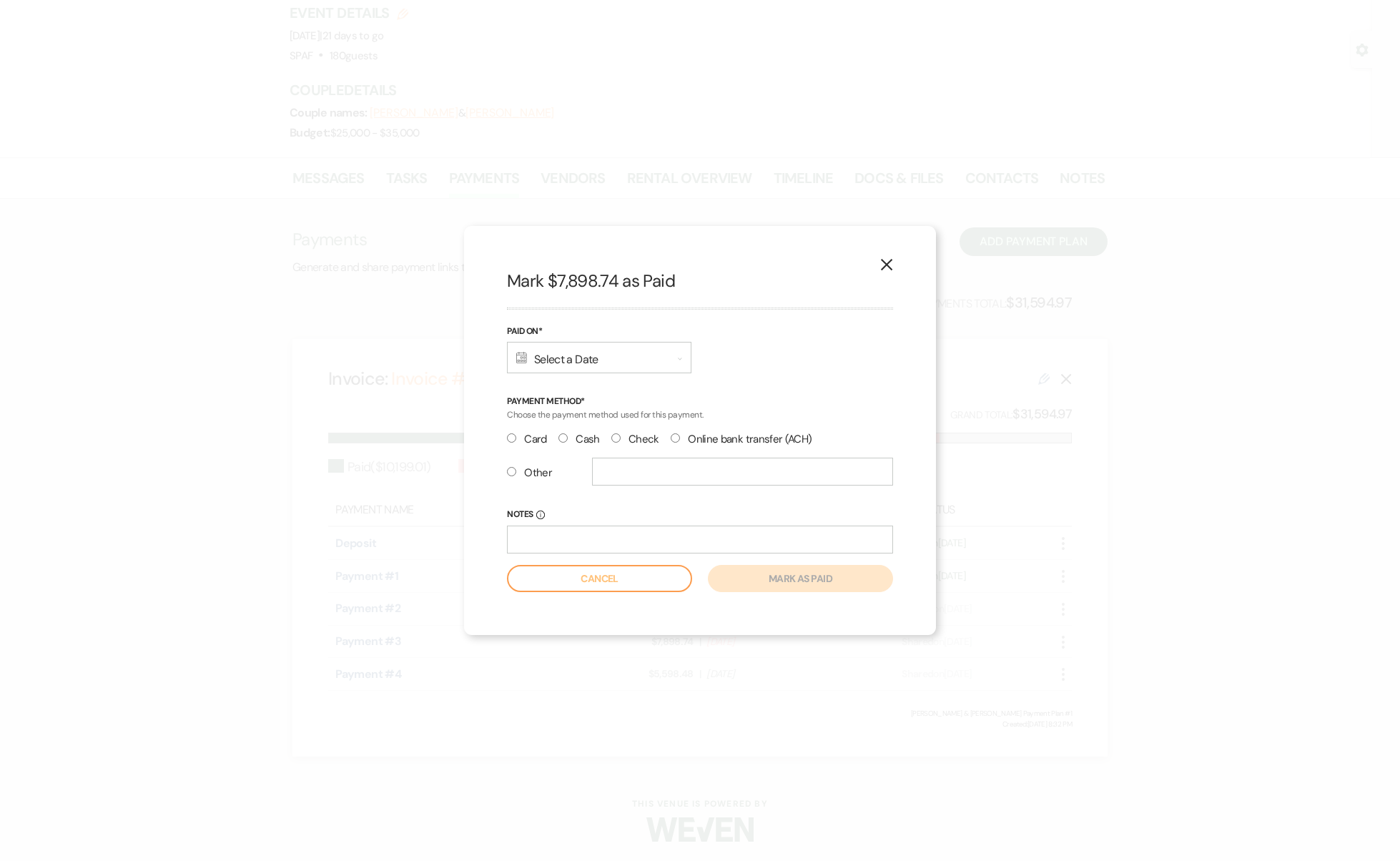
click at [633, 358] on div "Calendar Select a Date Expand" at bounding box center [599, 358] width 185 height 32
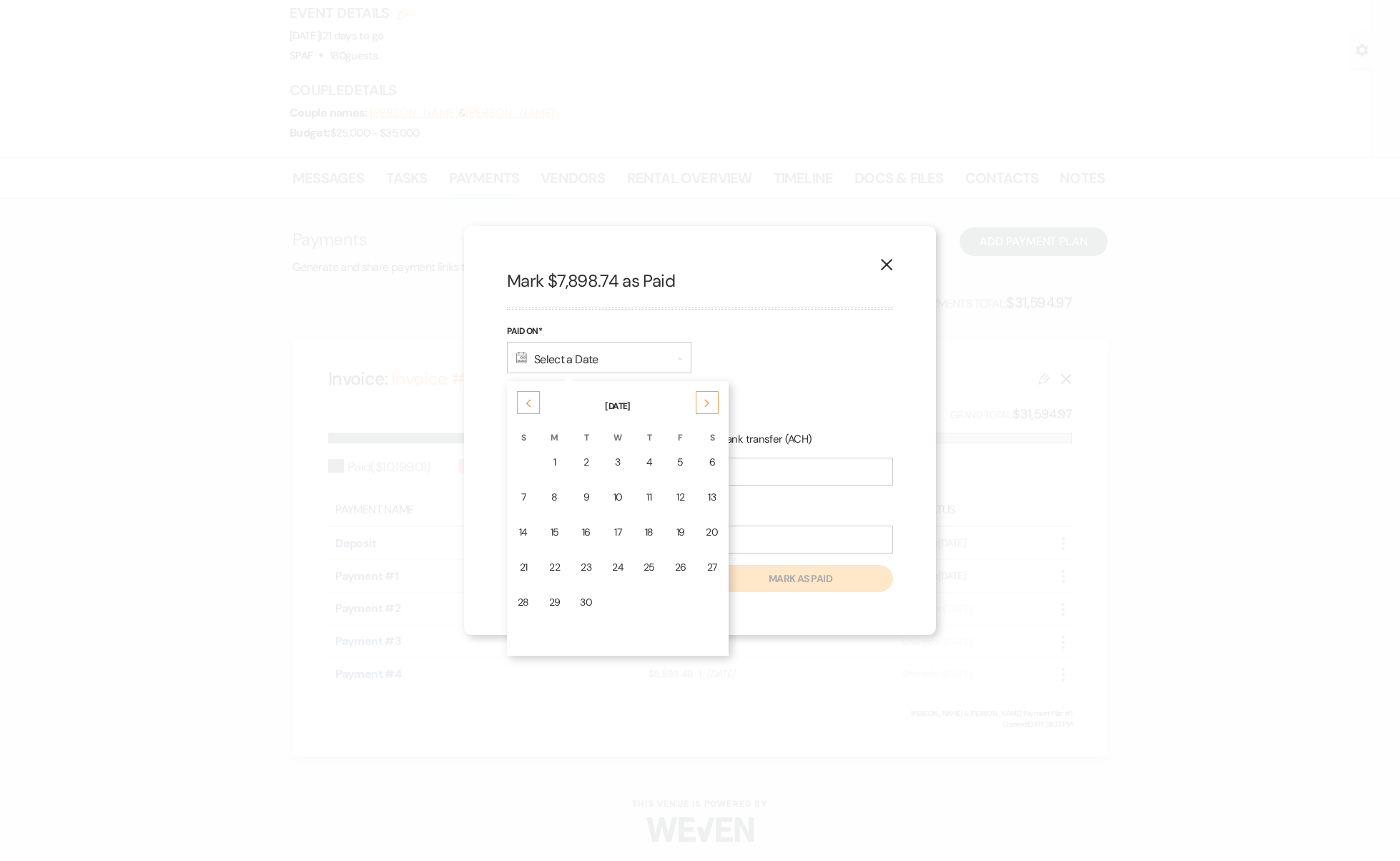
click at [528, 412] on div "Previous" at bounding box center [528, 402] width 23 height 23
click at [620, 533] on div "16" at bounding box center [618, 532] width 12 height 15
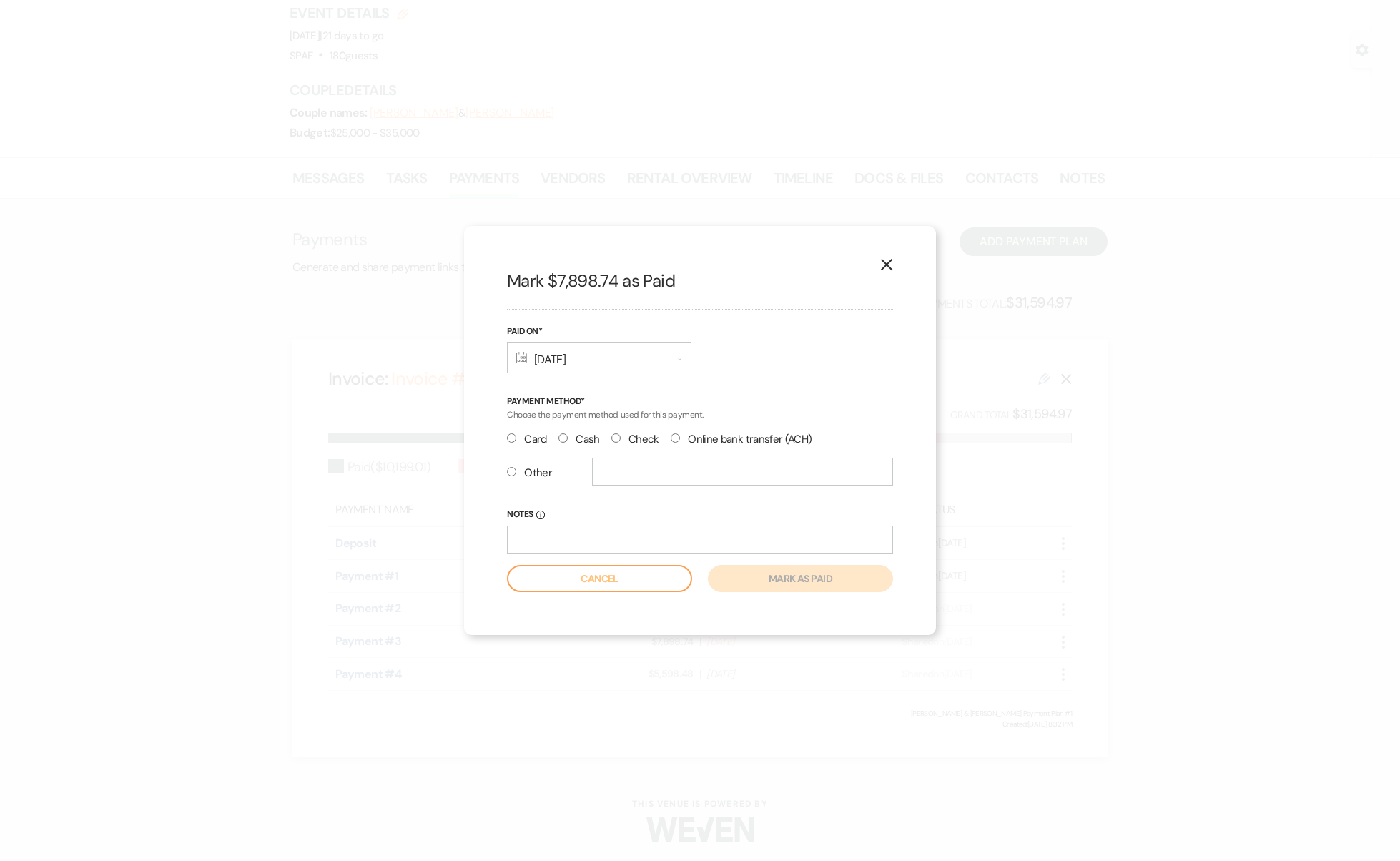
click at [663, 440] on div "Card Cash Check Online bank transfer (ACH)" at bounding box center [700, 443] width 386 height 28
click at [670, 442] on input "Online bank transfer (ACH)" at bounding box center [675, 438] width 9 height 9
radio input "true"
click at [891, 260] on use "button" at bounding box center [886, 265] width 12 height 12
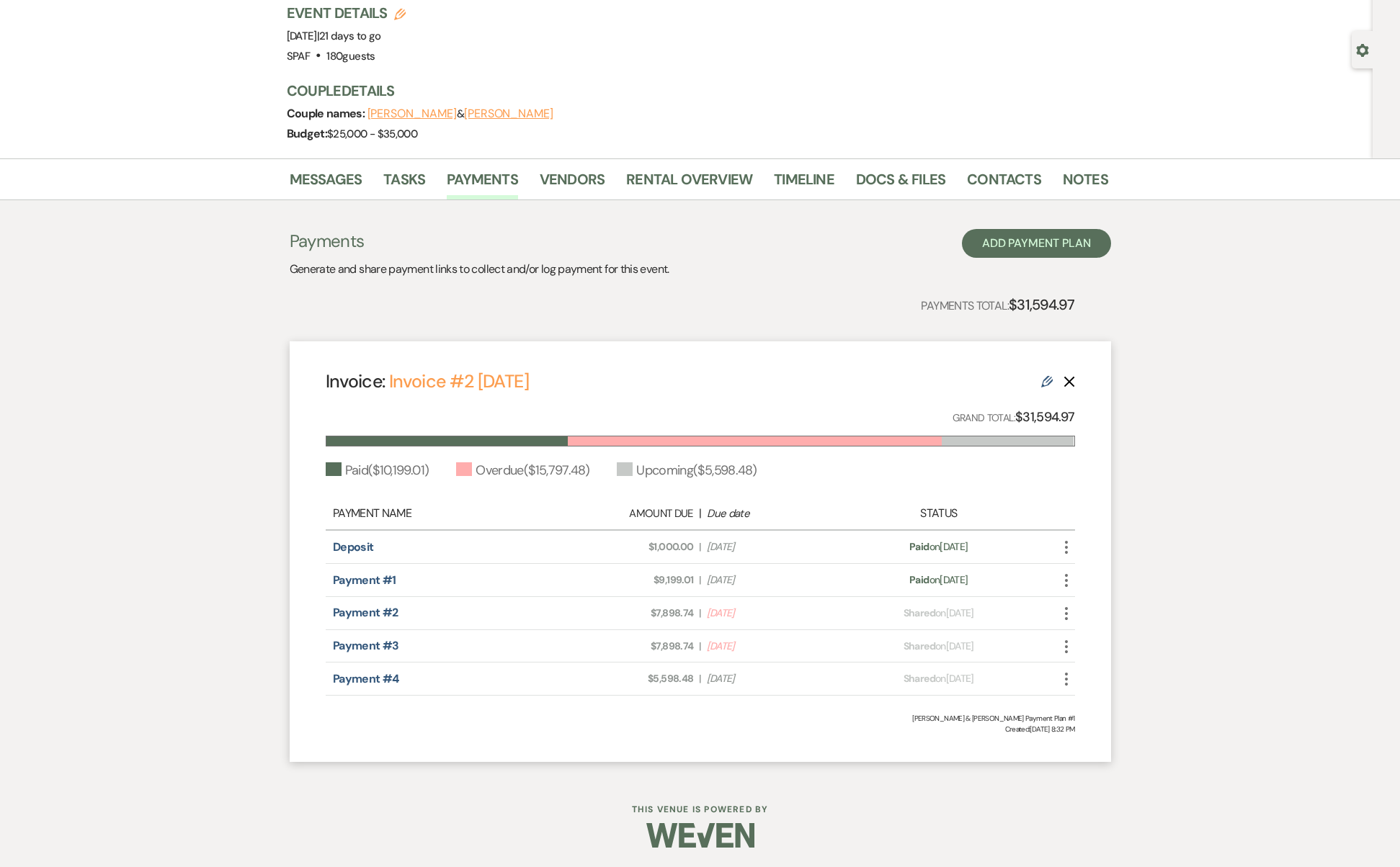
click at [1073, 610] on icon "More" at bounding box center [1066, 613] width 17 height 17
click at [1114, 717] on link "Pencil Edit" at bounding box center [1130, 715] width 146 height 25
select select "28553"
select select "1"
select select "true"
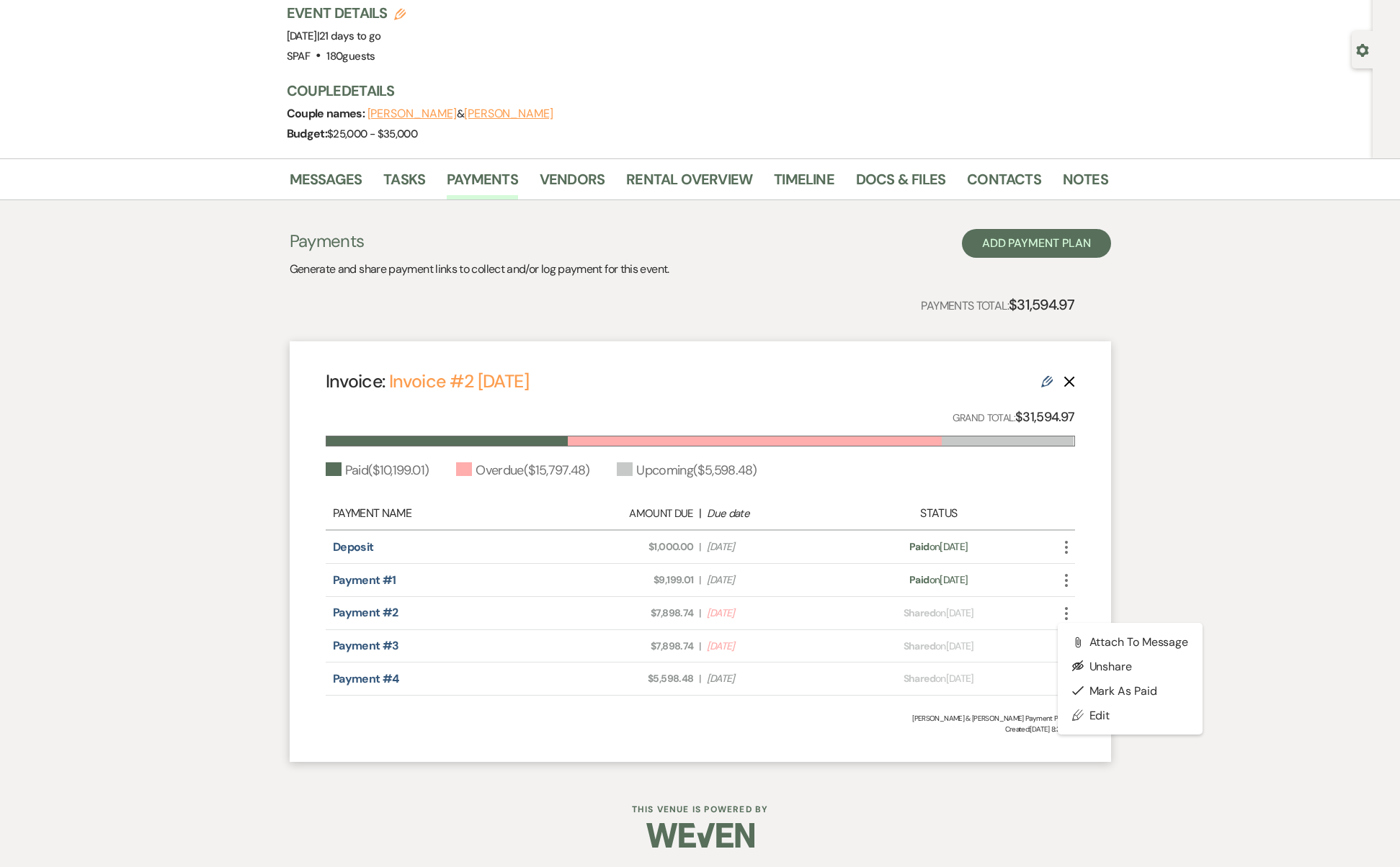
select select "1"
select select "true"
select select "2"
select select "percentage"
select select "true"
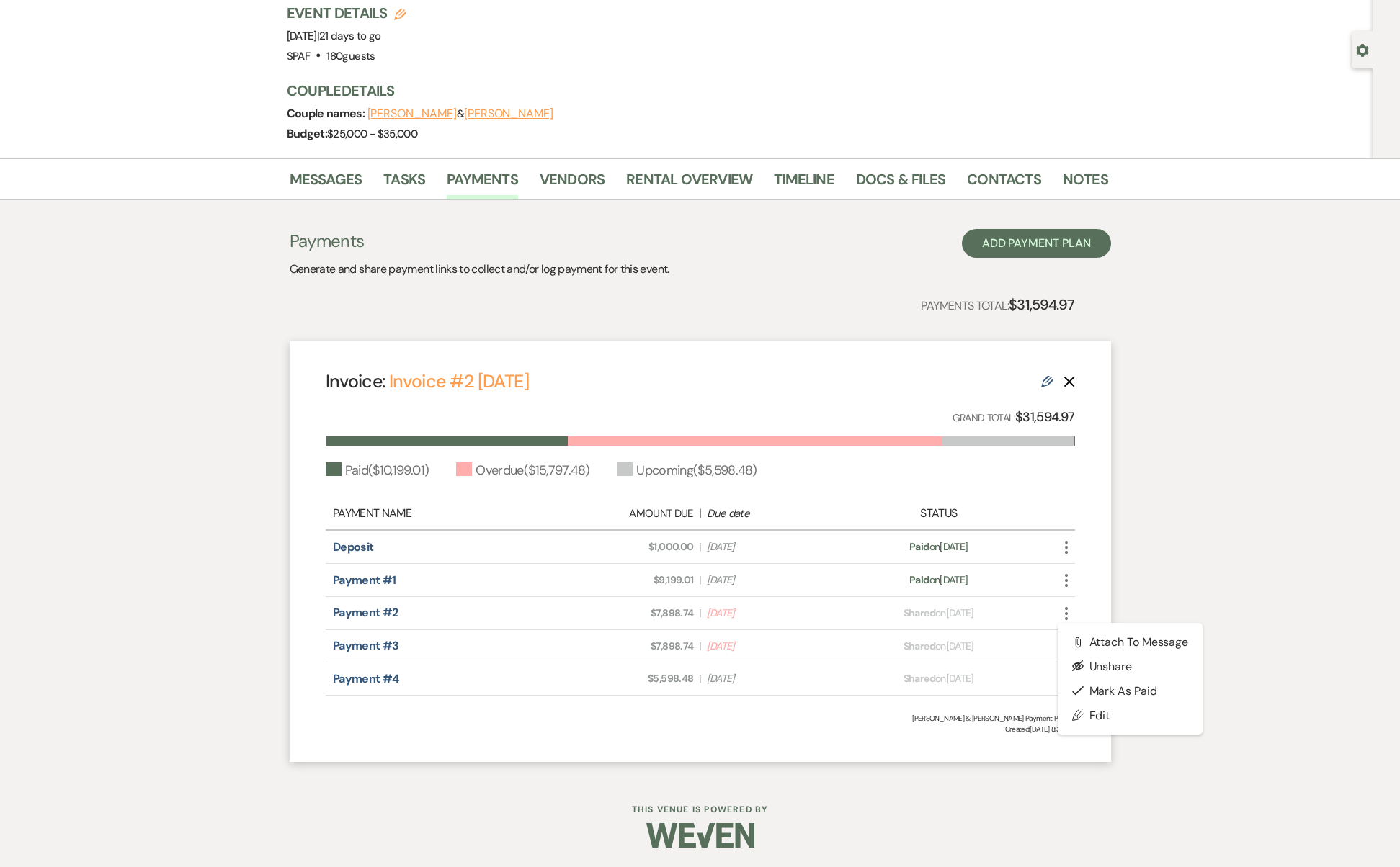
select select "2"
select select "percentage"
select select "true"
select select "2"
select select "flat"
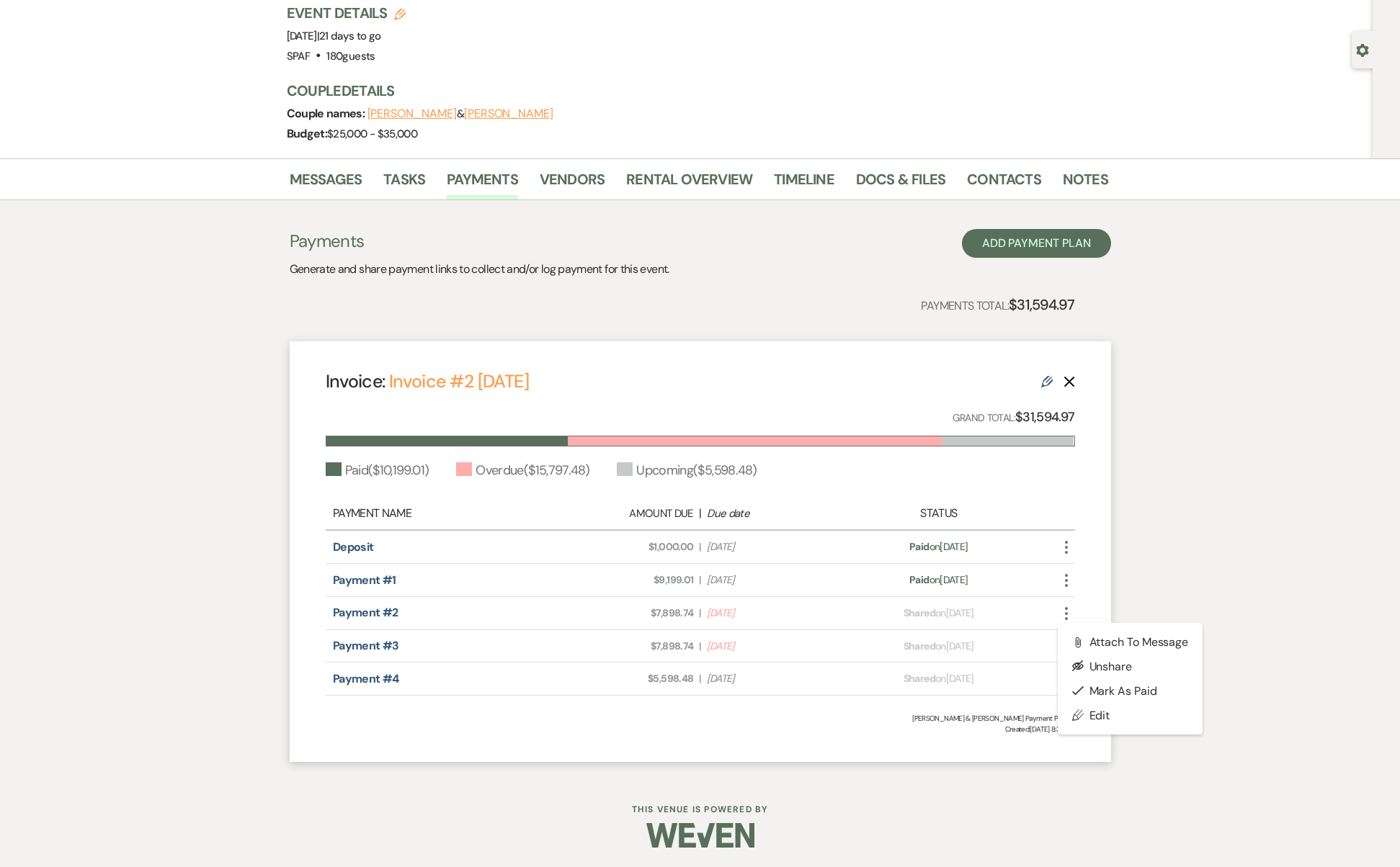
select select "true"
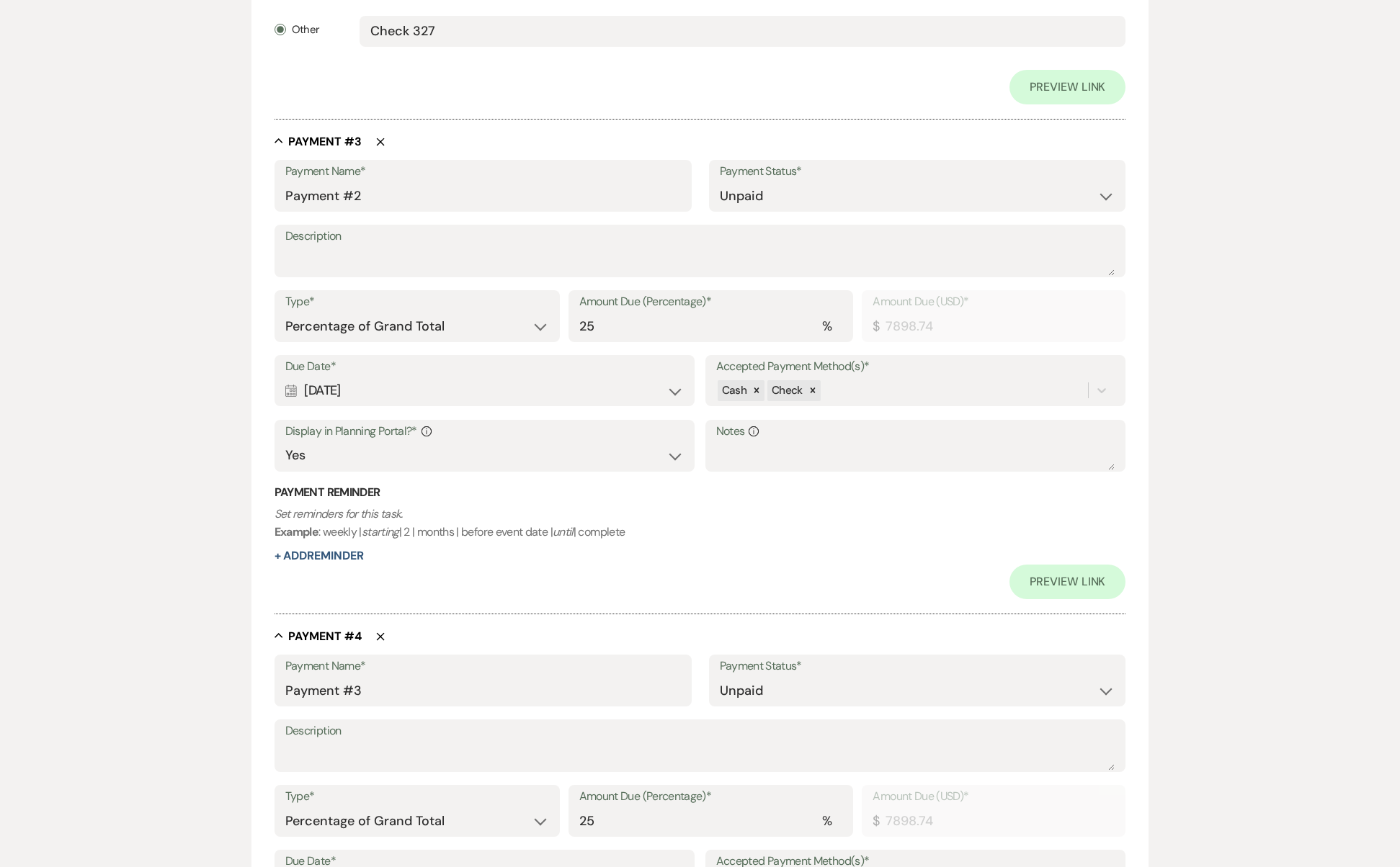
scroll to position [1378, 0]
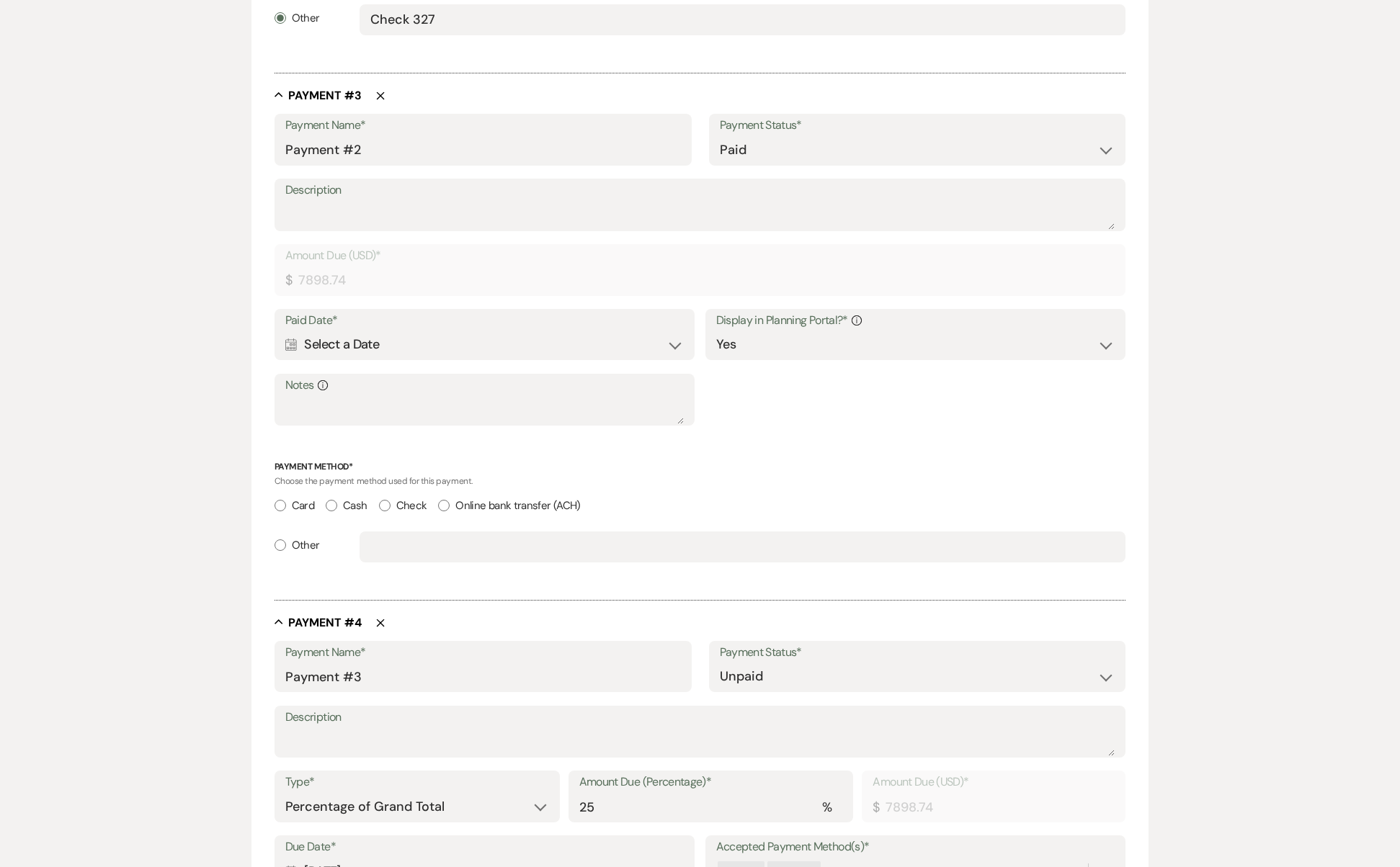
click at [698, 285] on input "7898.74" at bounding box center [700, 280] width 831 height 28
select select "2"
select select "flat"
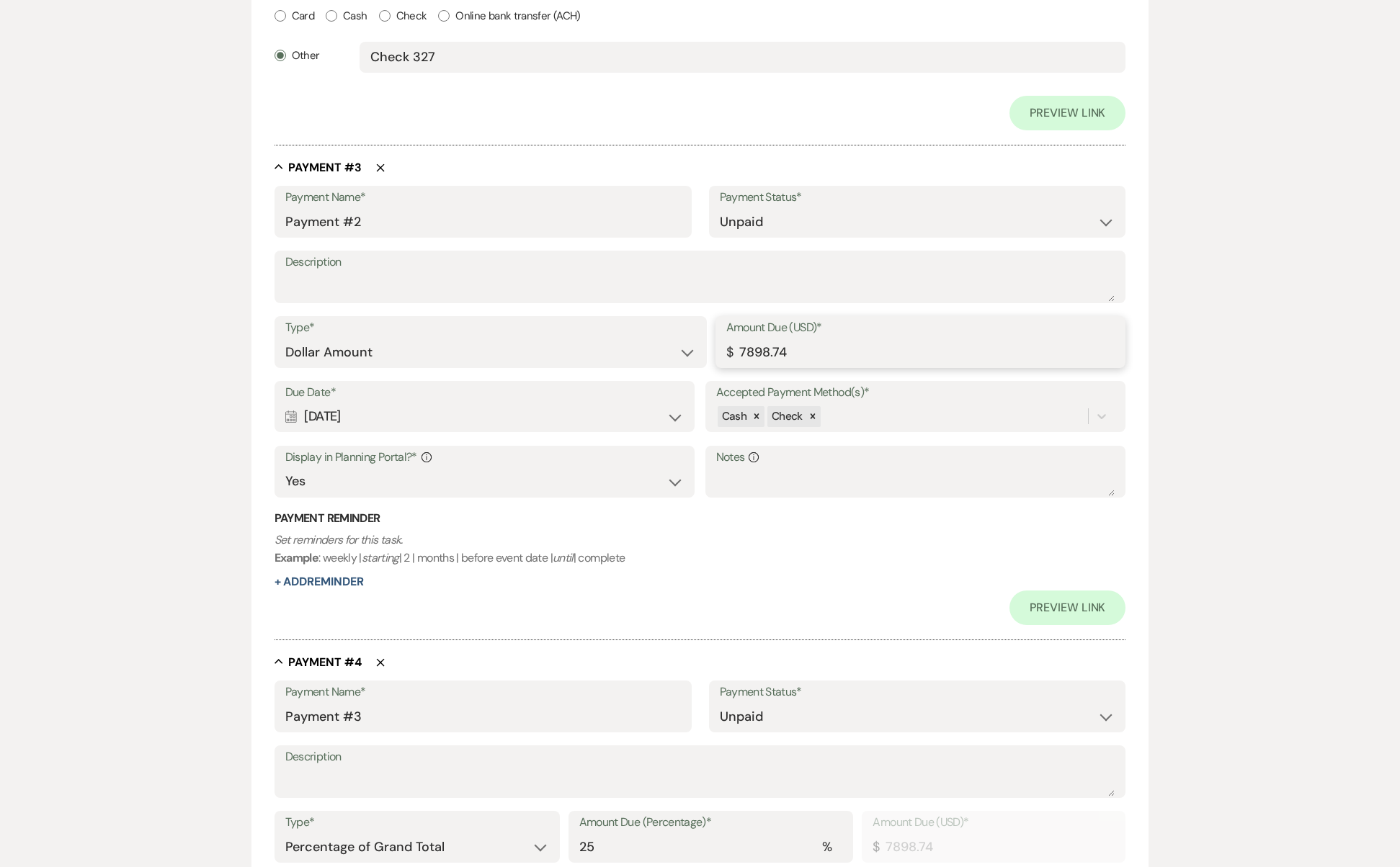
click at [804, 347] on input "7898.74" at bounding box center [920, 352] width 389 height 28
drag, startPoint x: 818, startPoint y: 345, endPoint x: 477, endPoint y: 322, distance: 341.8
click at [477, 322] on div "Type* Dollar Amount Percentage of Grand Total Amount Due (USD)* $ 7898.74" at bounding box center [700, 348] width 852 height 65
type input "9199.01"
click at [565, 404] on div "Calendar [DATE] Expand" at bounding box center [484, 416] width 399 height 28
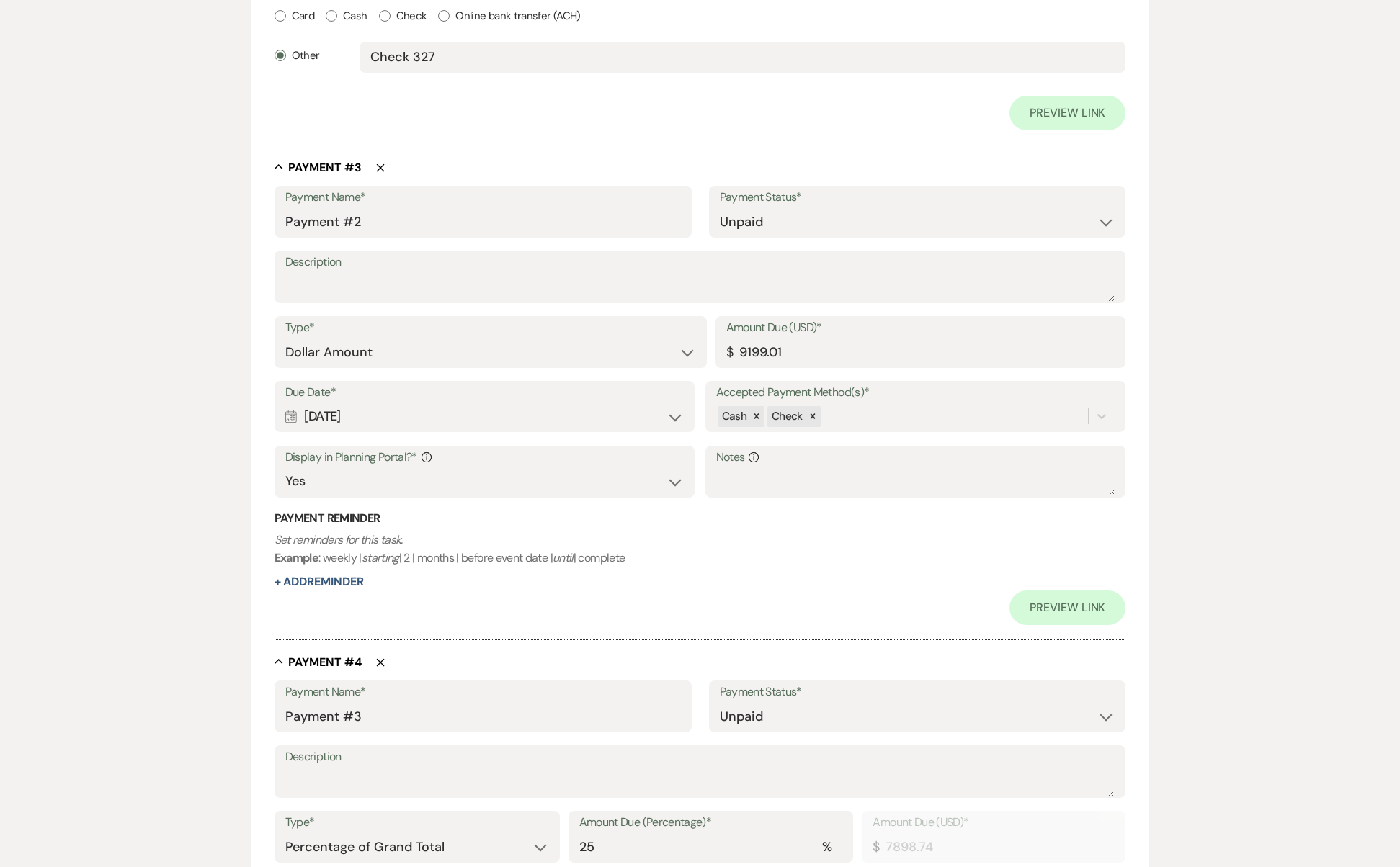
select select "day"
select select "beforeEventDate"
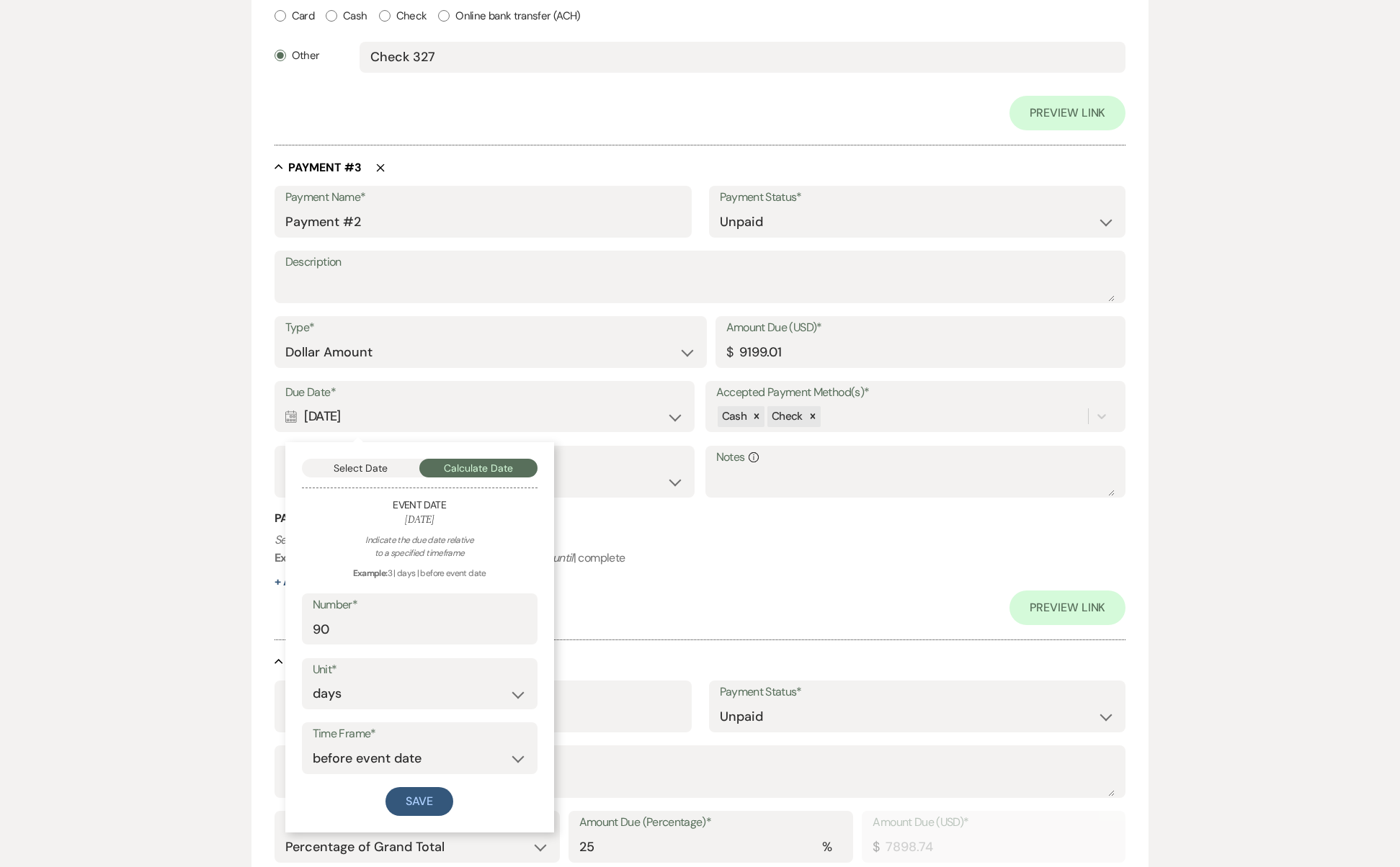
click at [562, 420] on div "Calendar [DATE] Collapse" at bounding box center [484, 416] width 399 height 28
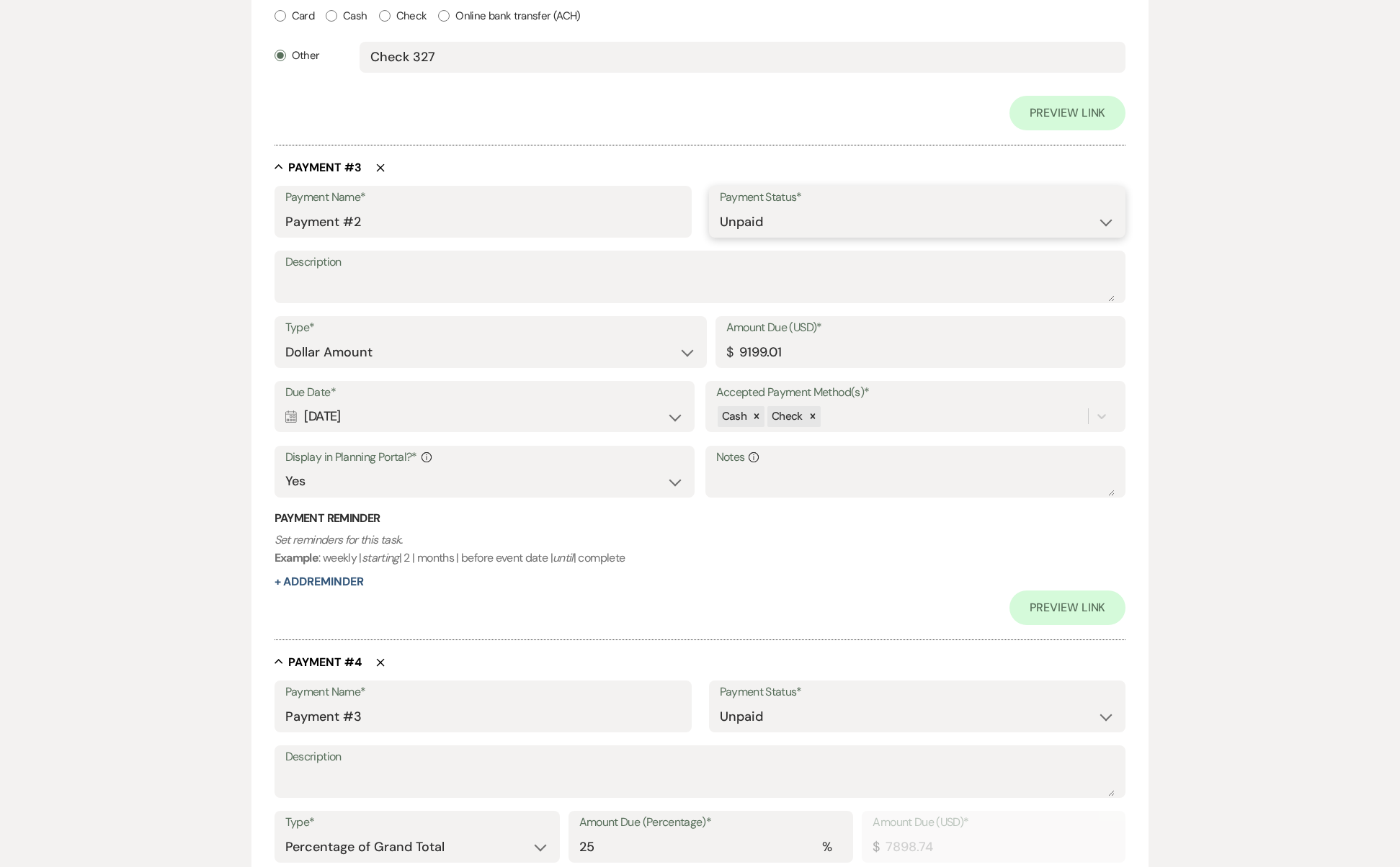
select select "1"
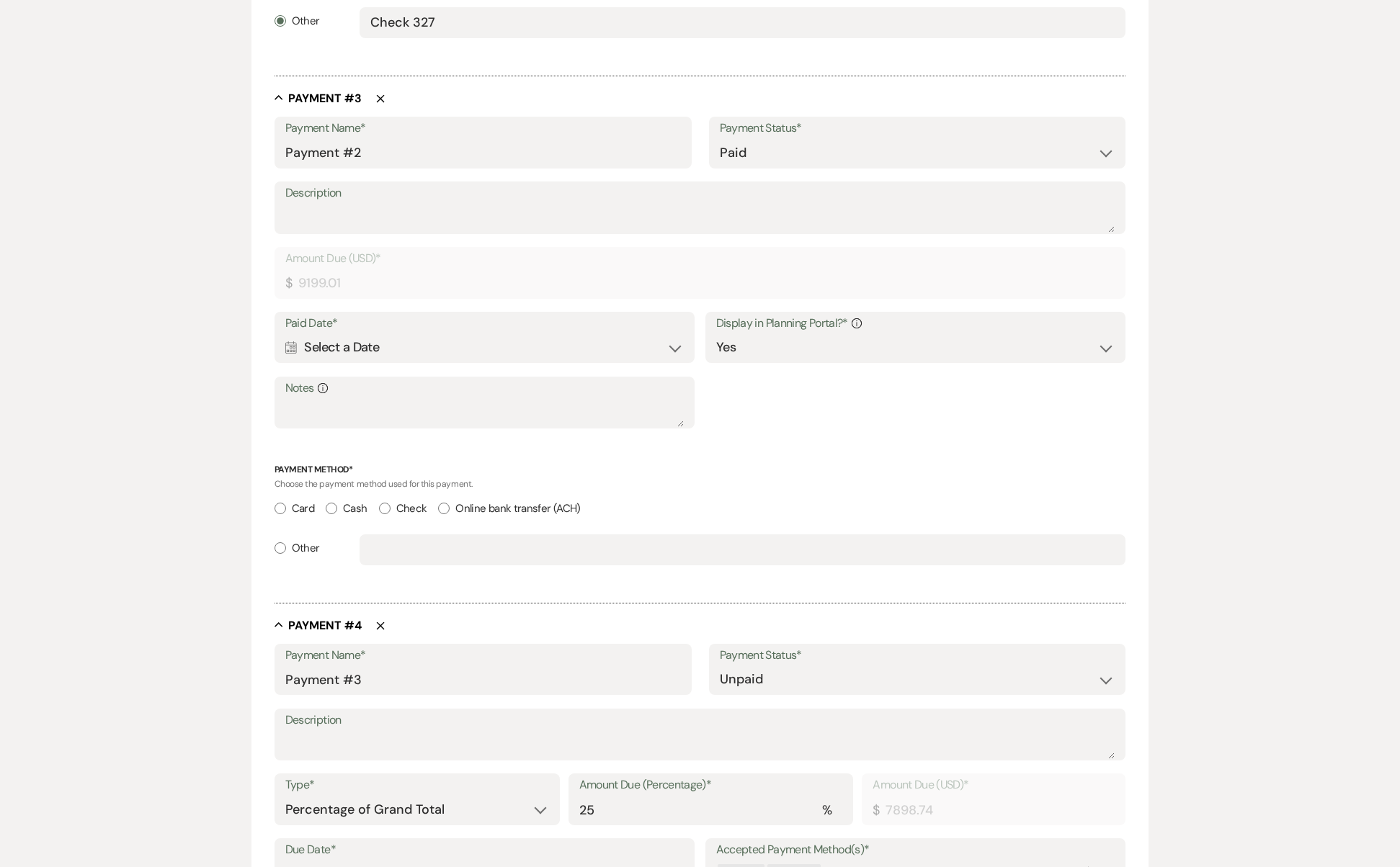
click at [511, 334] on div "Calendar Select a Date Expand" at bounding box center [484, 347] width 399 height 28
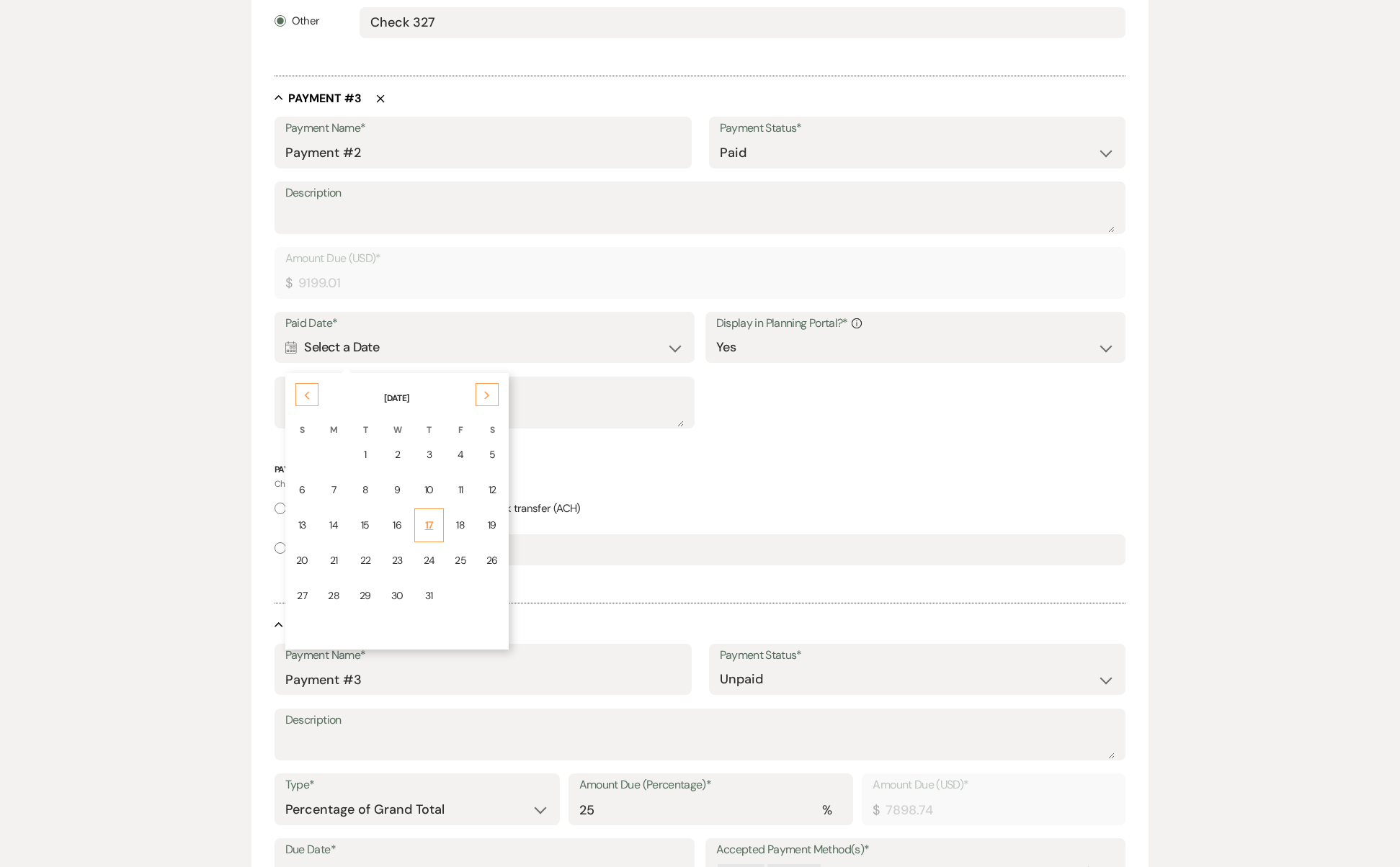
click at [433, 518] on div "17" at bounding box center [429, 525] width 12 height 16
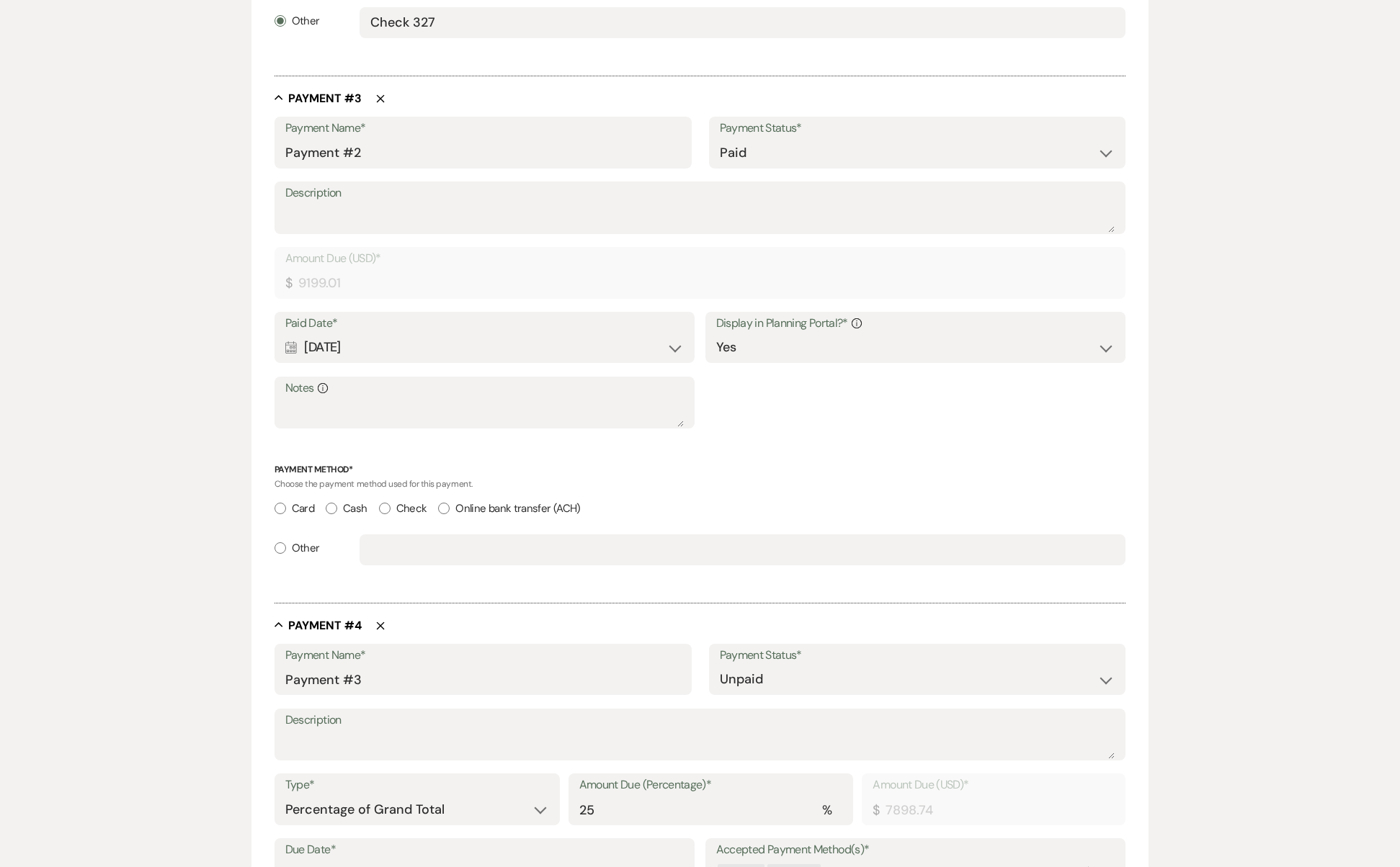
click at [450, 318] on label "Paid Date*" at bounding box center [484, 324] width 399 height 21
click at [450, 320] on label "Paid Date*" at bounding box center [484, 324] width 399 height 21
click at [457, 336] on div "Calendar [DATE] Expand" at bounding box center [484, 347] width 399 height 28
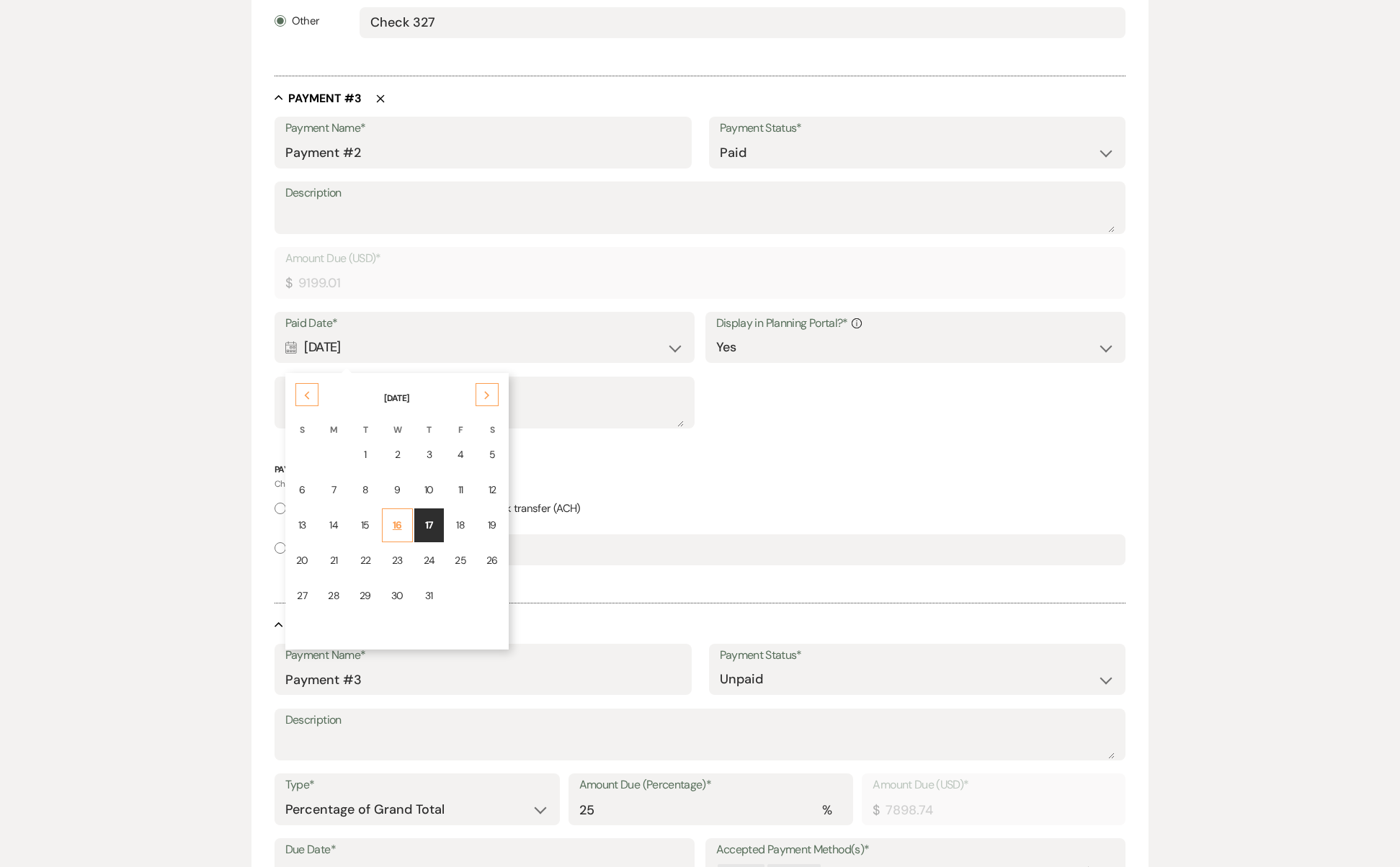
click at [407, 510] on td "16" at bounding box center [398, 525] width 31 height 34
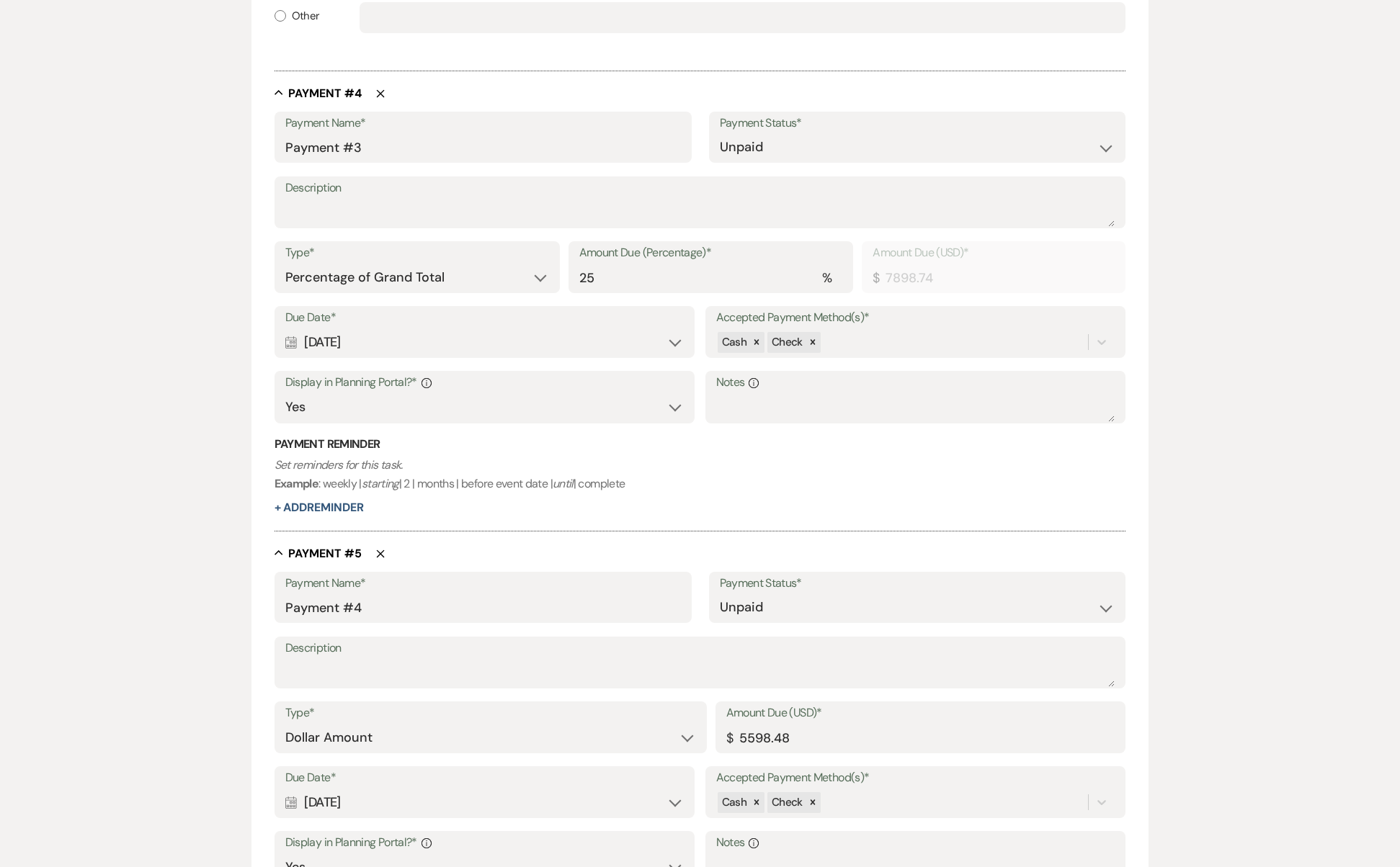
scroll to position [1765, 0]
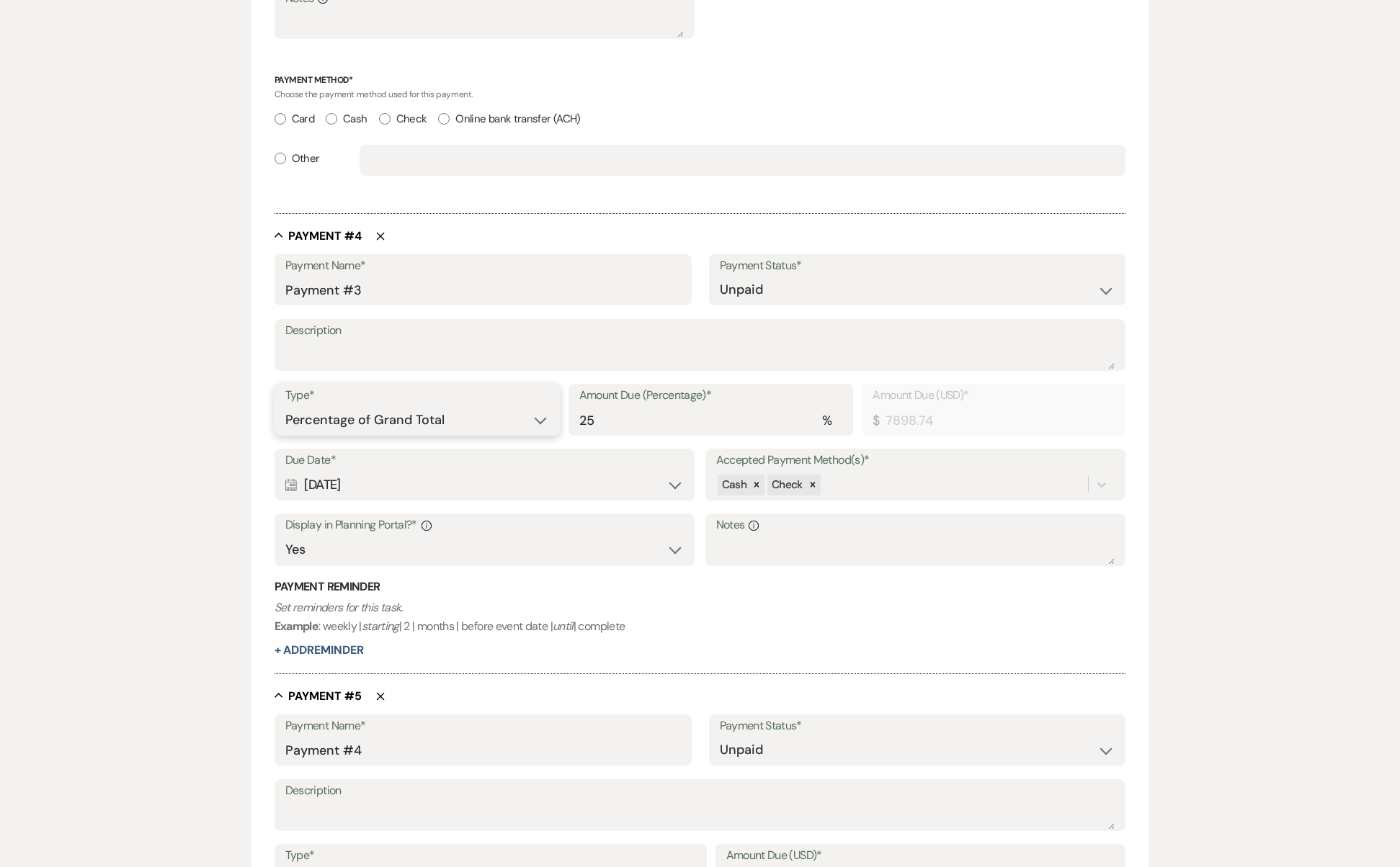
select select "flat"
click at [827, 406] on input "7898.74" at bounding box center [920, 420] width 389 height 28
type input "9199.01"
click at [633, 475] on div "Calendar [DATE] Expand" at bounding box center [484, 485] width 399 height 28
select select "day"
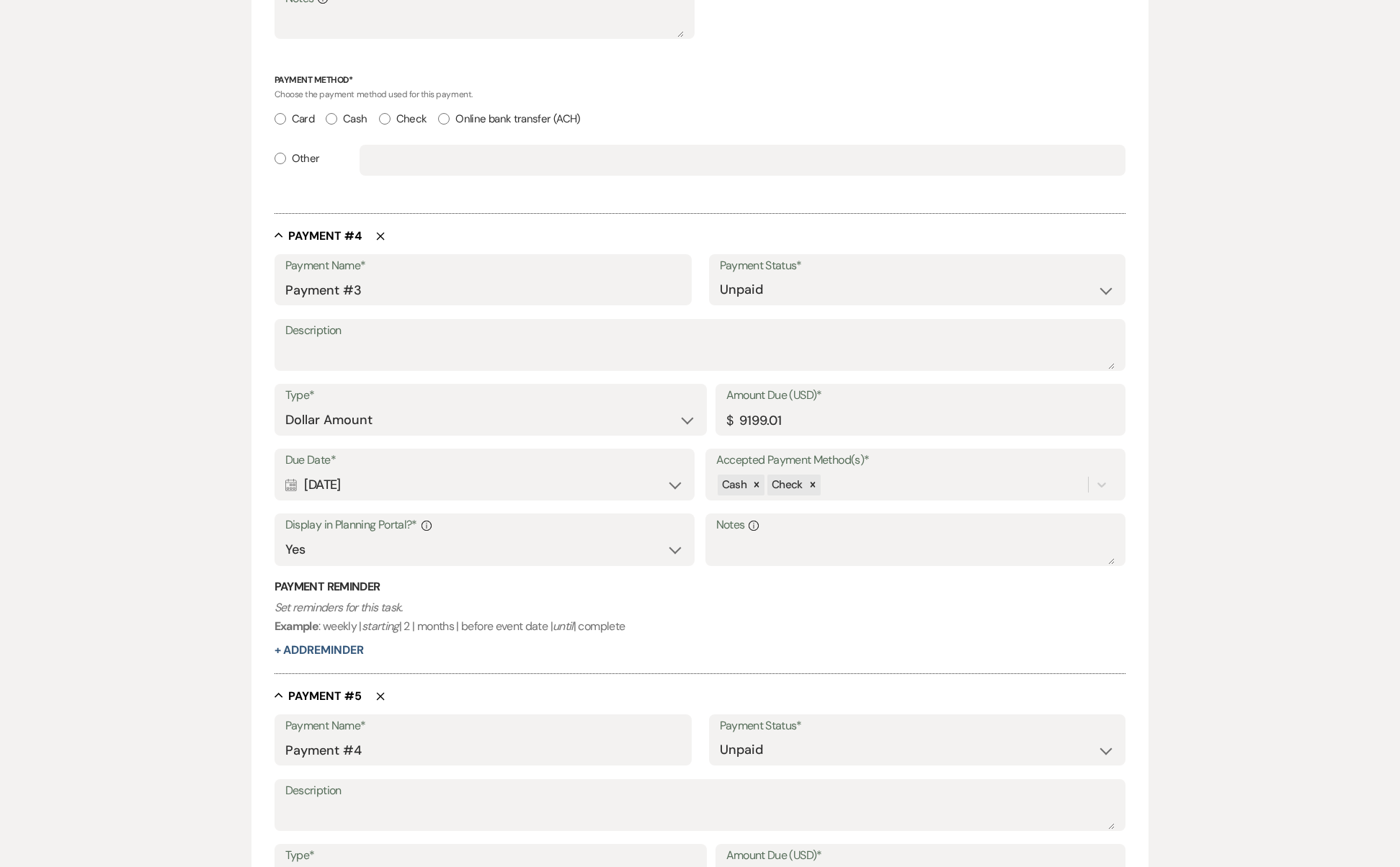
select select "beforeEventDate"
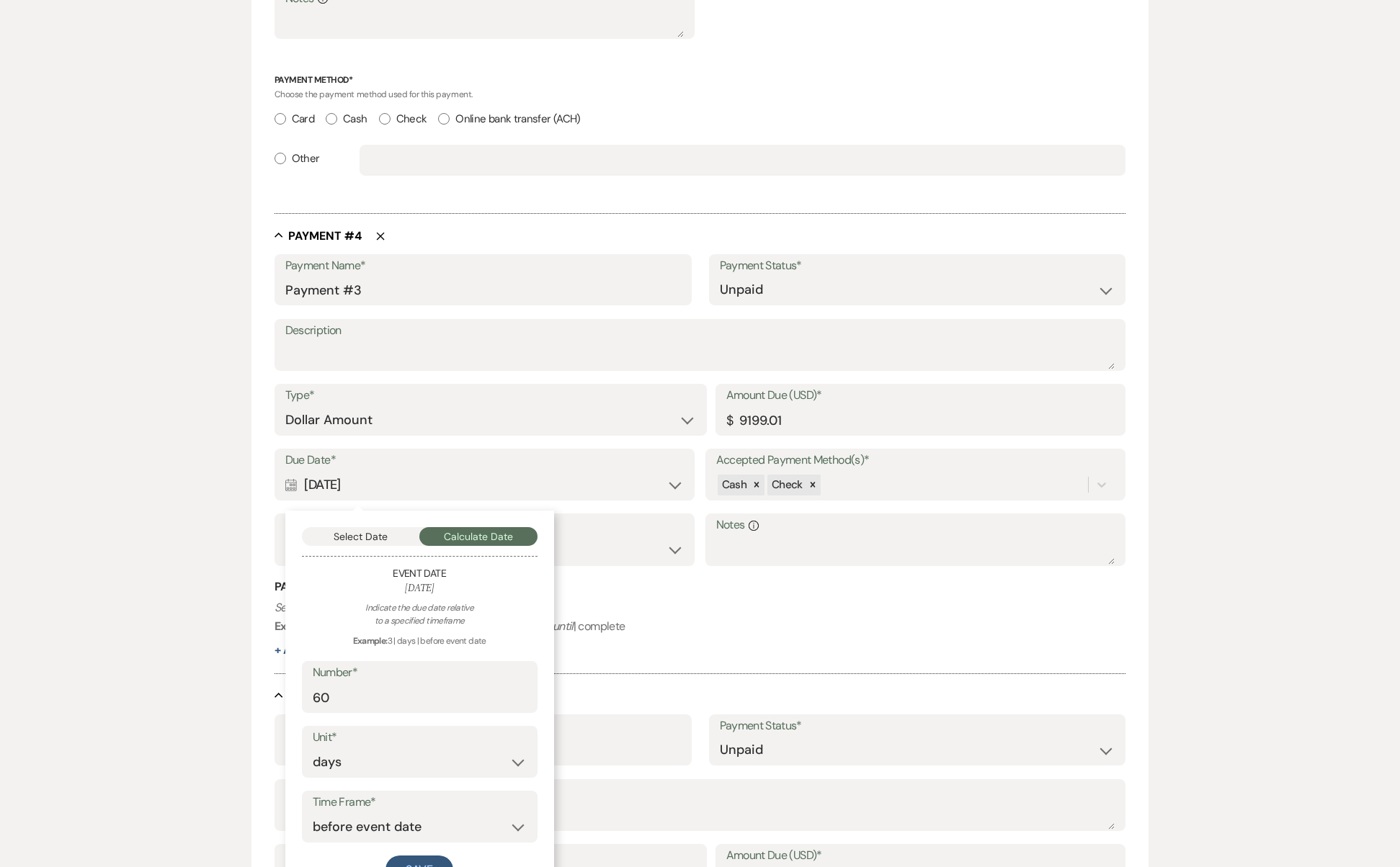
click at [534, 450] on label "Due Date*" at bounding box center [484, 460] width 399 height 21
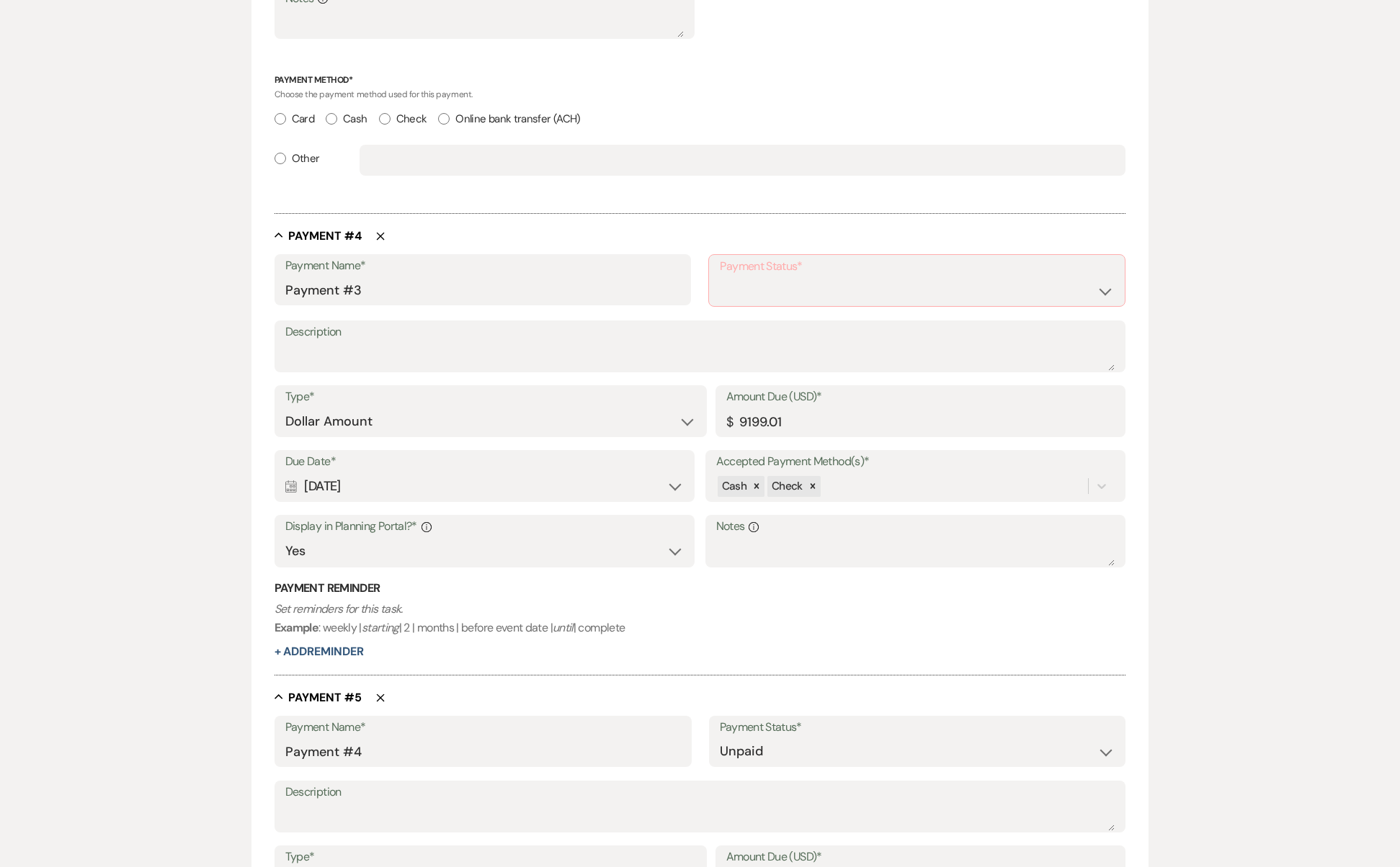
click at [793, 259] on label "Payment Status*" at bounding box center [917, 267] width 394 height 21
select select "1"
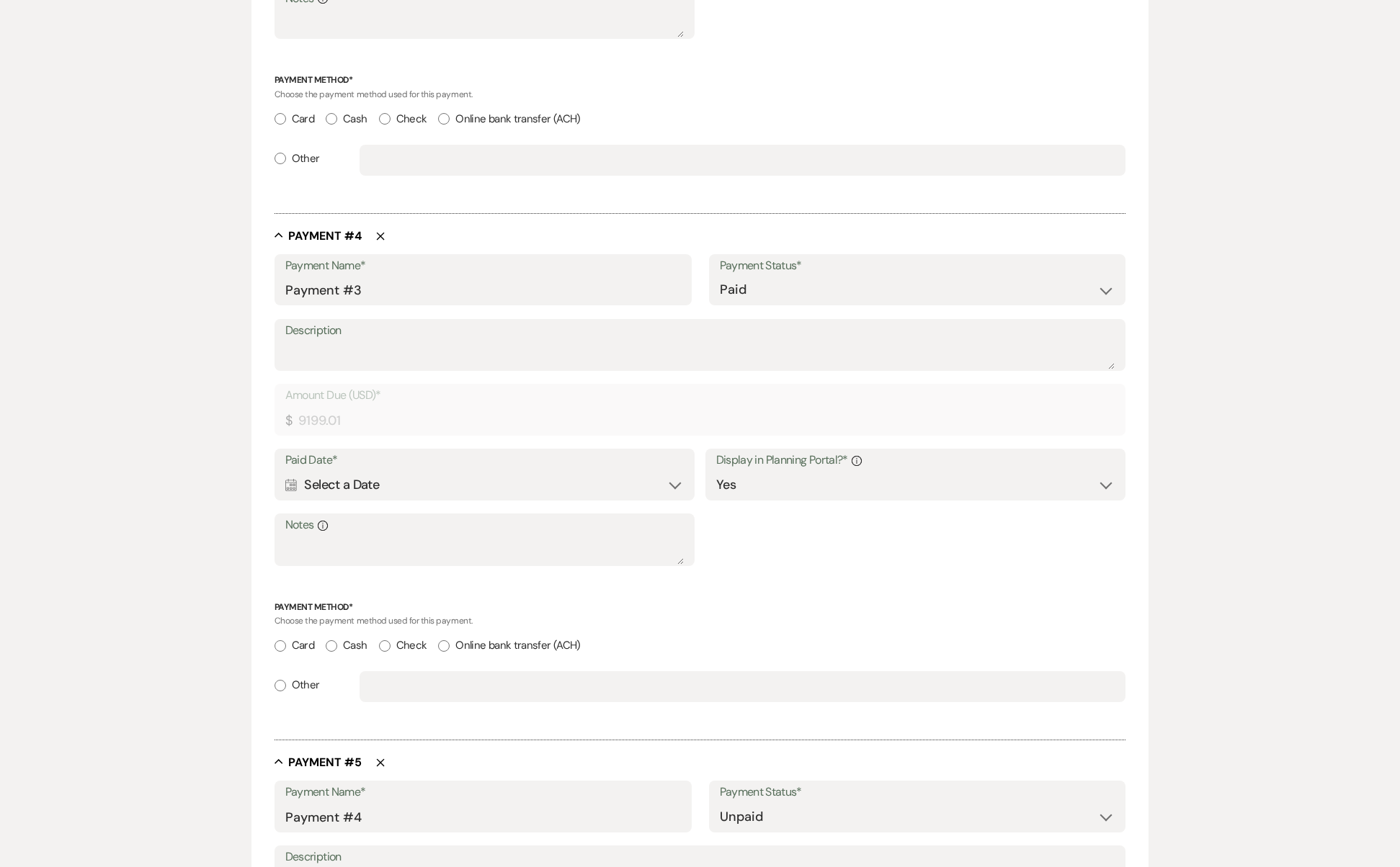
click at [604, 484] on div "Calendar Select a Date Expand" at bounding box center [484, 485] width 399 height 28
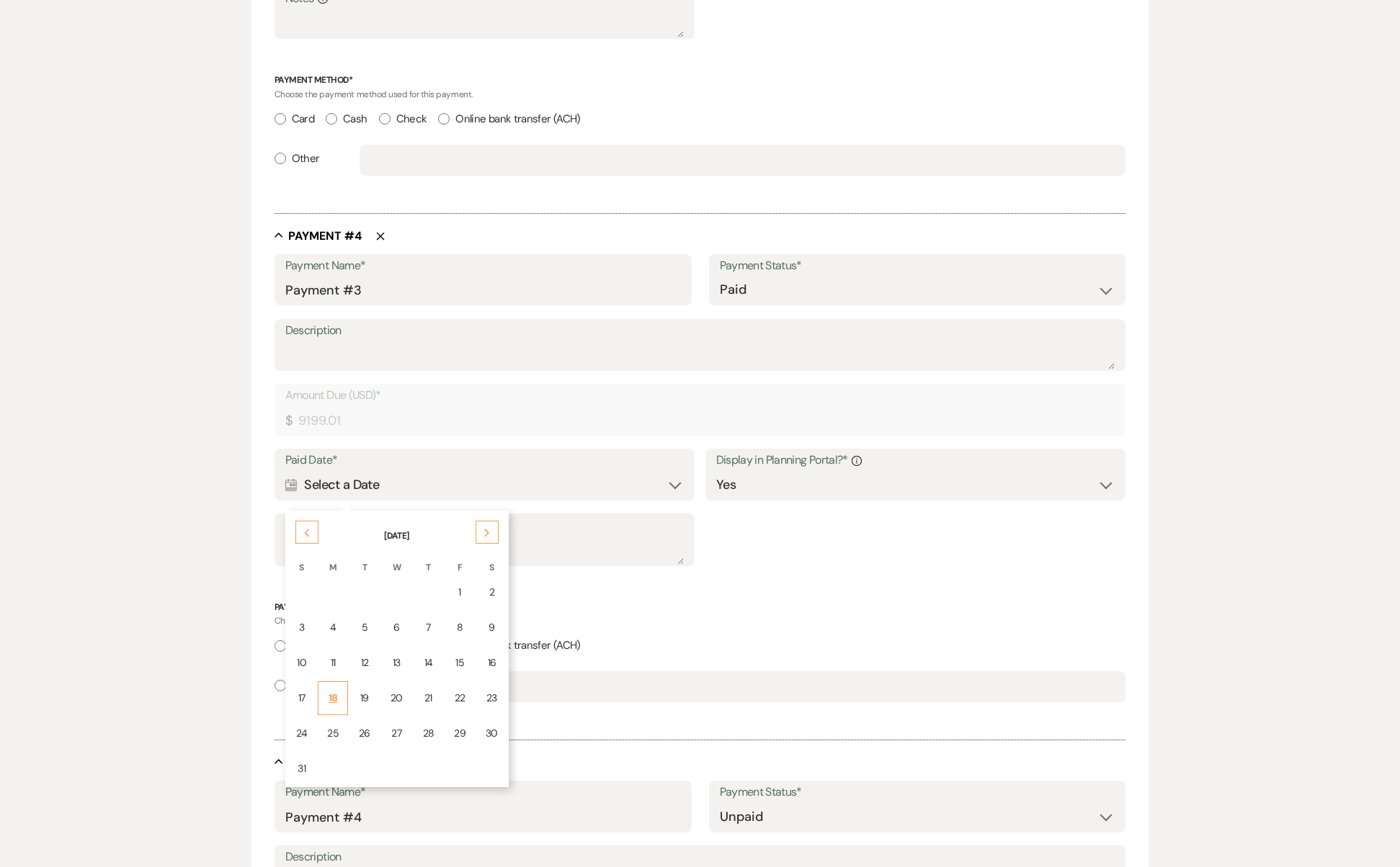
click at [340, 682] on td "18" at bounding box center [333, 698] width 30 height 34
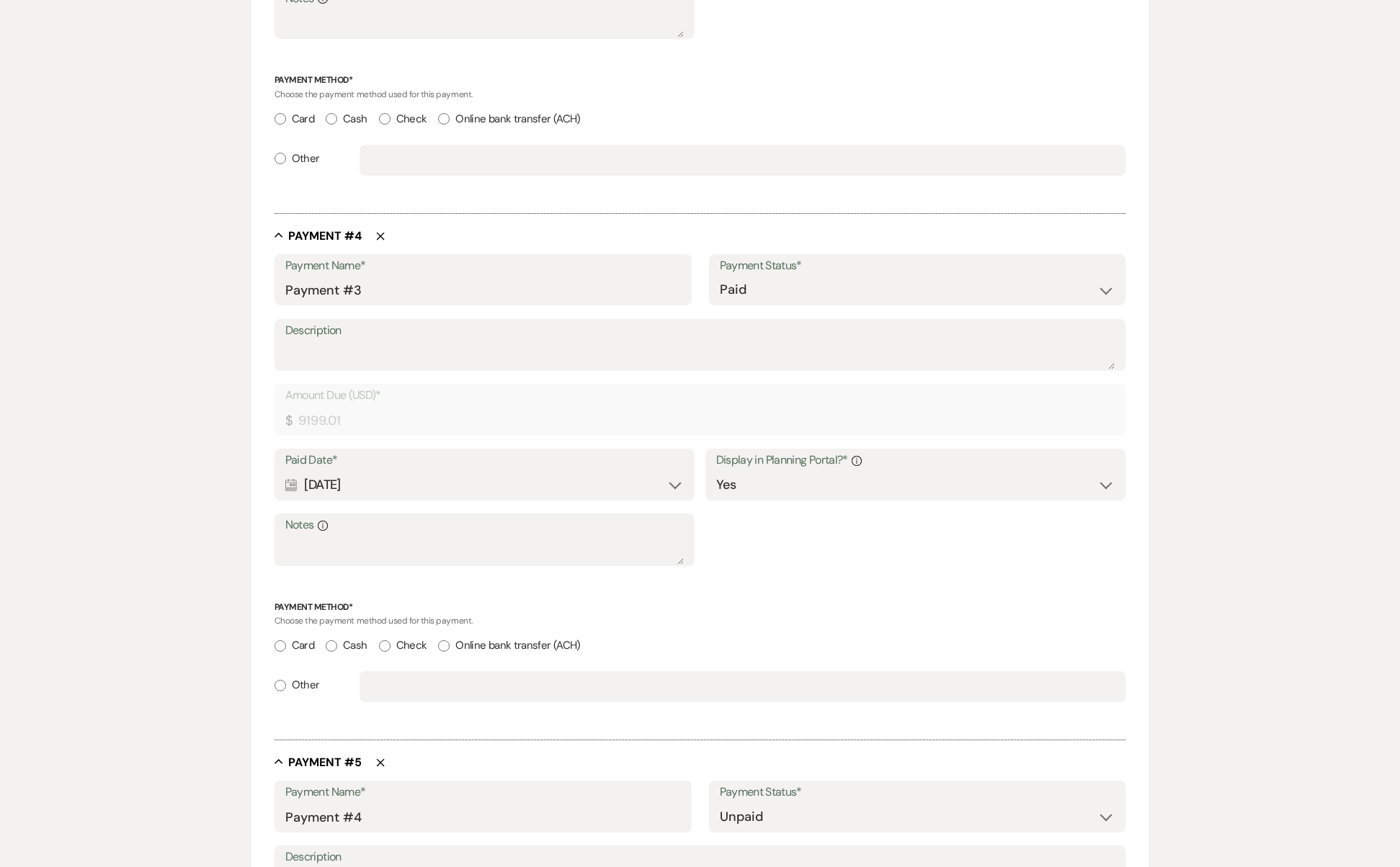
scroll to position [2314, 0]
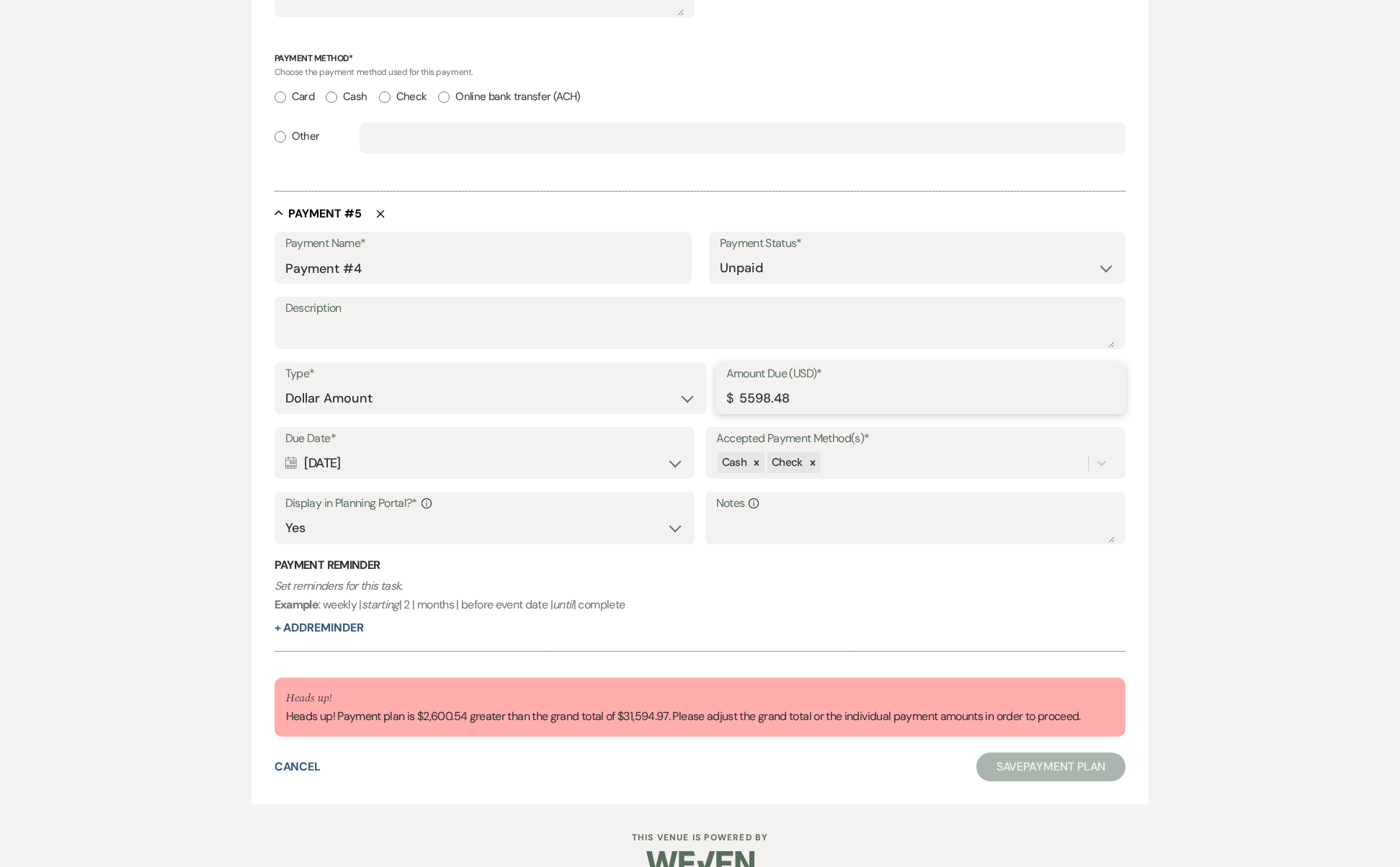
drag, startPoint x: 803, startPoint y: 392, endPoint x: 660, endPoint y: 388, distance: 143.1
click at [660, 388] on div "Type* Dollar Amount Percentage of Grand Total Amount Due (USD)* $ 5598.48" at bounding box center [700, 394] width 852 height 65
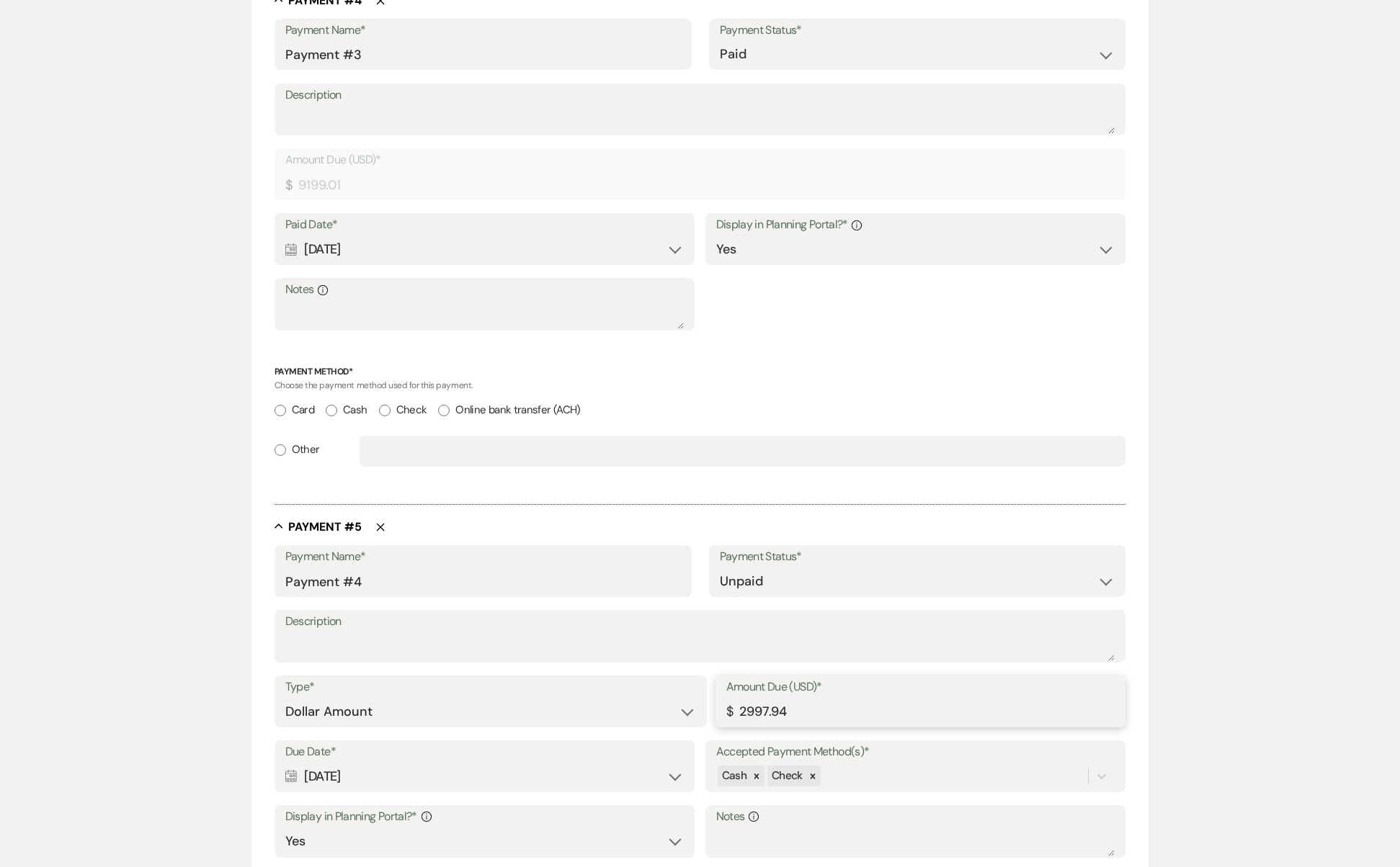
scroll to position [1849, 0]
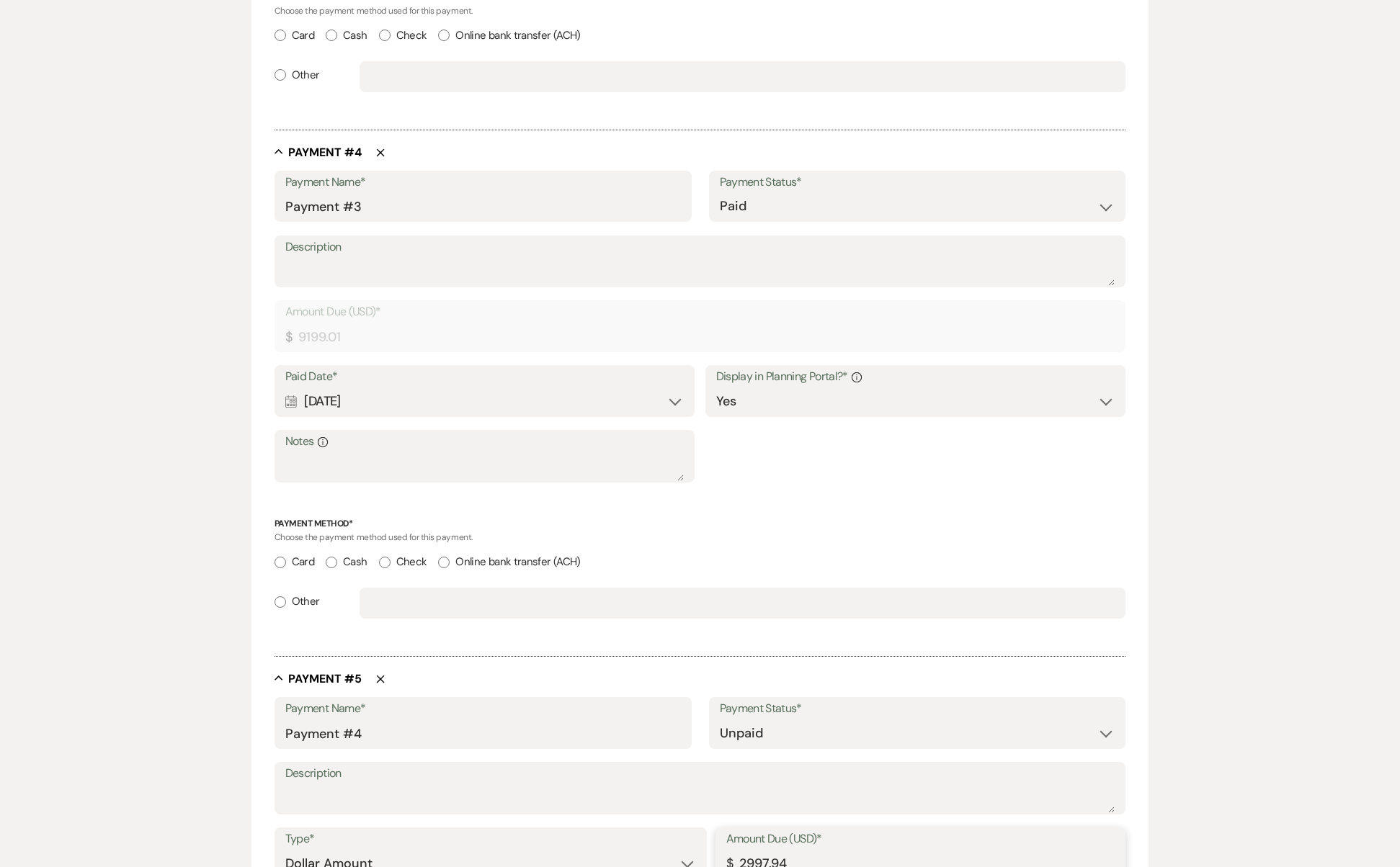
type input "2997.94"
click at [452, 553] on label "Online bank transfer (ACH)" at bounding box center [509, 562] width 142 height 19
click at [450, 557] on input "Online bank transfer (ACH)" at bounding box center [444, 563] width 12 height 12
radio input "true"
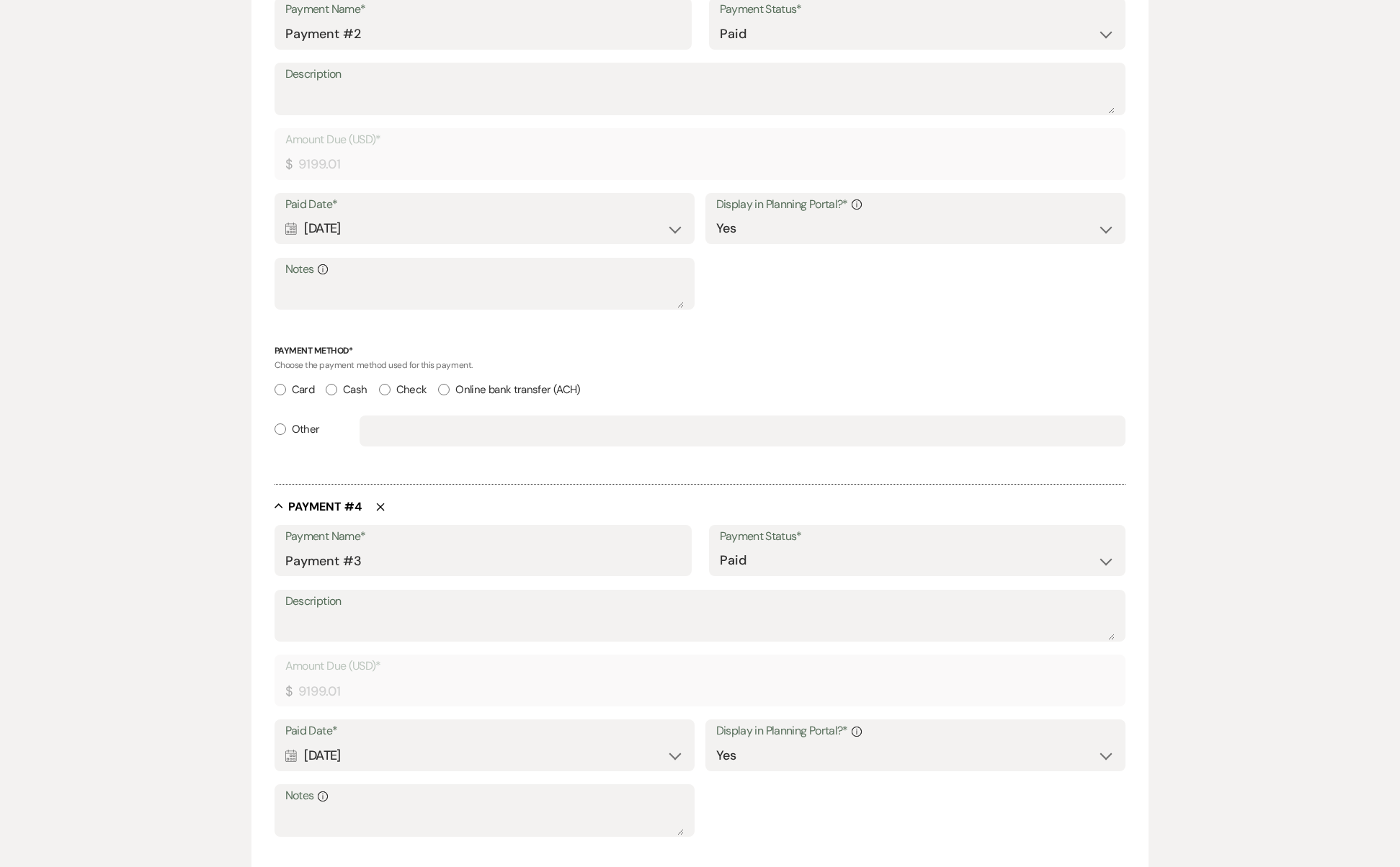
scroll to position [1311, 0]
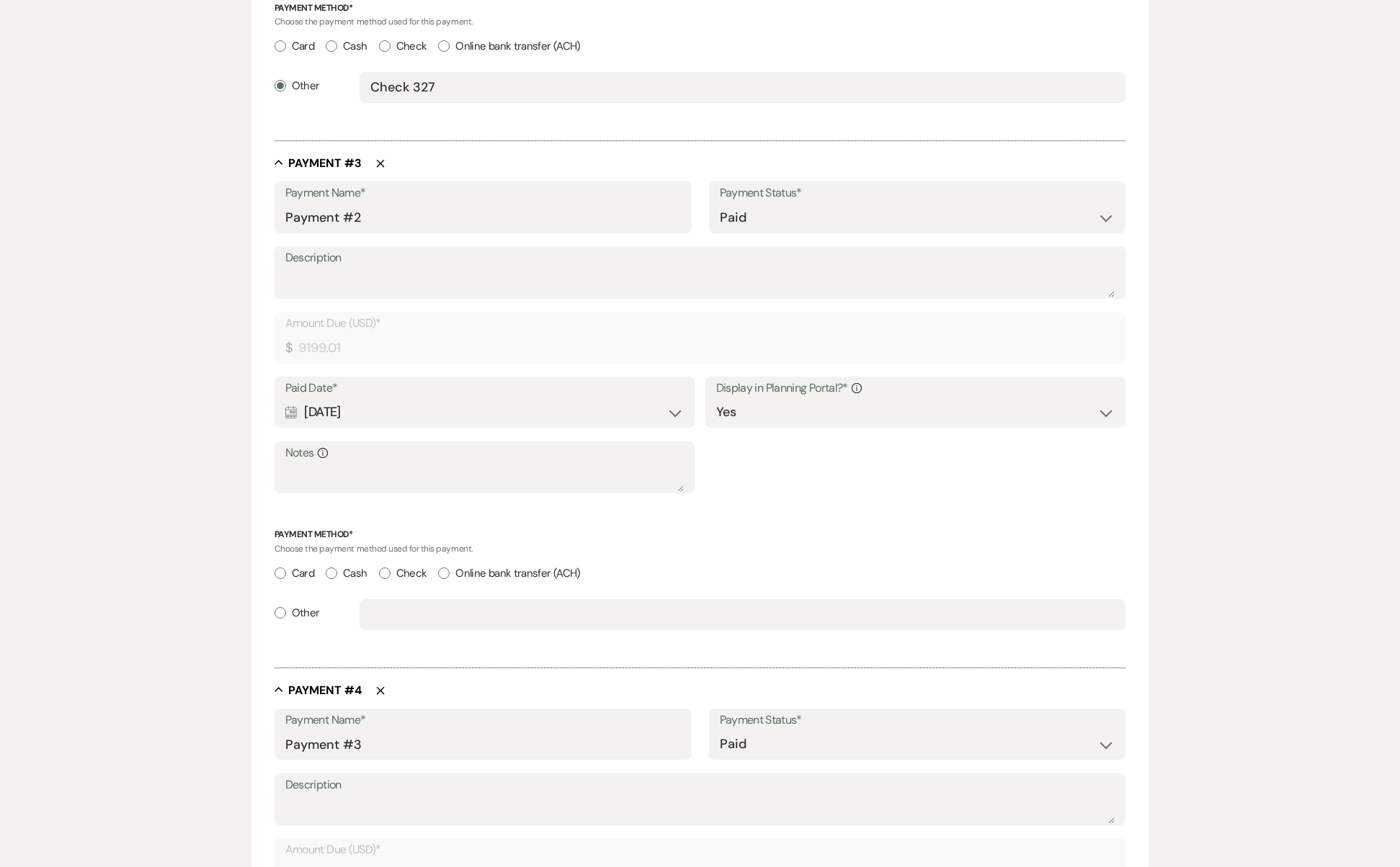
click at [445, 567] on input "Online bank transfer (ACH)" at bounding box center [444, 573] width 12 height 12
radio input "true"
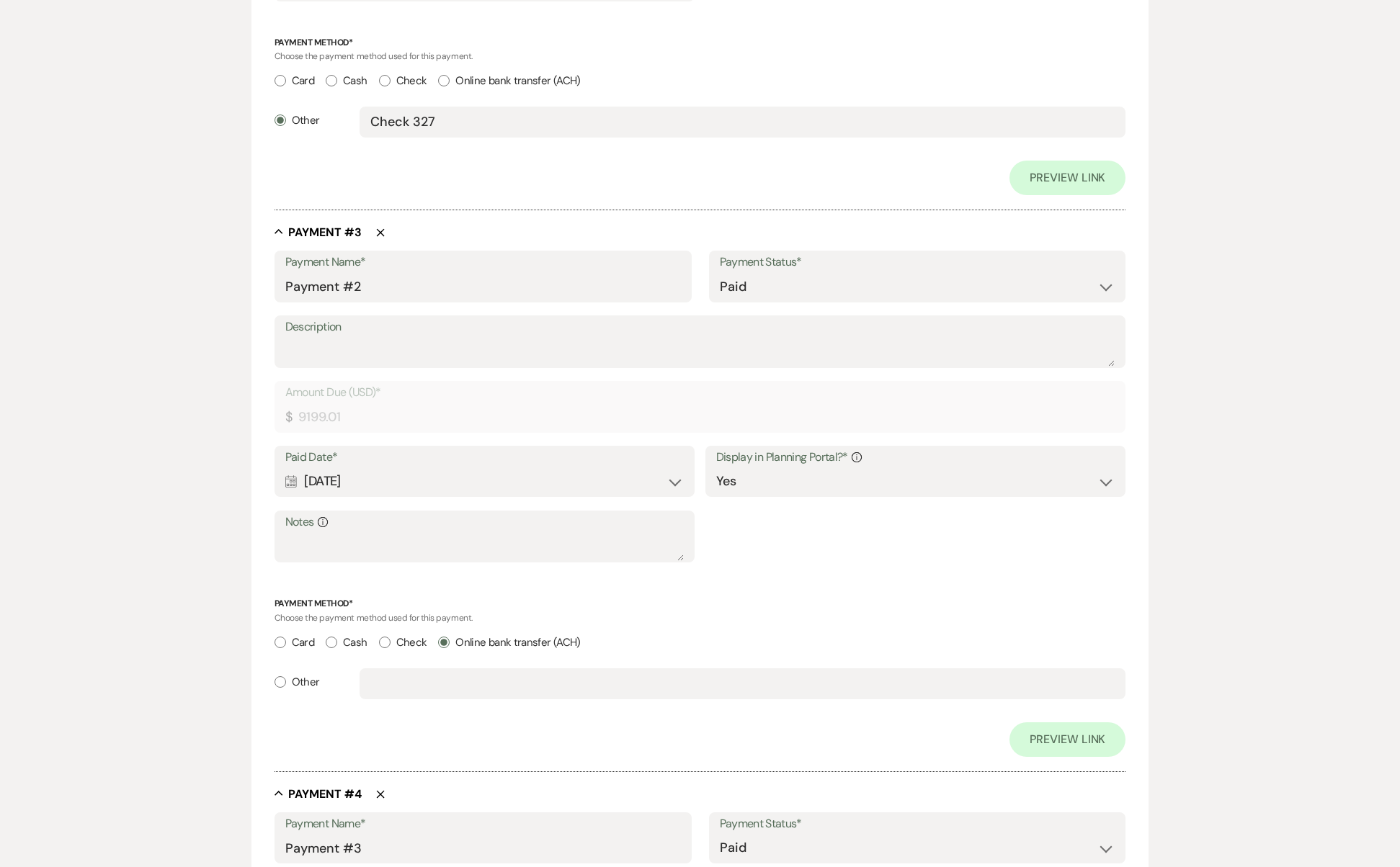
scroll to position [2414, 0]
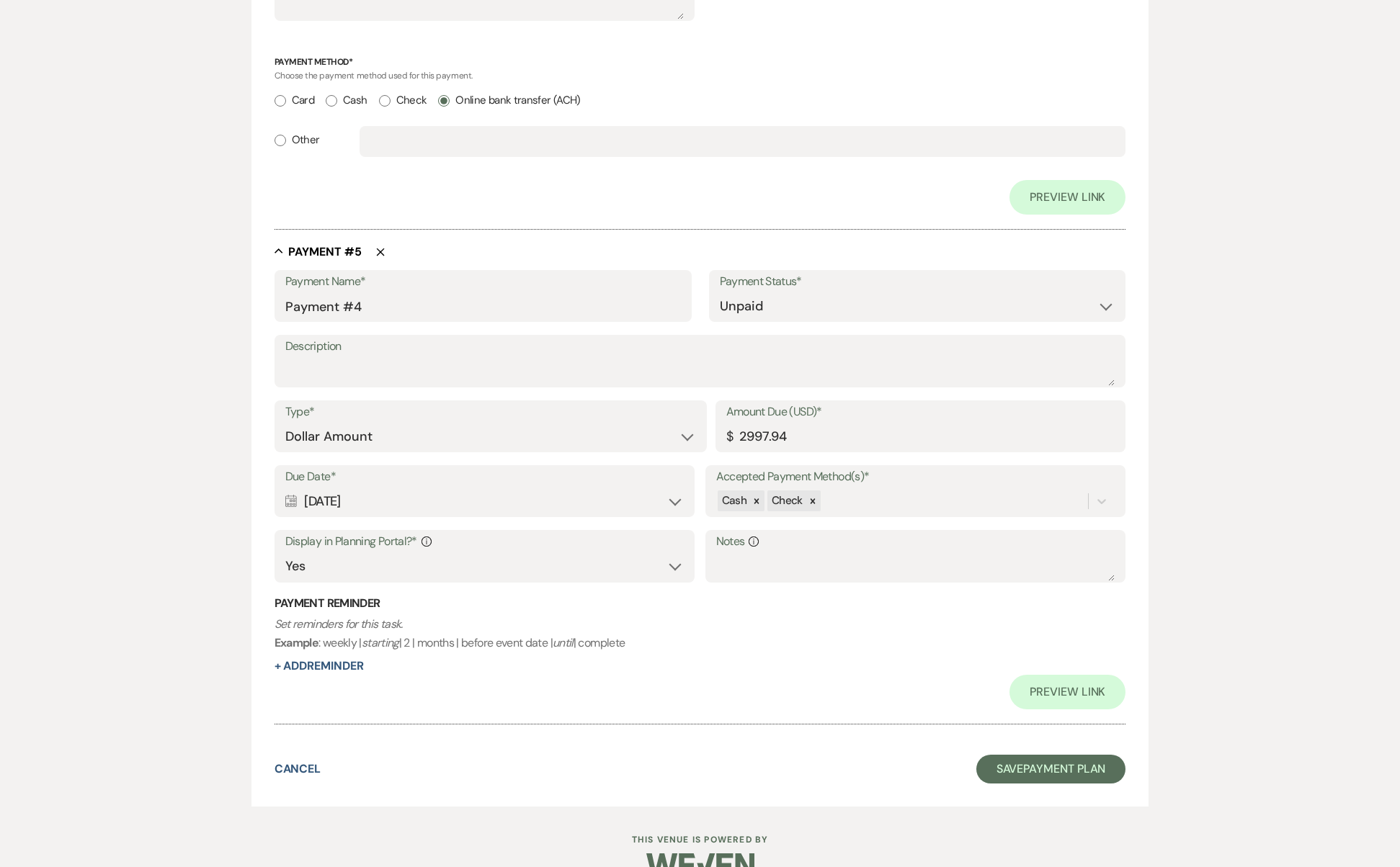
click at [1010, 755] on button "Save Payment Plan" at bounding box center [1052, 769] width 150 height 28
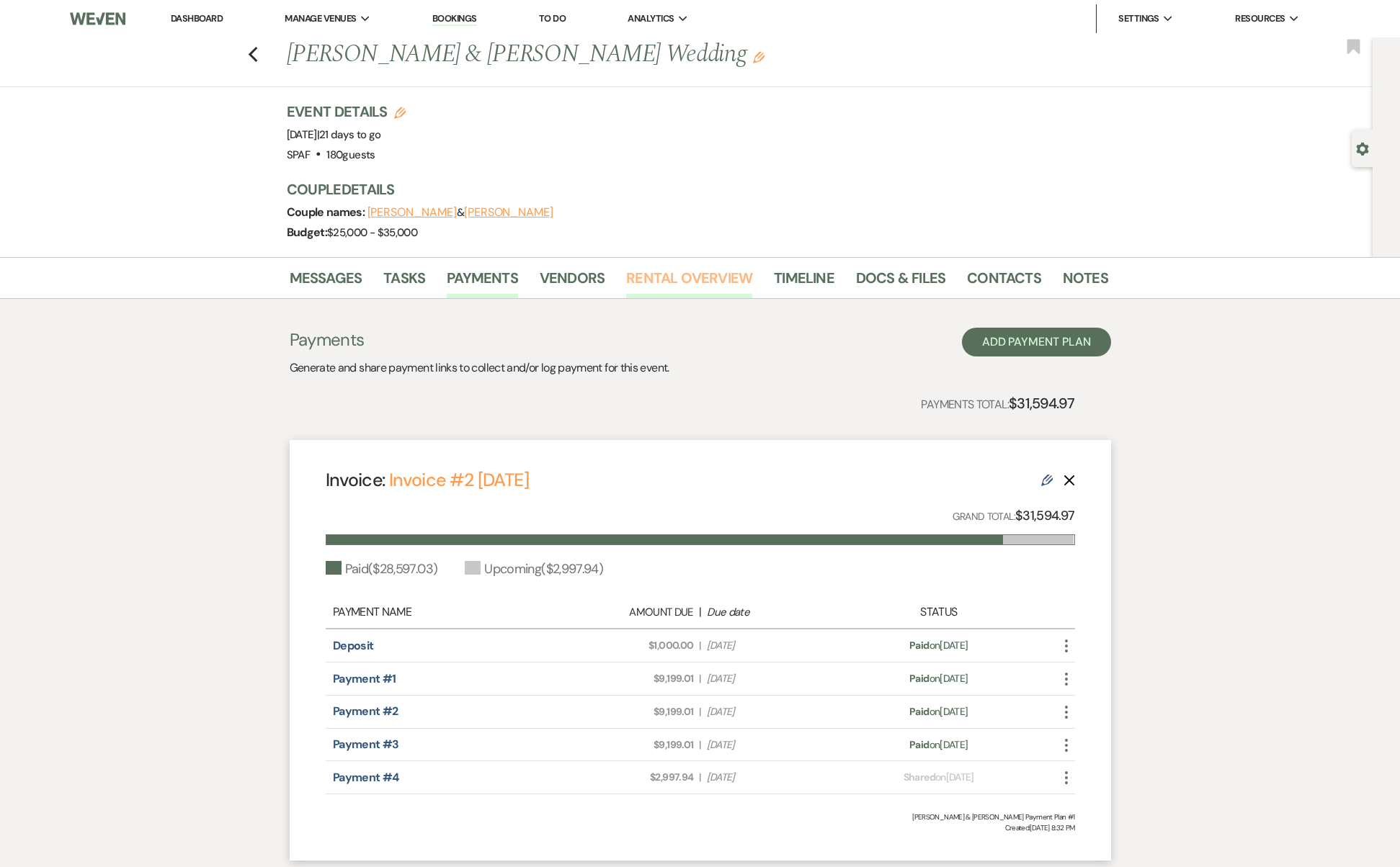
click at [716, 274] on link "Rental Overview" at bounding box center [689, 282] width 127 height 32
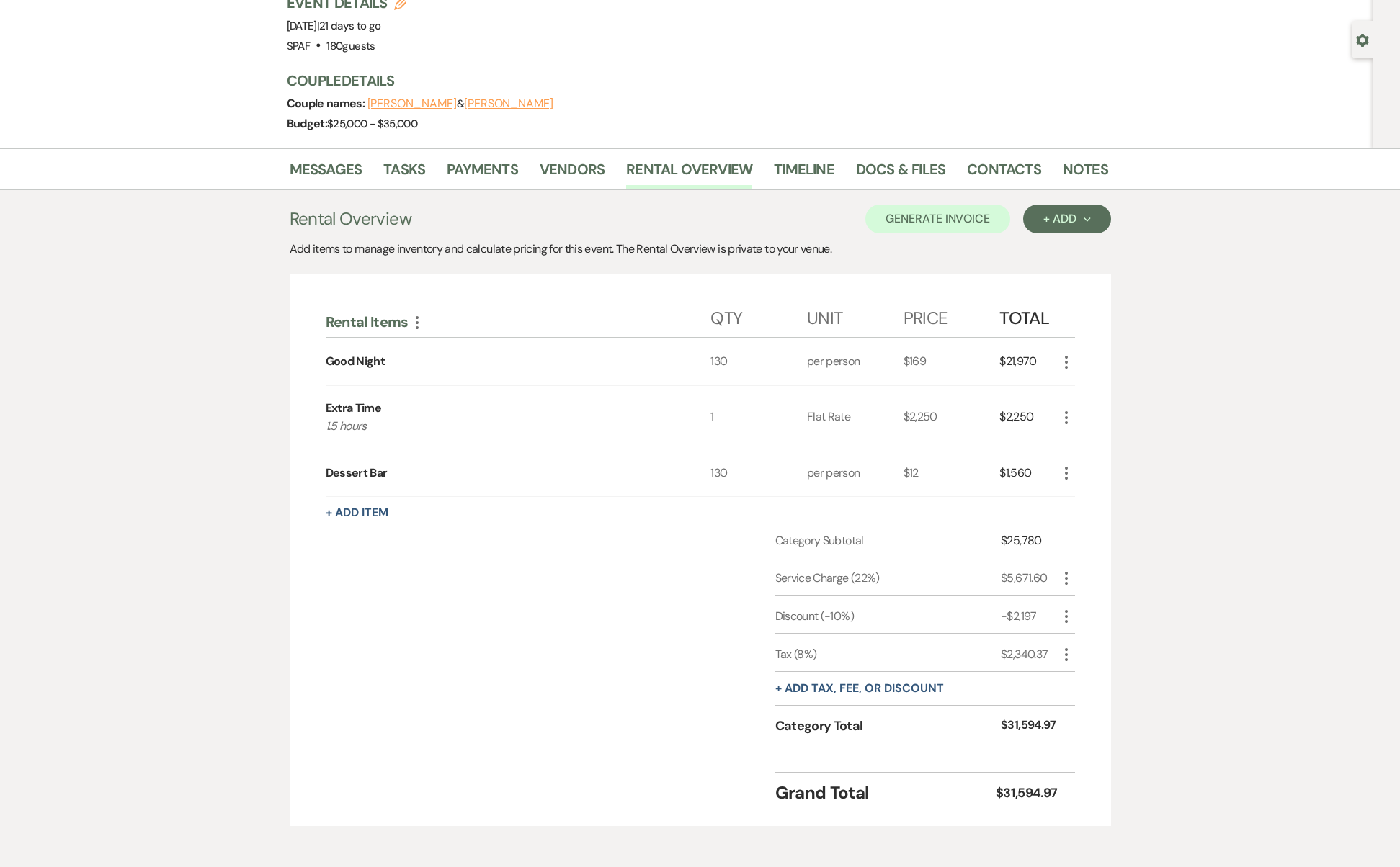
scroll to position [91, 0]
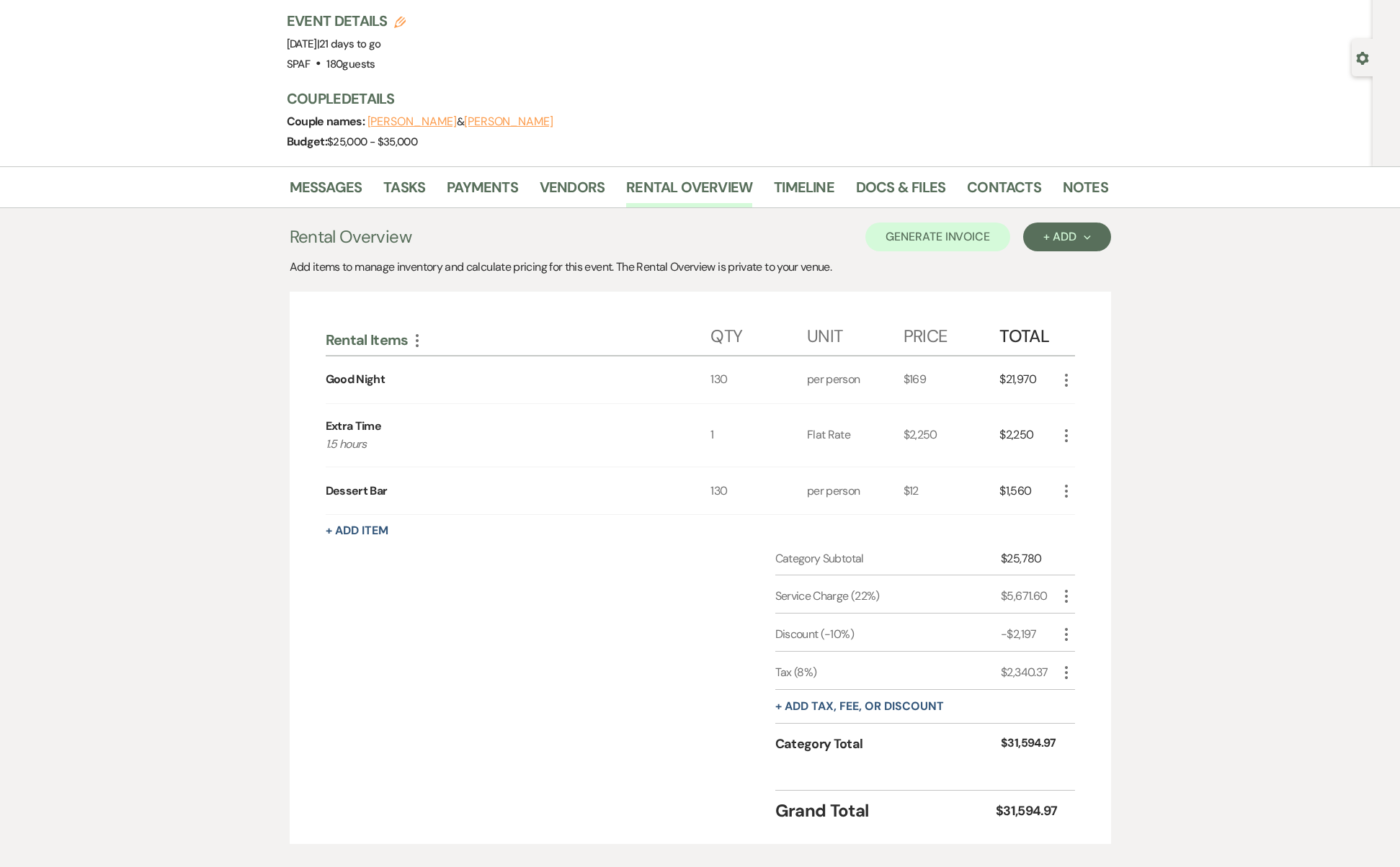
click at [1065, 381] on icon "More" at bounding box center [1066, 380] width 17 height 17
click at [1080, 412] on icon "Pencil" at bounding box center [1077, 408] width 8 height 11
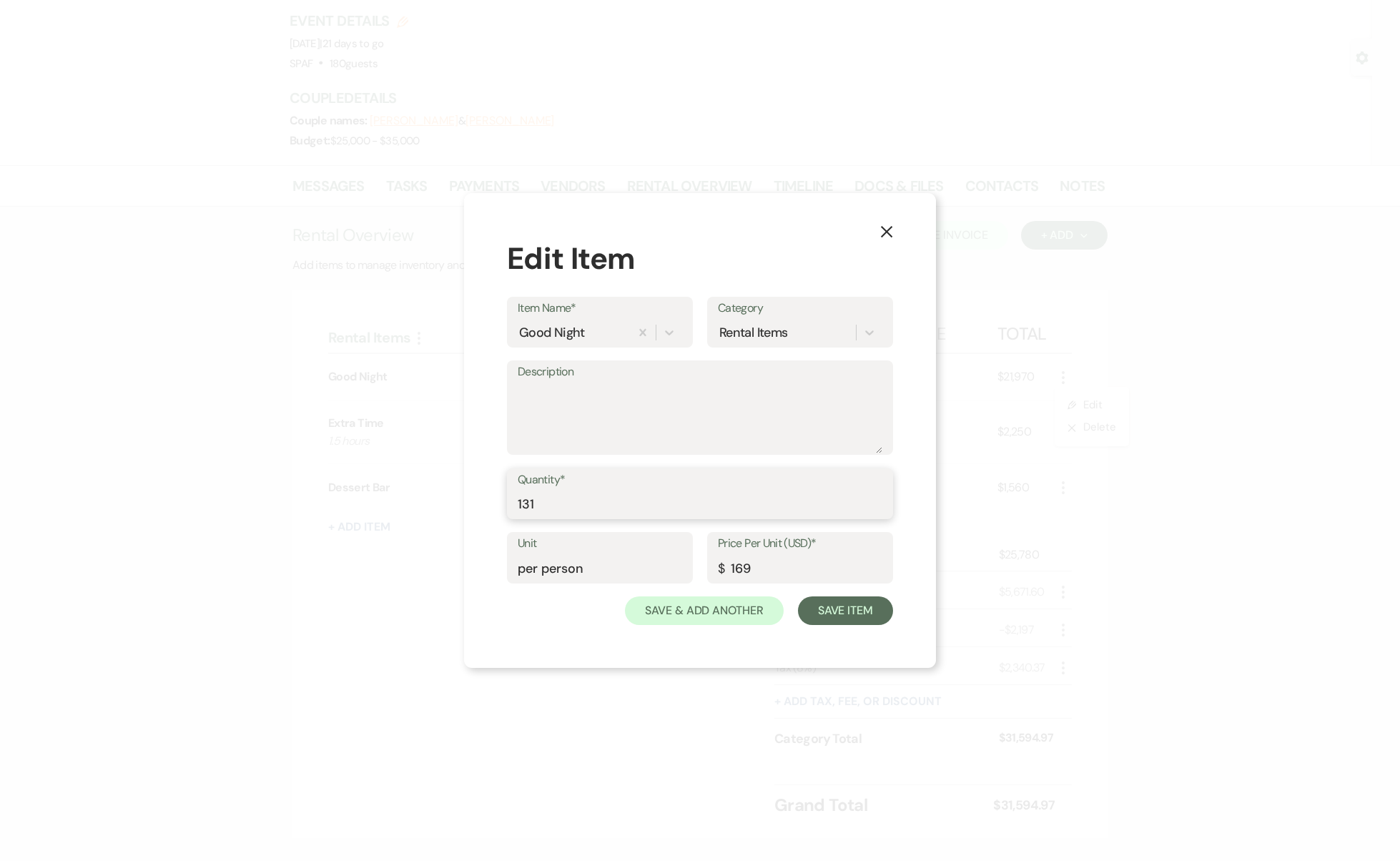
click at [877, 501] on input "131" at bounding box center [700, 503] width 365 height 28
type input "132"
click at [877, 501] on input "132" at bounding box center [700, 503] width 365 height 28
click at [850, 612] on button "Save Item" at bounding box center [845, 611] width 96 height 28
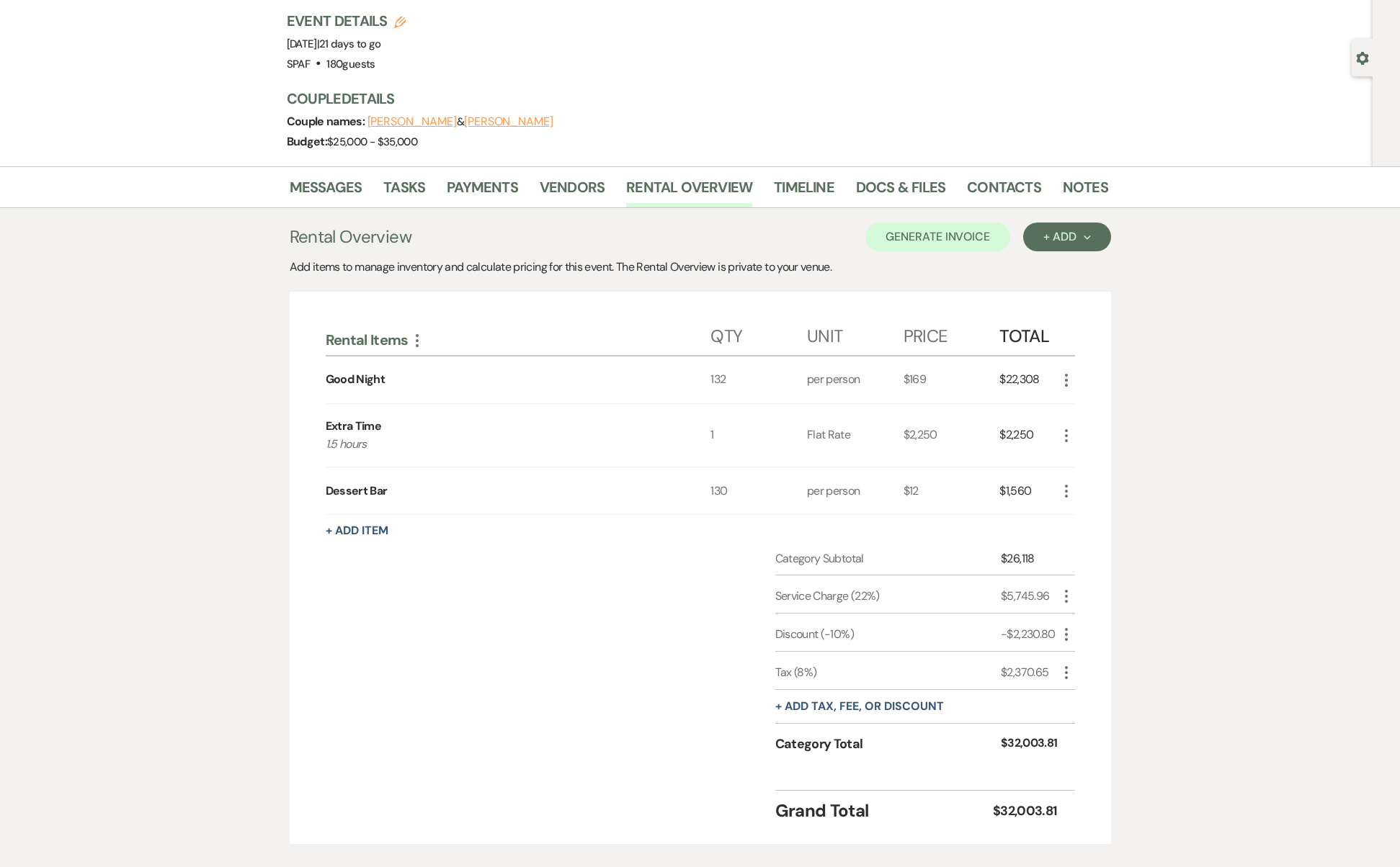
click at [1069, 485] on icon "More" at bounding box center [1066, 491] width 17 height 17
click at [1080, 514] on icon "Pencil" at bounding box center [1077, 520] width 8 height 11
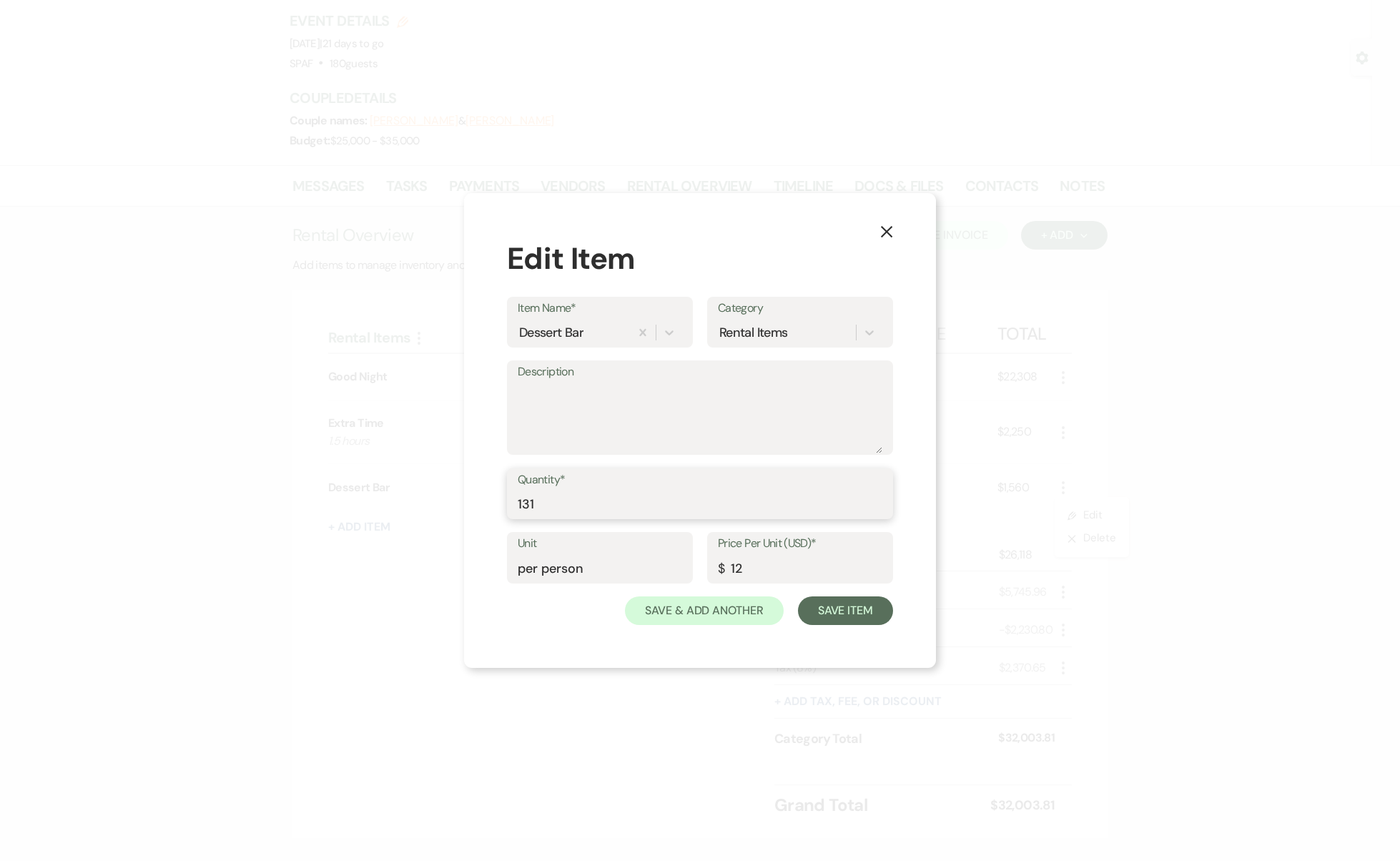
click at [878, 500] on input "131" at bounding box center [700, 503] width 365 height 28
type input "132"
click at [878, 500] on input "132" at bounding box center [700, 503] width 365 height 28
click at [851, 603] on button "Save Item" at bounding box center [845, 611] width 96 height 28
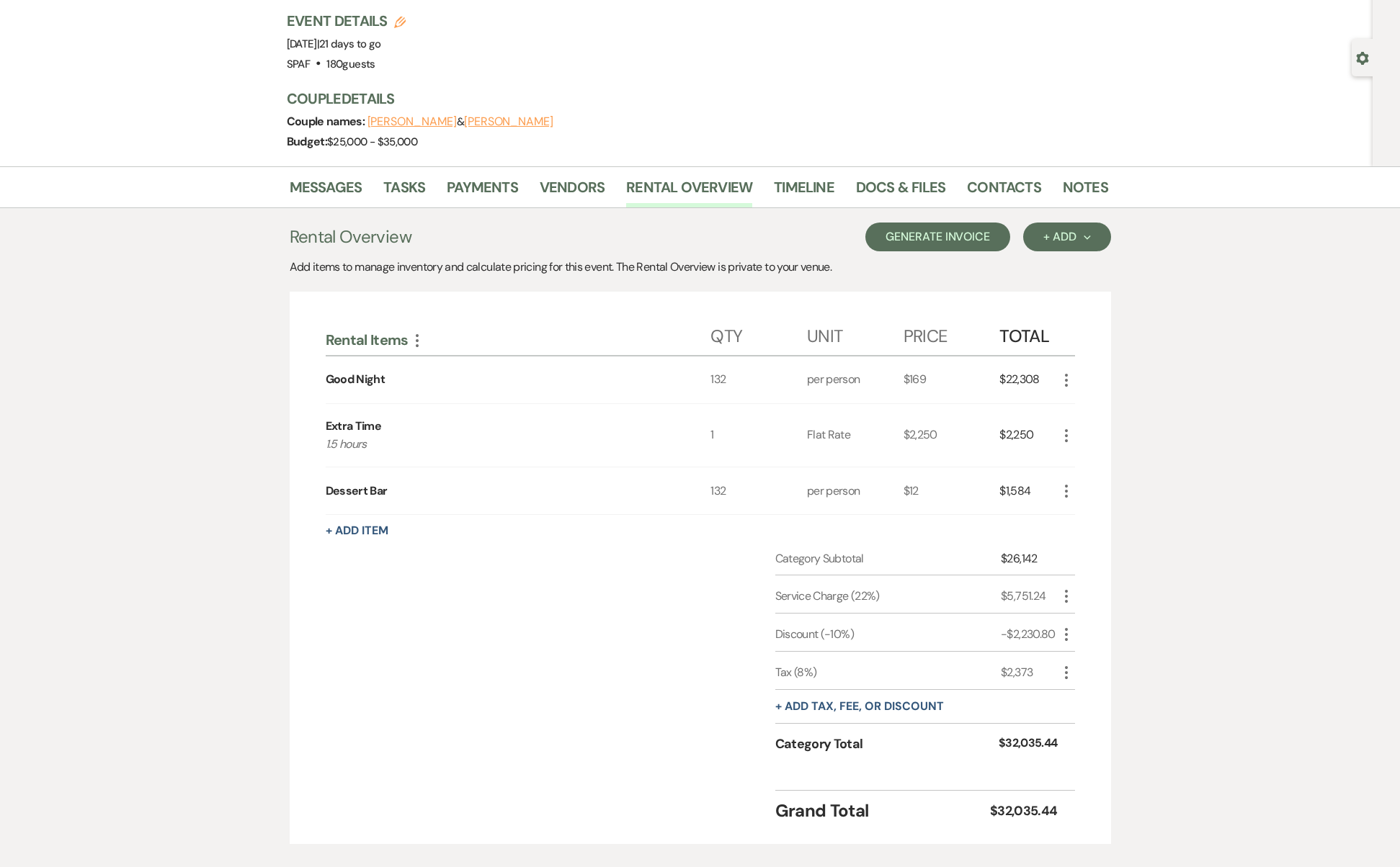
click at [976, 236] on button "Generate Invoice" at bounding box center [938, 236] width 145 height 28
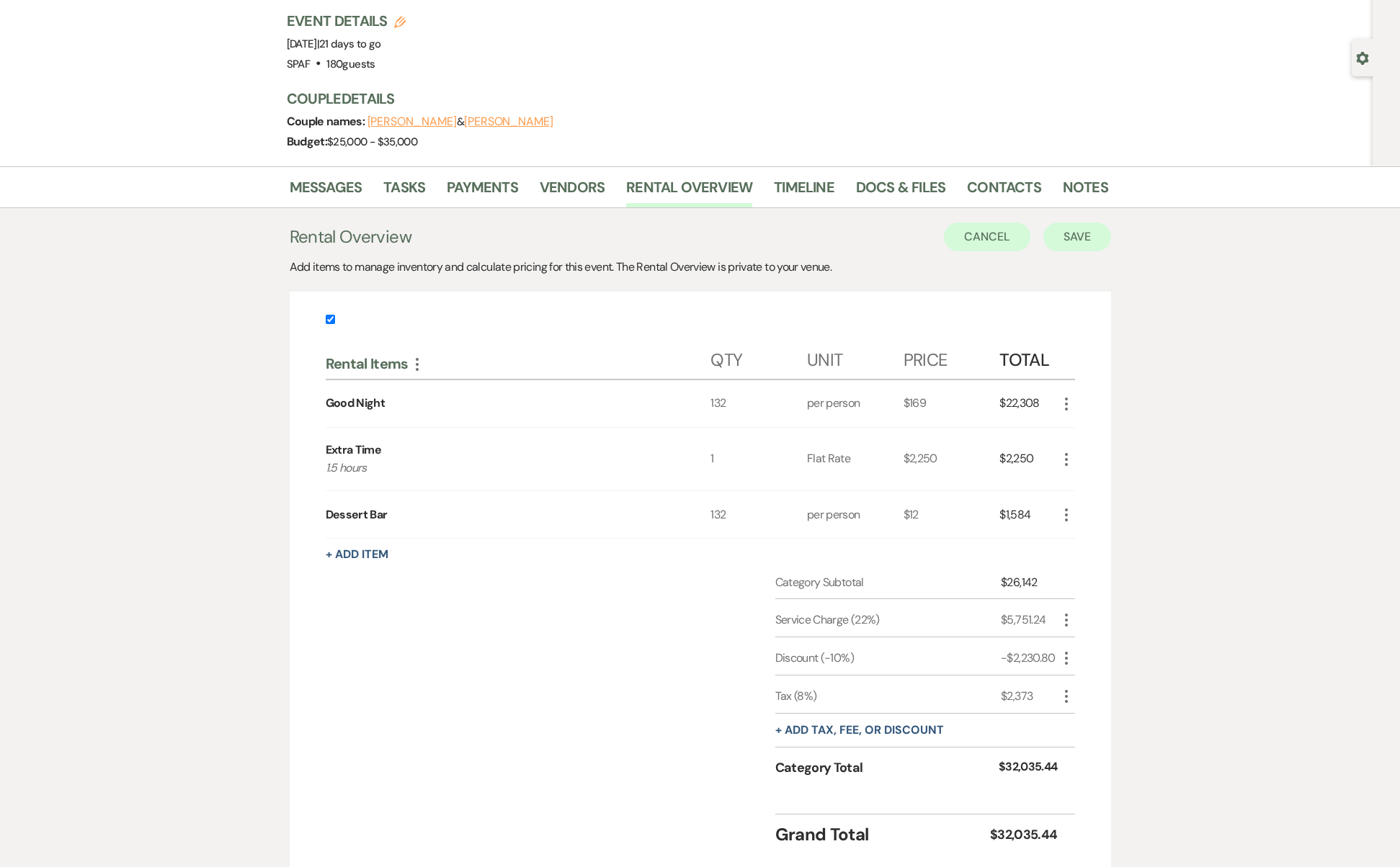
click at [1050, 242] on button "Save" at bounding box center [1077, 236] width 68 height 28
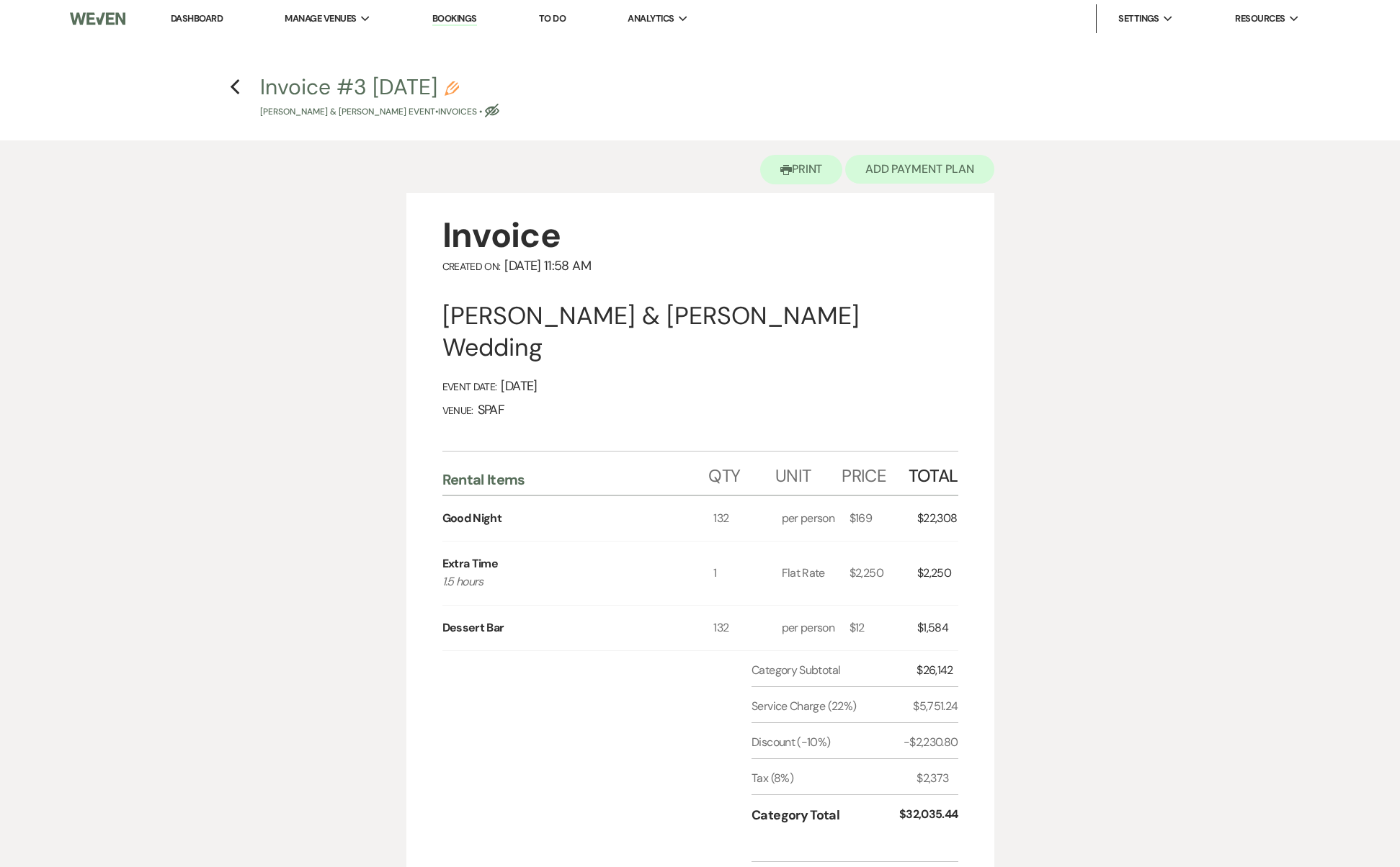
click at [876, 171] on button "Add Payment Plan" at bounding box center [920, 169] width 149 height 28
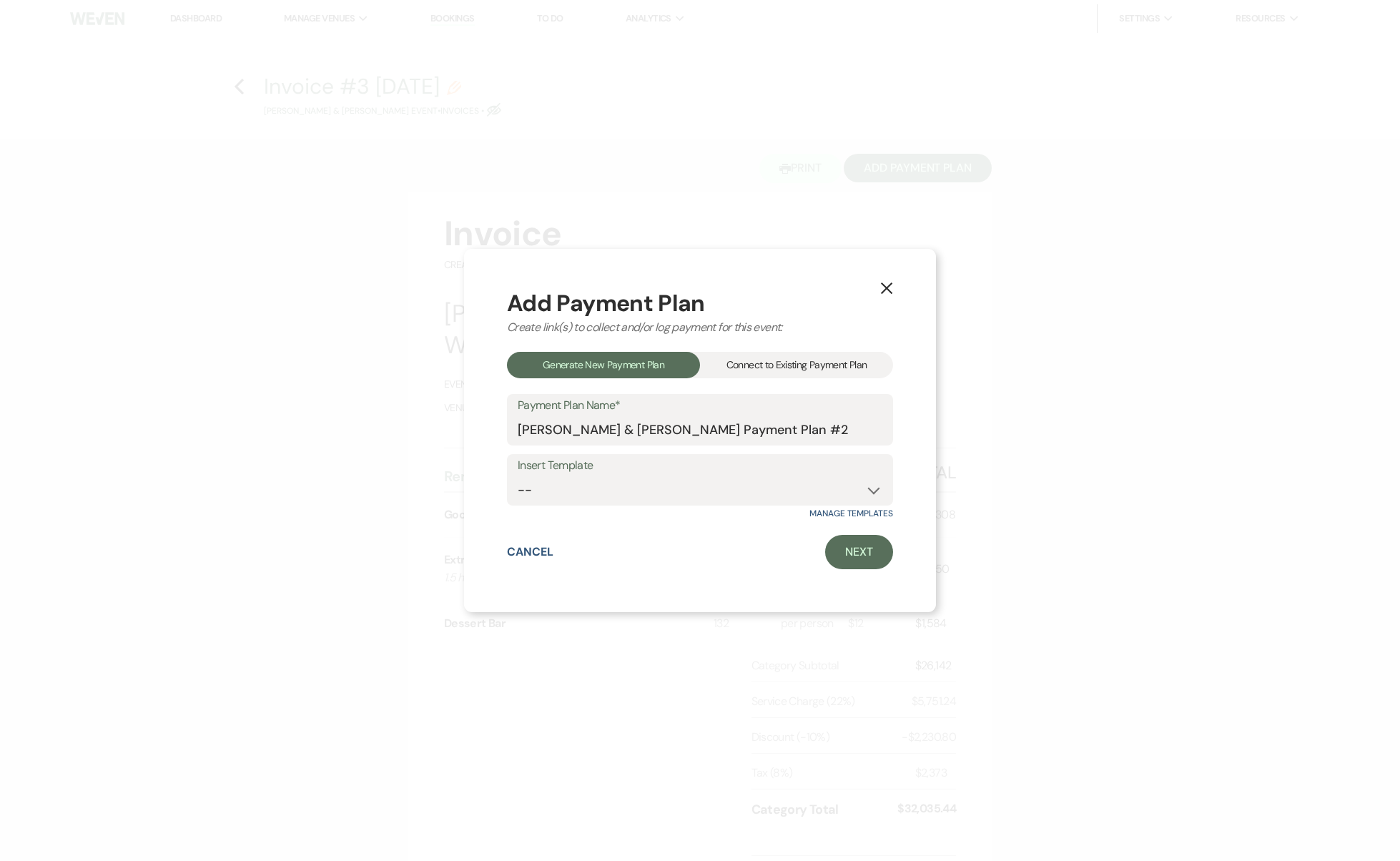
click at [787, 346] on div "Add Payment Plan Create link(s) to collect and/or log payment for this event: G…" at bounding box center [700, 430] width 386 height 278
click at [793, 370] on div "Connect to Existing Payment Plan" at bounding box center [797, 365] width 193 height 26
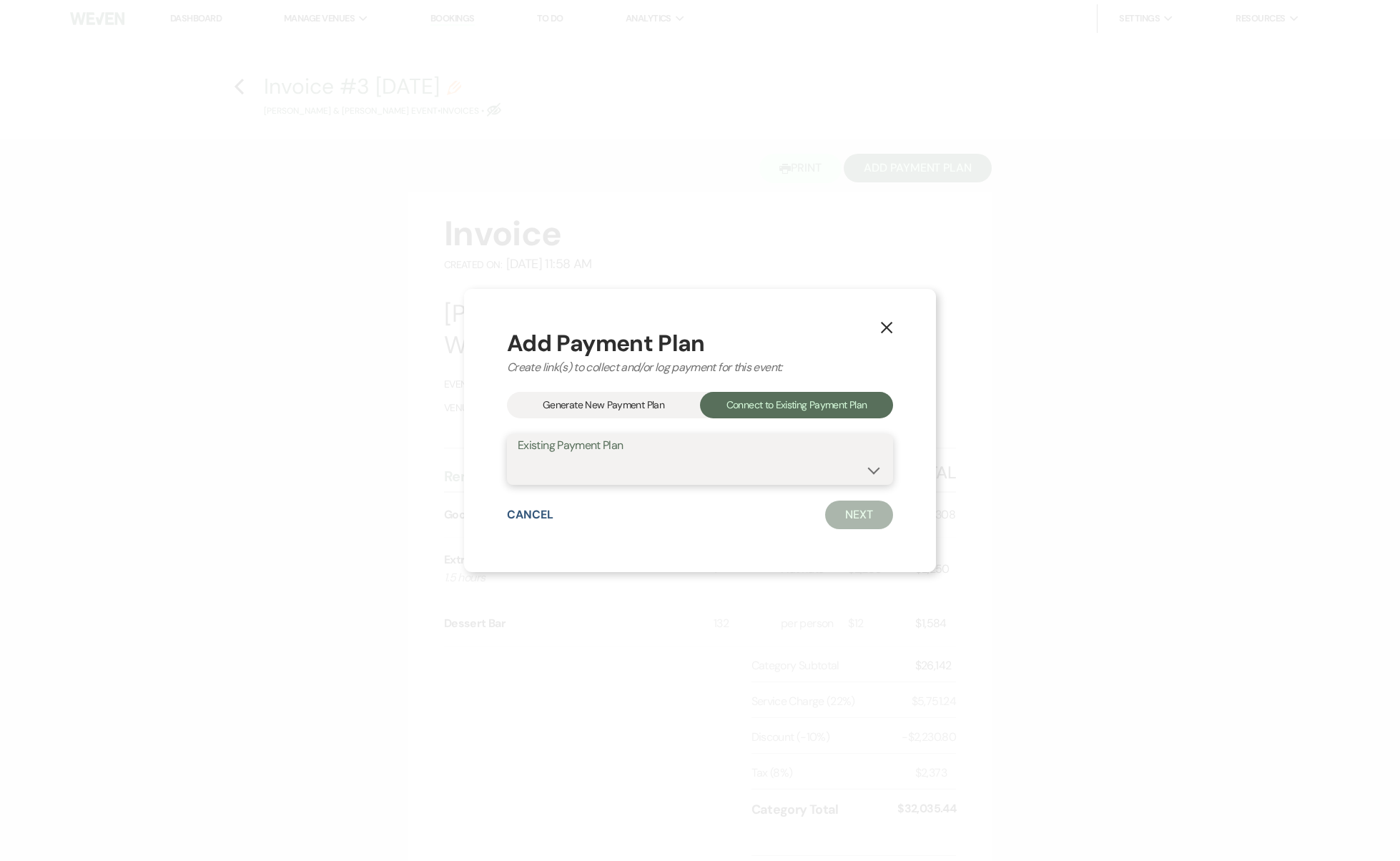
select select "14991"
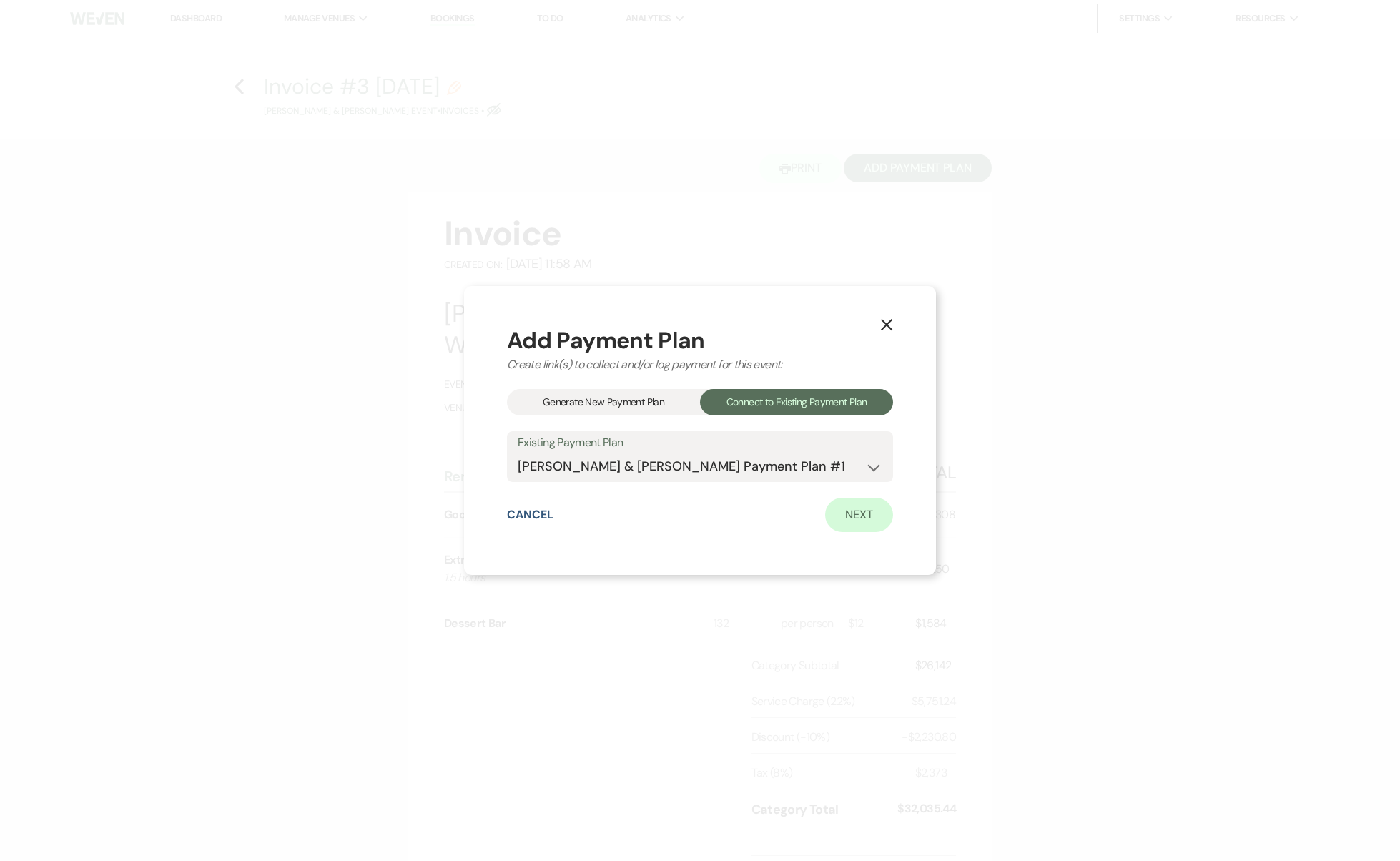
click at [850, 513] on link "Next" at bounding box center [859, 515] width 68 height 35
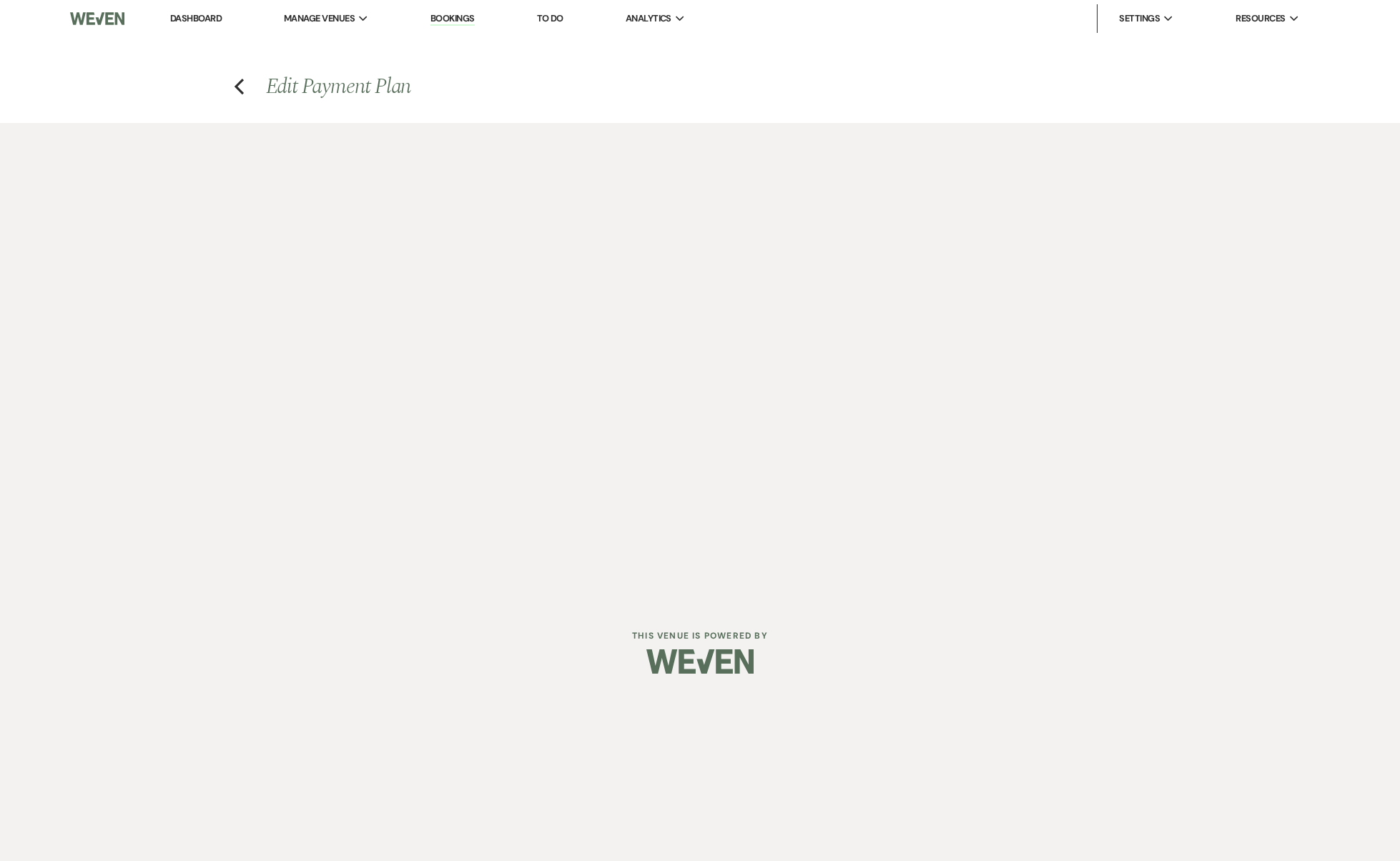
select select "28836"
select select "1"
select select "true"
select select "1"
select select "true"
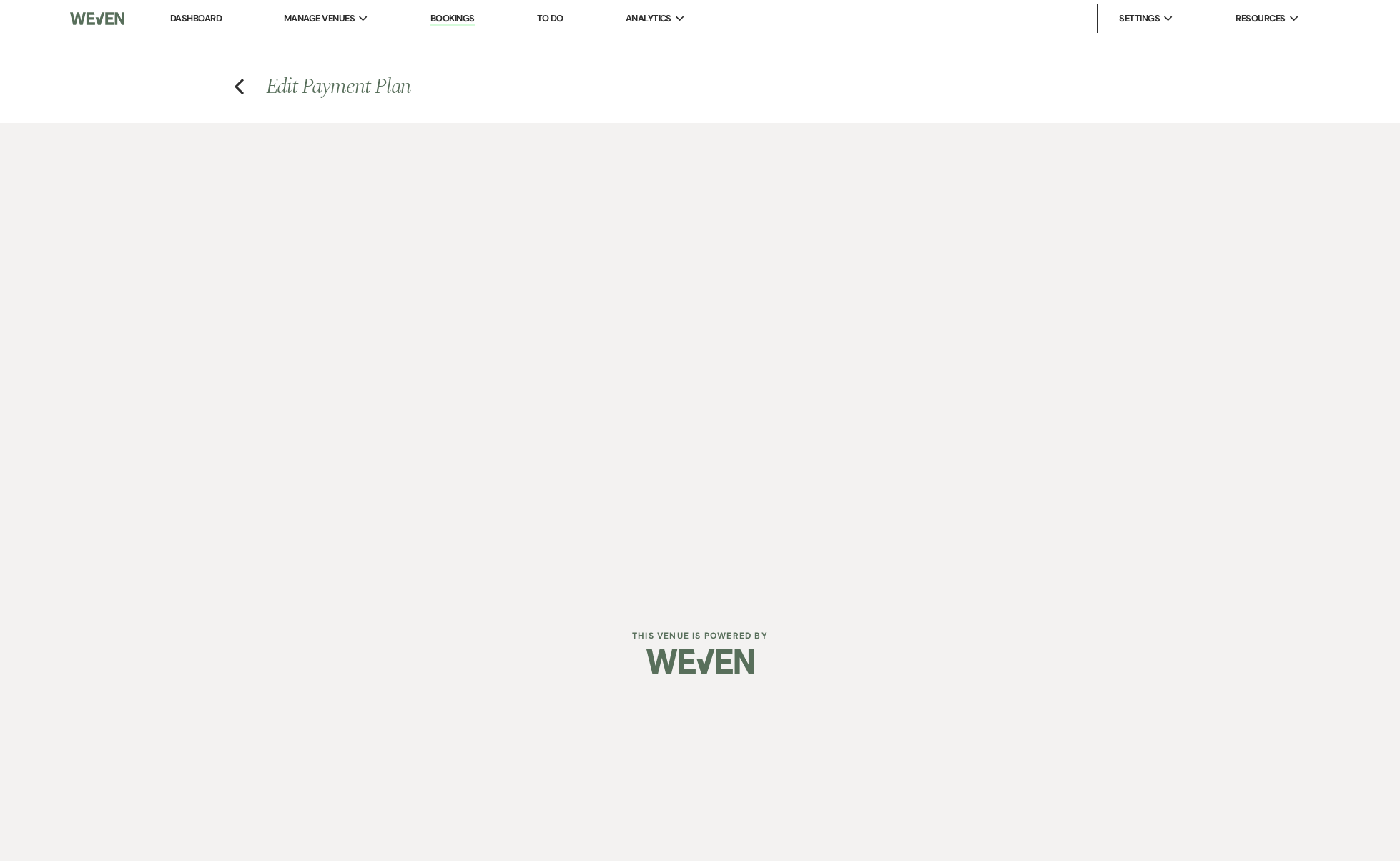
select select "1"
select select "true"
select select "1"
select select "true"
select select "2"
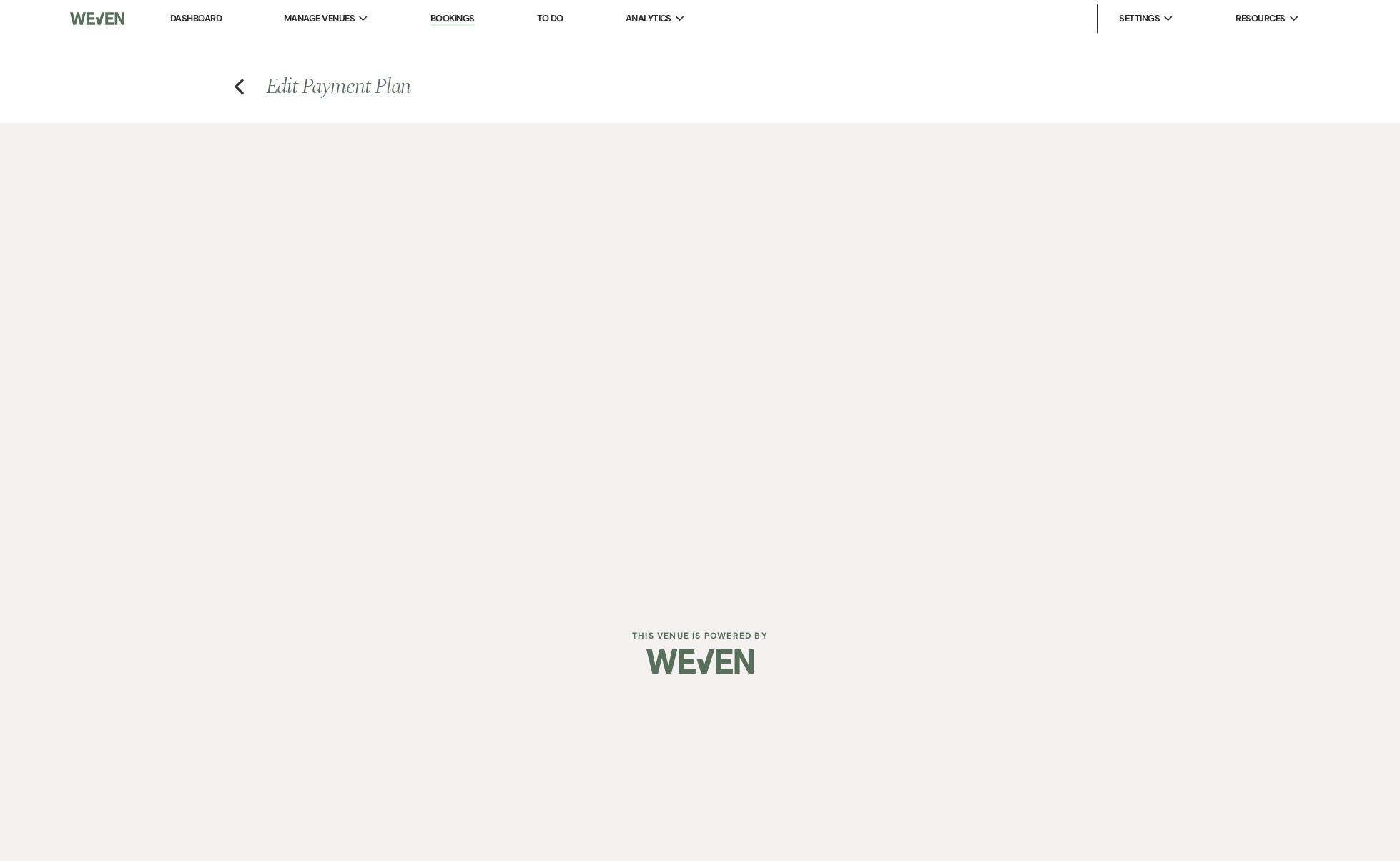
select select "flat"
select select "true"
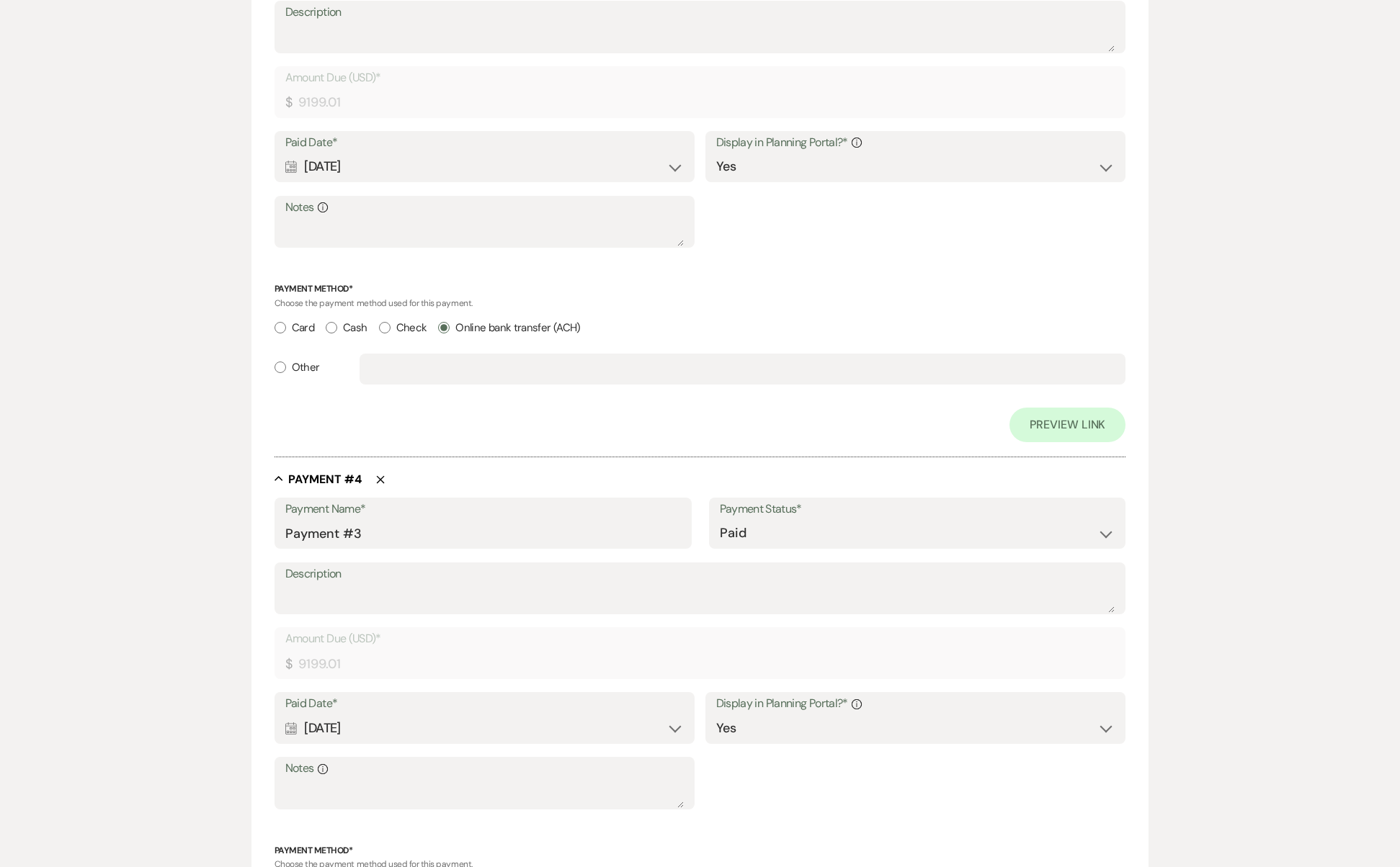
scroll to position [2510, 0]
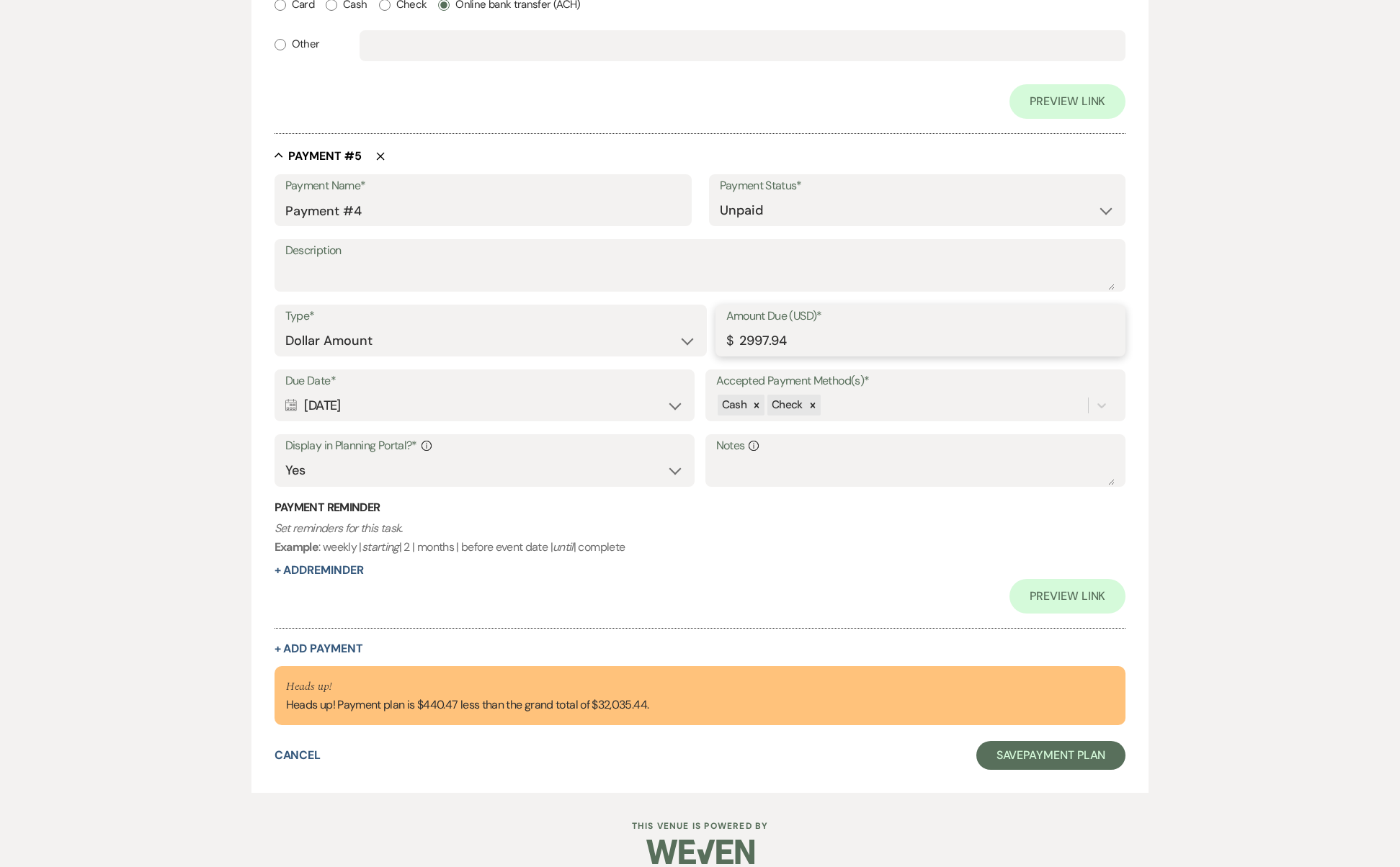
drag, startPoint x: 810, startPoint y: 318, endPoint x: 622, endPoint y: 300, distance: 188.9
click at [622, 305] on div "Type* Dollar Amount Percentage of Grand Total Amount Due (USD)* $ 2997.94" at bounding box center [700, 337] width 852 height 65
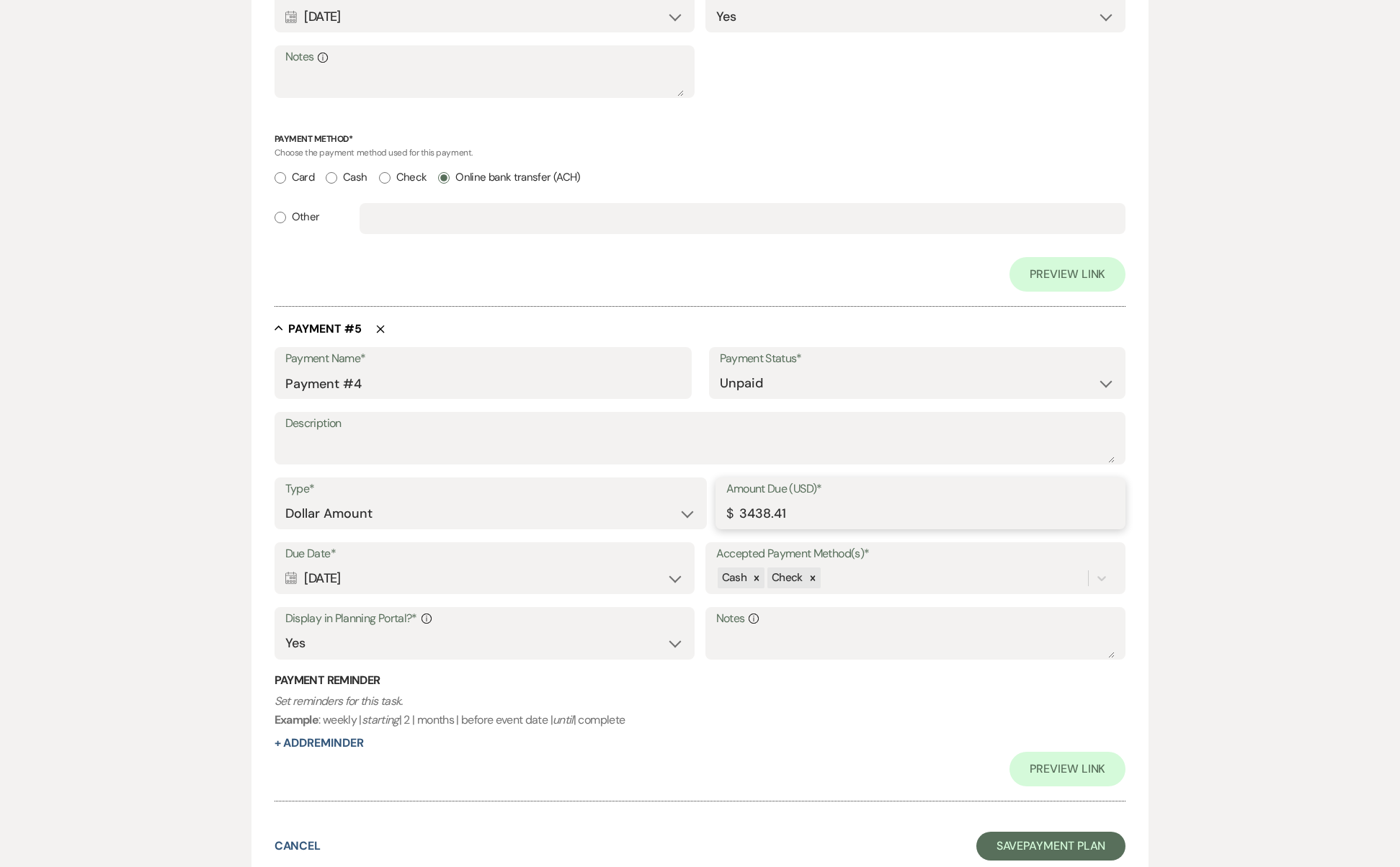
scroll to position [2414, 0]
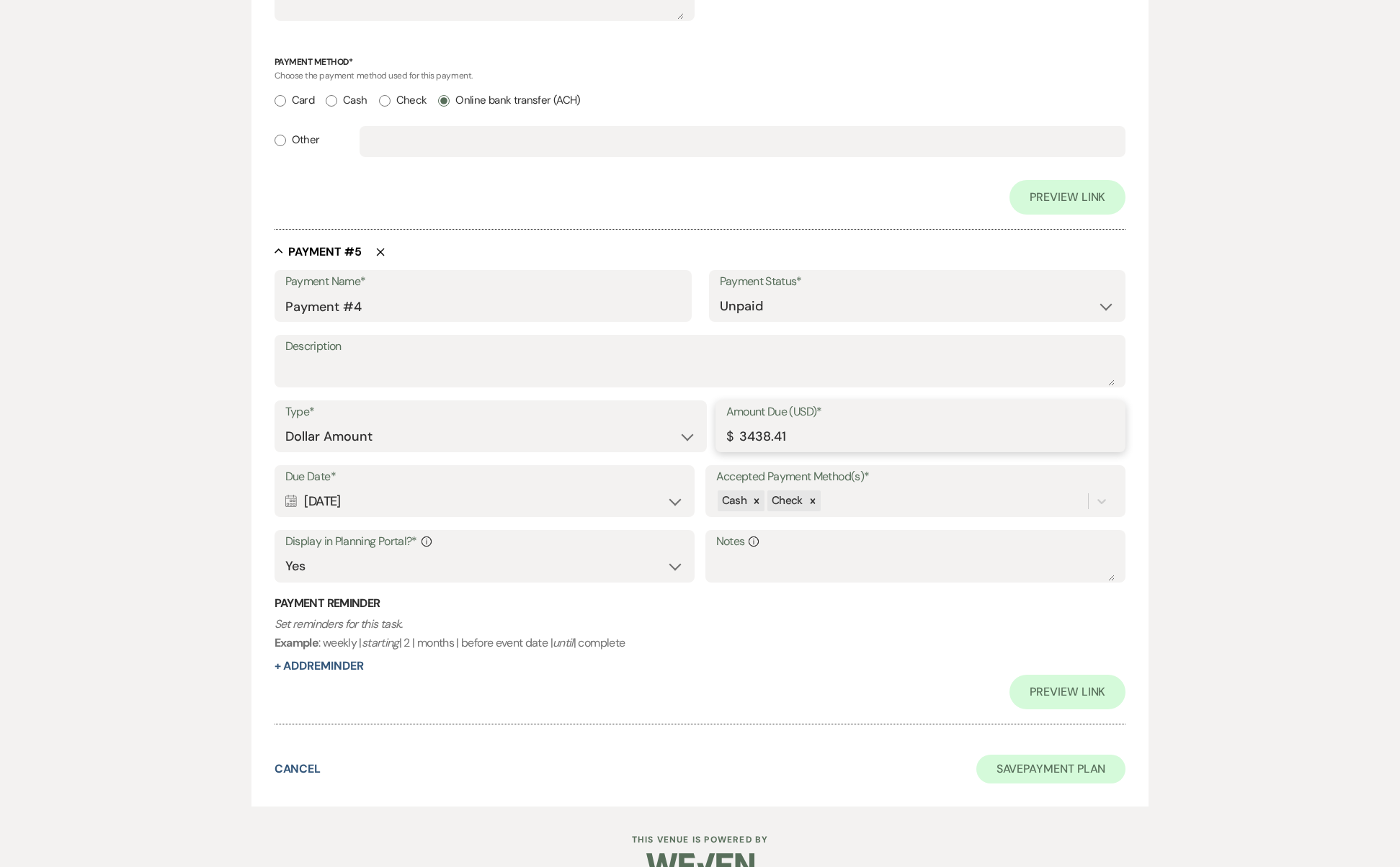
type input "3438.41"
click at [1056, 755] on button "Save Payment Plan" at bounding box center [1052, 769] width 150 height 28
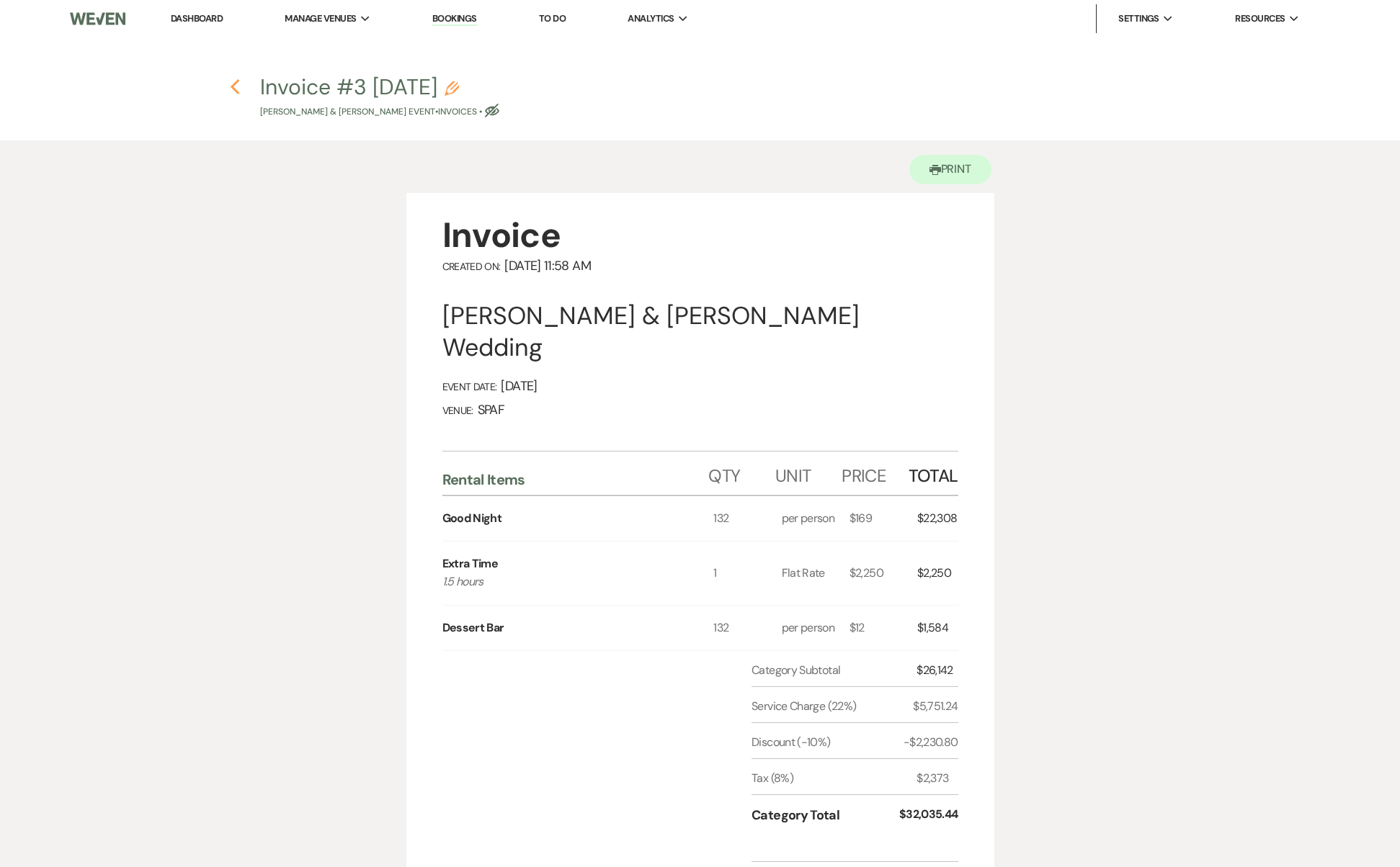
click at [236, 81] on icon "Previous" at bounding box center [236, 87] width 11 height 17
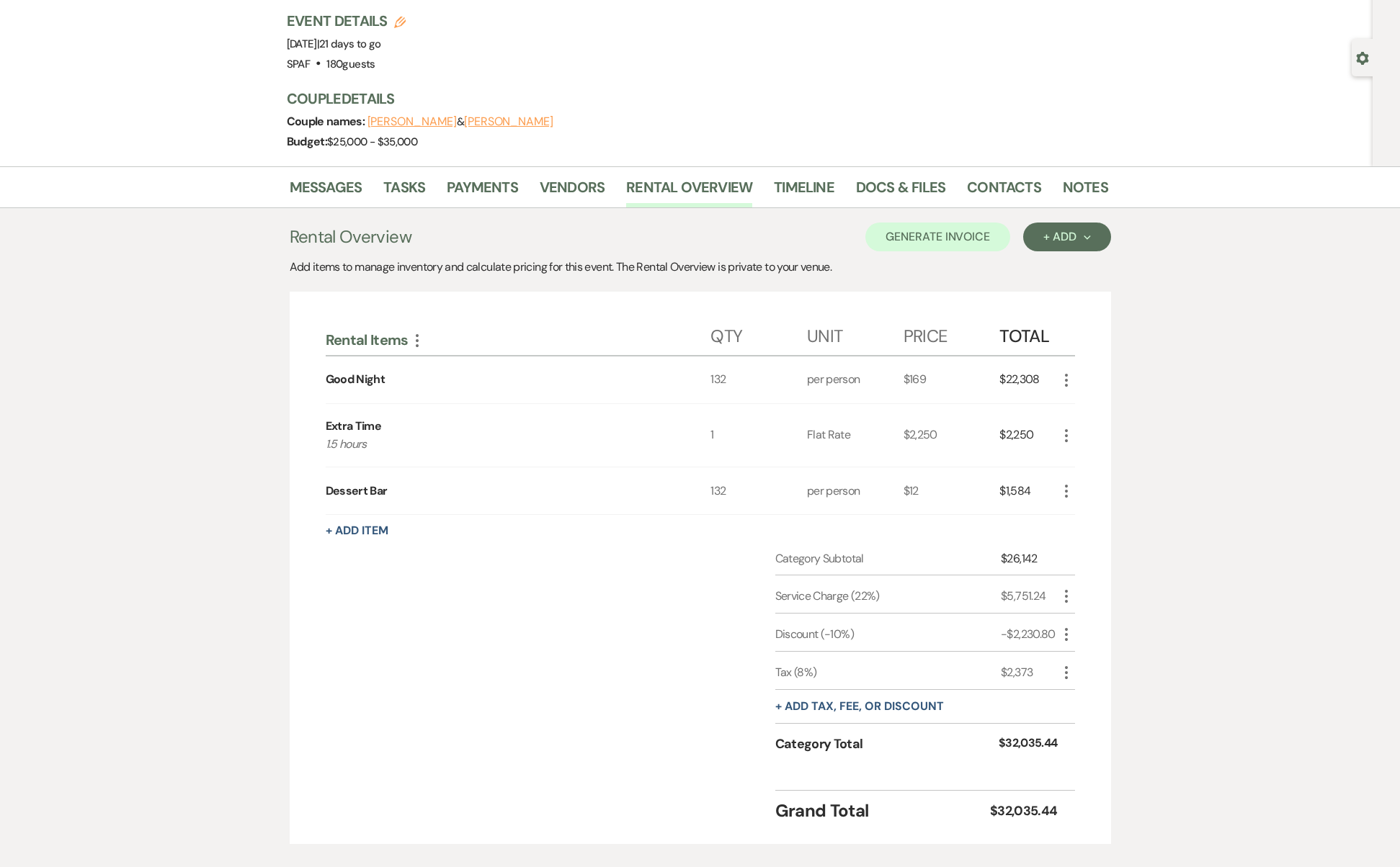
scroll to position [93, 0]
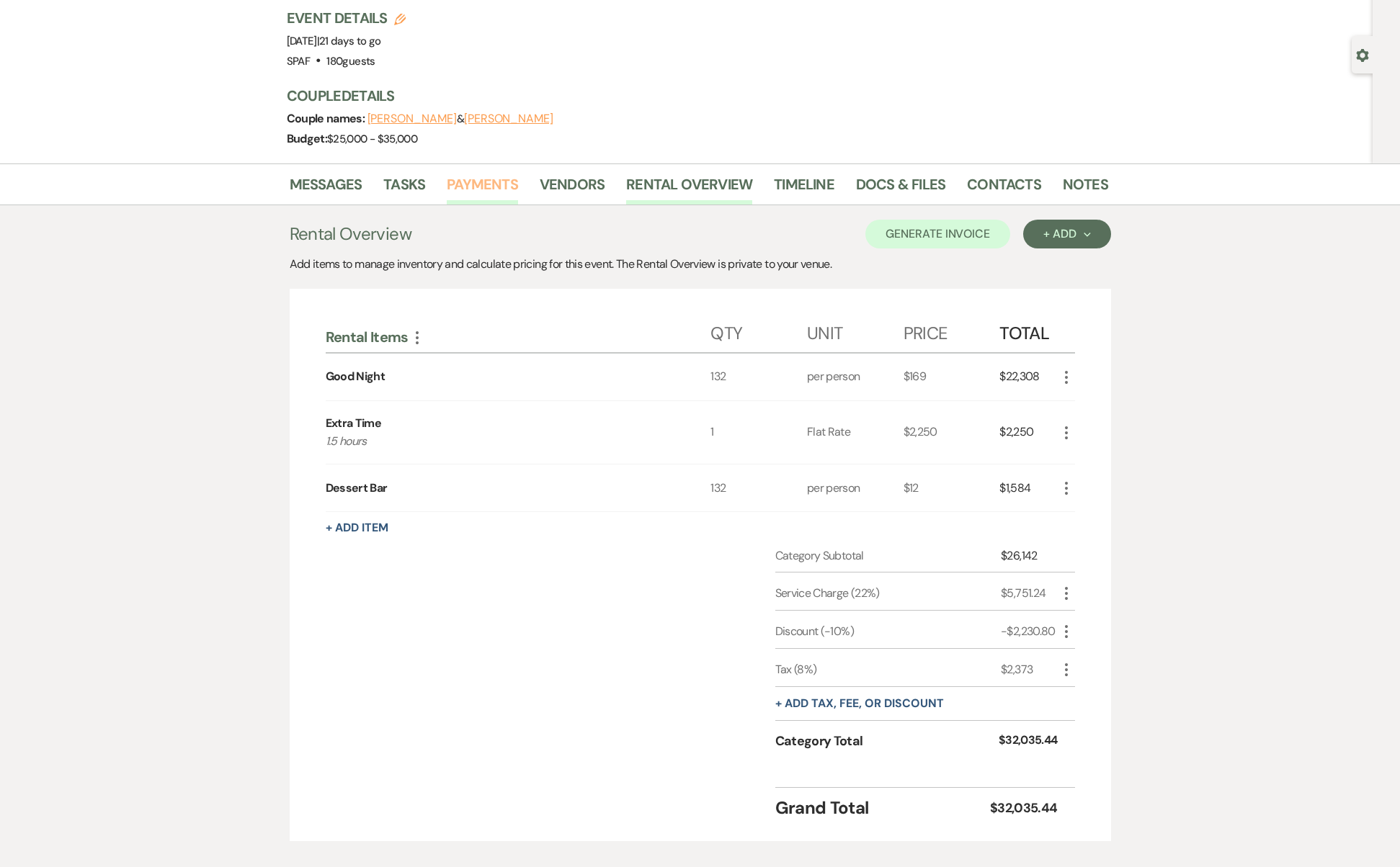
click at [493, 188] on link "Payments" at bounding box center [482, 189] width 72 height 32
